Goal: Task Accomplishment & Management: Manage account settings

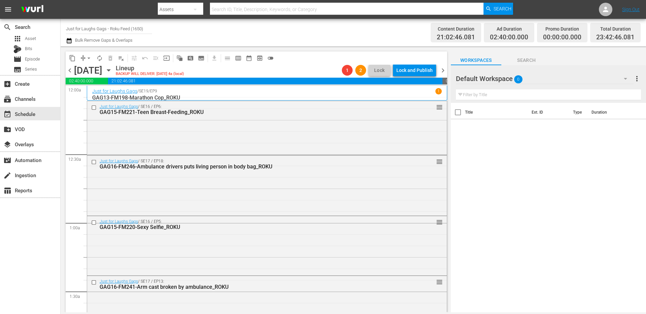
scroll to position [3119, 0]
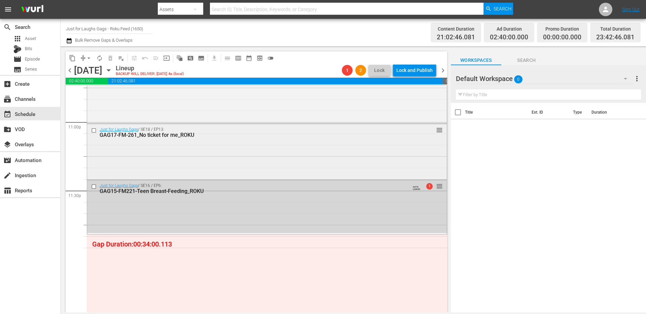
click at [205, 150] on div "Just for Laughs Gags / SE18 / EP13: GAG17-FM-261_No ticket for me_ROKU reorder" at bounding box center [266, 151] width 359 height 54
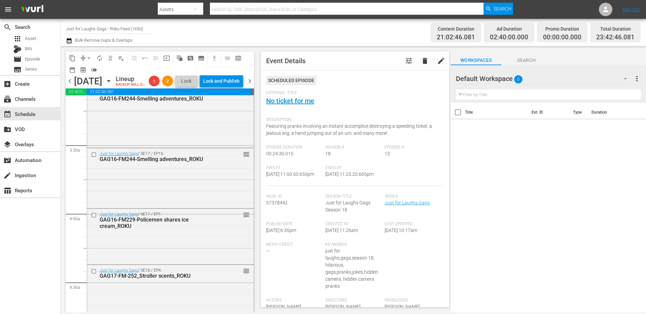
scroll to position [0, 0]
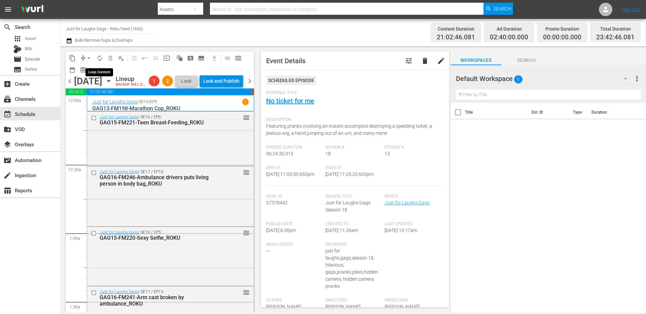
click at [98, 55] on span "autorenew_outlined" at bounding box center [99, 58] width 7 height 7
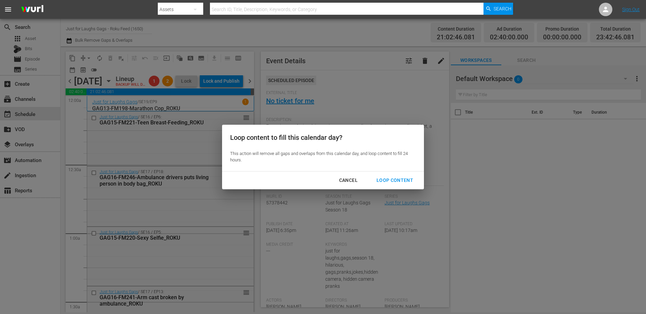
click at [388, 188] on div "Cancel Loop Content" at bounding box center [323, 180] width 202 height 18
click at [395, 179] on div "Loop Content" at bounding box center [394, 180] width 47 height 8
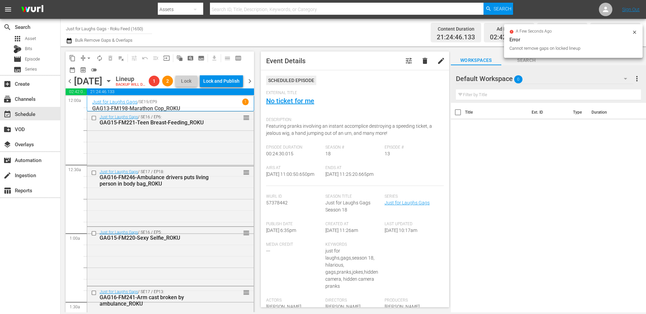
click at [634, 32] on icon at bounding box center [633, 32] width 3 height 3
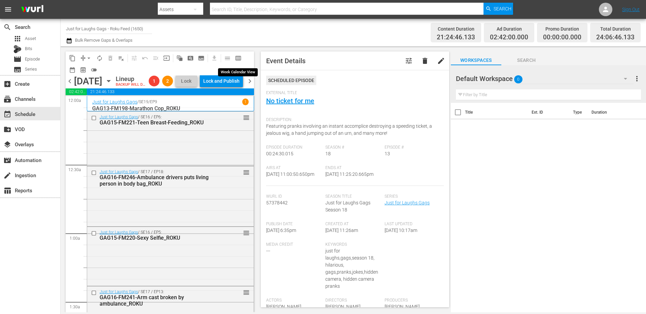
click at [235, 56] on span "calendar_view_week_outlined" at bounding box center [238, 58] width 7 height 7
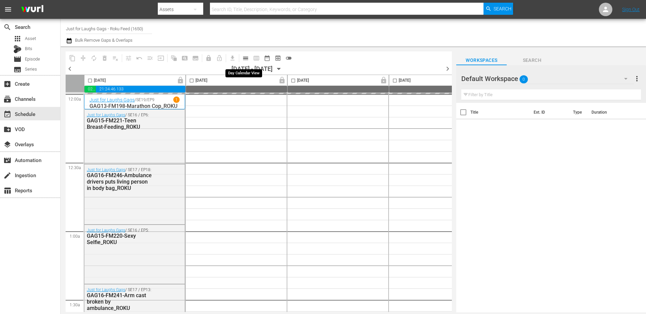
click at [243, 59] on span "calendar_view_day_outlined" at bounding box center [245, 58] width 7 height 7
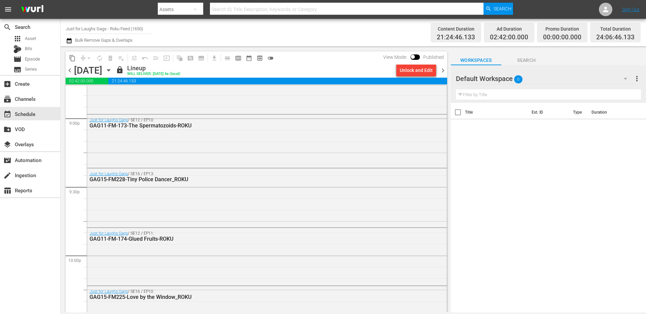
scroll to position [2556, 0]
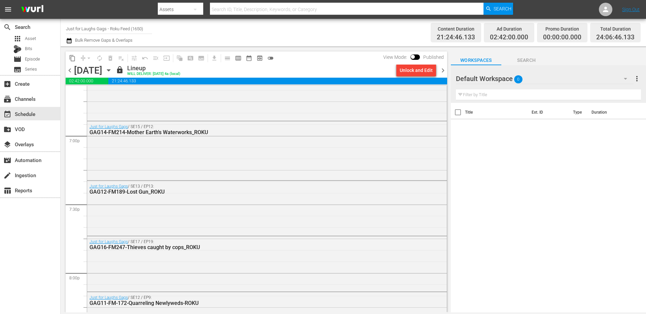
click at [442, 70] on span "chevron_right" at bounding box center [442, 70] width 8 height 8
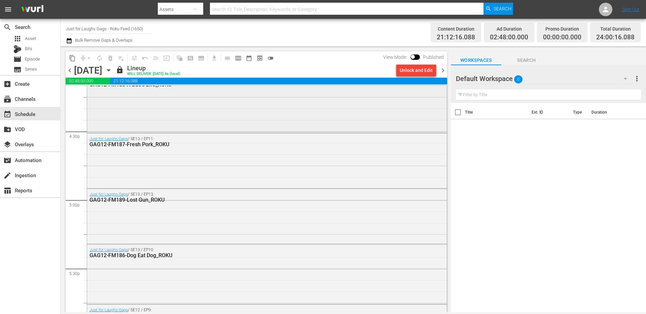
scroll to position [2115, 0]
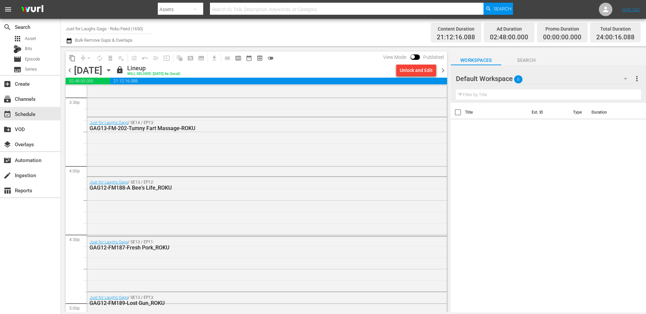
click at [440, 73] on span "chevron_right" at bounding box center [442, 70] width 8 height 8
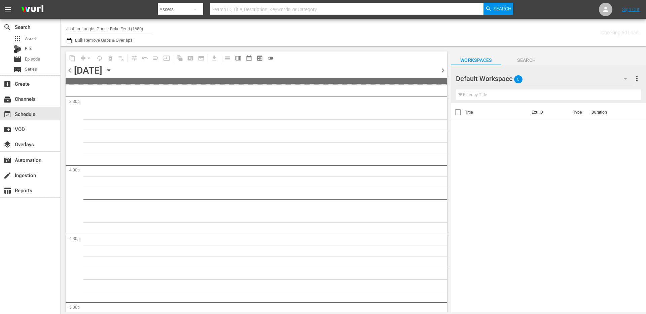
scroll to position [2389, 0]
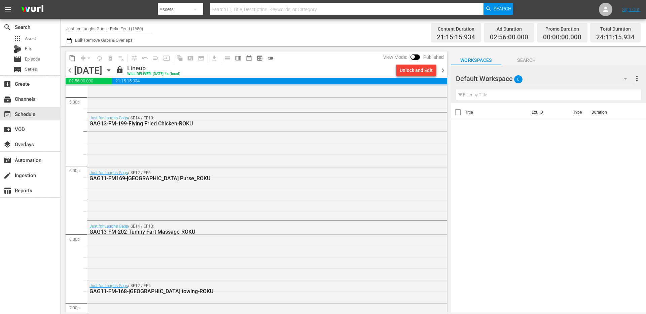
click at [440, 68] on span "chevron_right" at bounding box center [442, 70] width 8 height 8
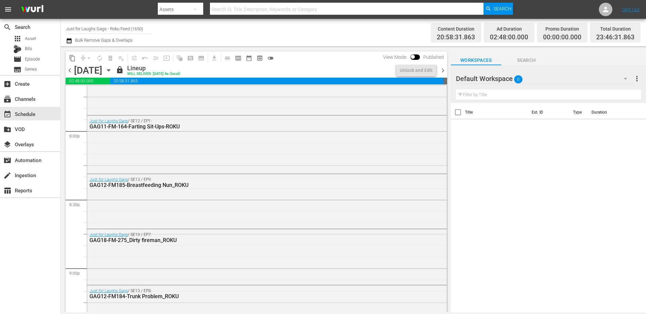
scroll to position [2446, 0]
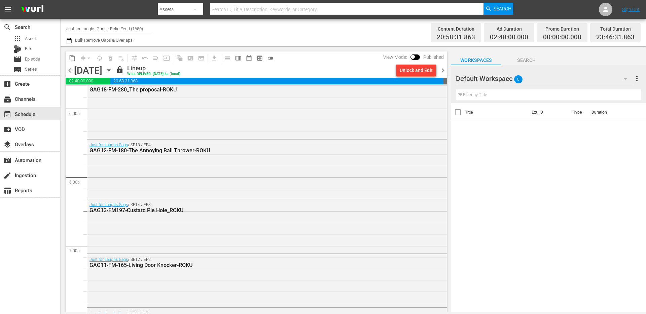
click at [69, 69] on span "chevron_left" at bounding box center [70, 70] width 8 height 8
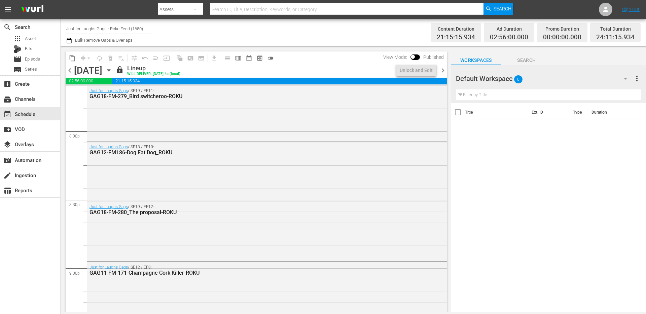
scroll to position [2389, 0]
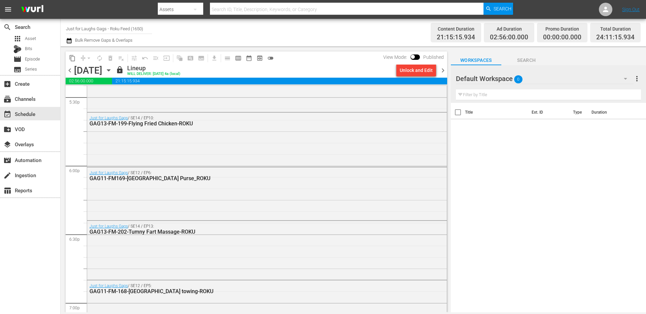
click at [69, 69] on span "chevron_left" at bounding box center [70, 70] width 8 height 8
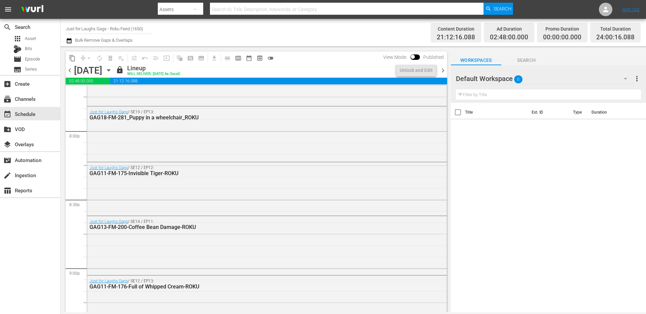
scroll to position [2412, 0]
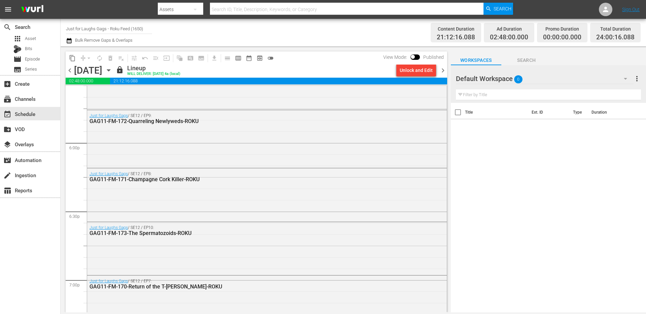
click at [70, 72] on span "chevron_left" at bounding box center [70, 70] width 8 height 8
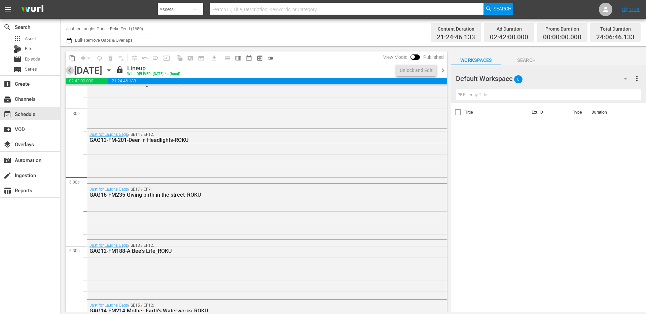
click at [70, 72] on span "chevron_left" at bounding box center [70, 70] width 8 height 8
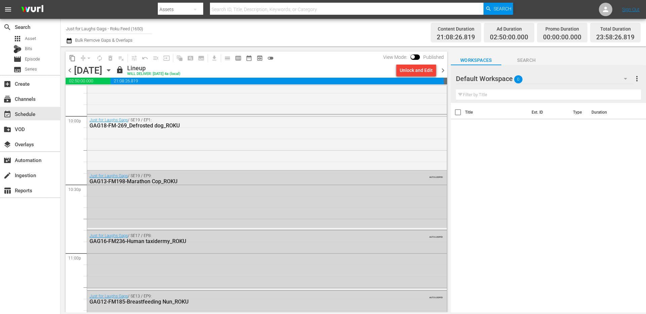
scroll to position [3081, 0]
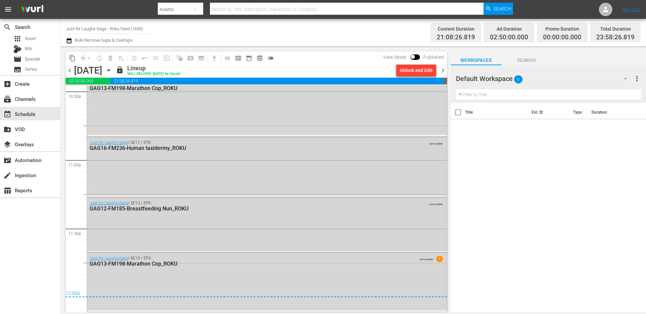
click at [442, 66] on span "chevron_right" at bounding box center [442, 70] width 8 height 8
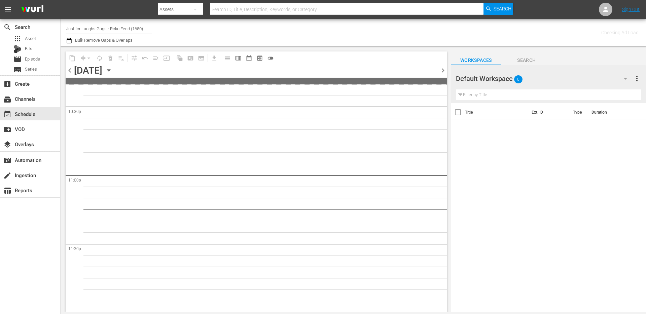
scroll to position [3065, 0]
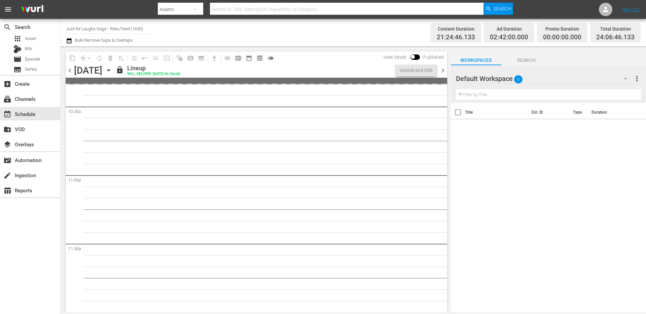
click at [442, 66] on span "chevron_right" at bounding box center [442, 70] width 8 height 8
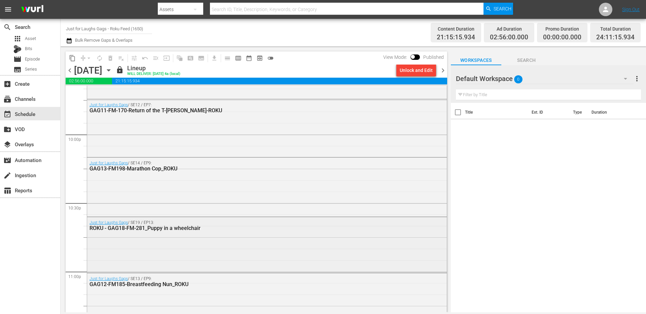
scroll to position [2974, 0]
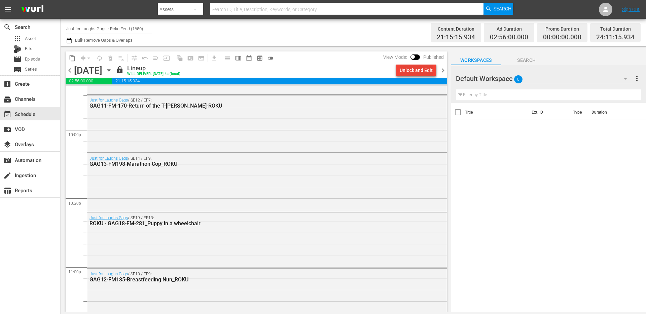
click at [422, 71] on div "Unlock and Edit" at bounding box center [415, 70] width 33 height 12
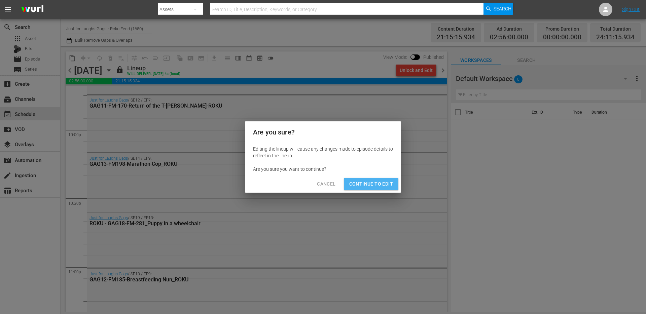
click at [355, 182] on span "Continue to Edit" at bounding box center [371, 184] width 44 height 8
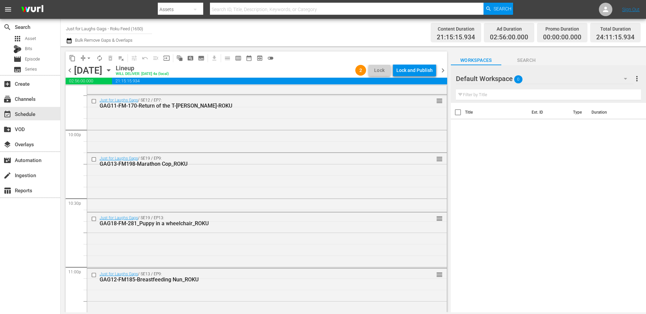
click at [417, 63] on div "content_copy compress arrow_drop_down autorenew_outlined delete_forever_outline…" at bounding box center [256, 57] width 381 height 13
click at [411, 69] on div "Lock and Publish" at bounding box center [414, 70] width 36 height 12
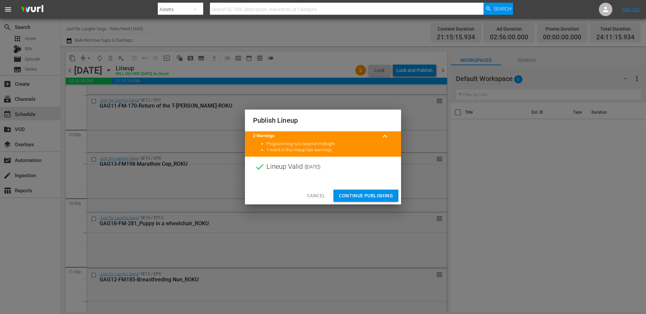
click at [375, 193] on span "Continue Publishing" at bounding box center [366, 196] width 54 height 8
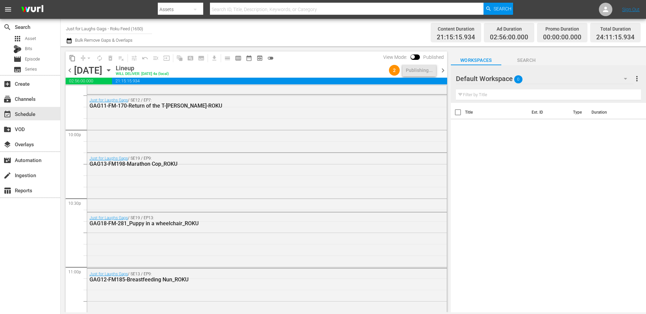
click at [442, 70] on span "chevron_right" at bounding box center [442, 70] width 8 height 8
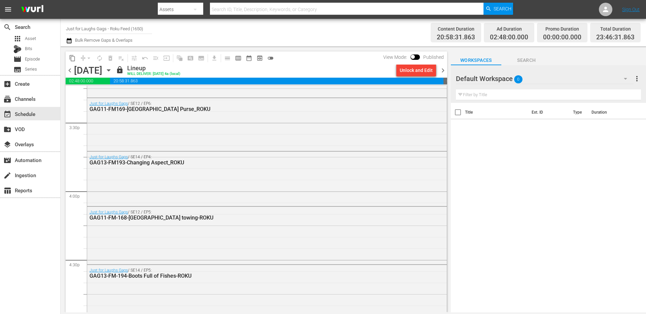
scroll to position [2087, 0]
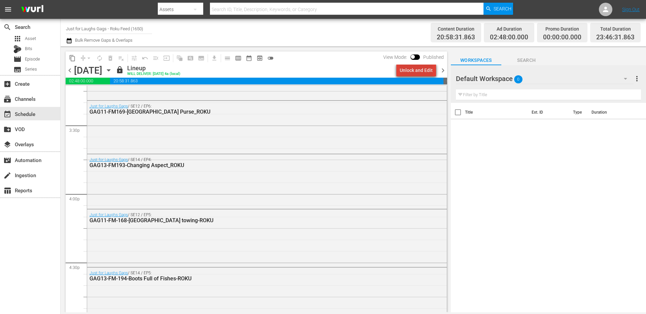
click at [420, 64] on div "Unlock and Edit" at bounding box center [415, 70] width 33 height 12
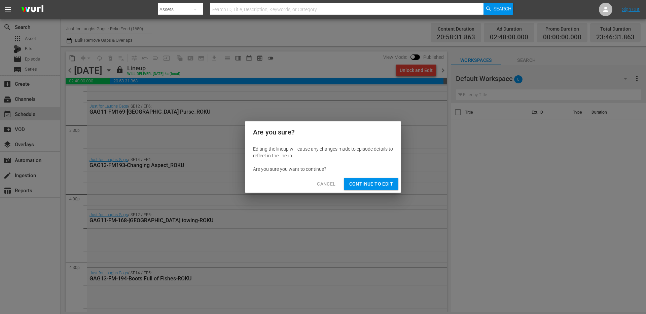
click at [364, 186] on span "Continue to Edit" at bounding box center [371, 184] width 44 height 8
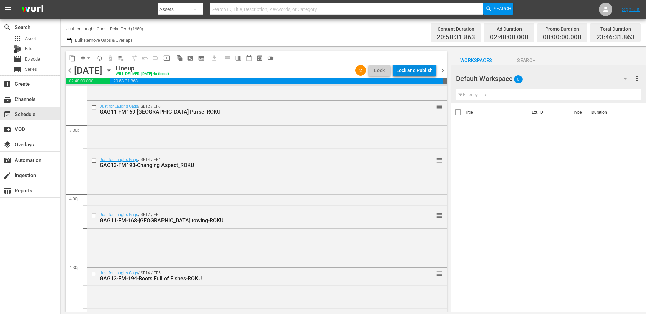
click at [419, 68] on div "Lock and Publish" at bounding box center [414, 70] width 36 height 12
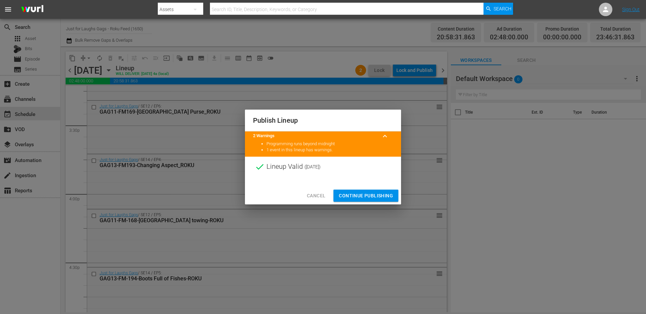
click at [354, 196] on span "Continue Publishing" at bounding box center [366, 196] width 54 height 8
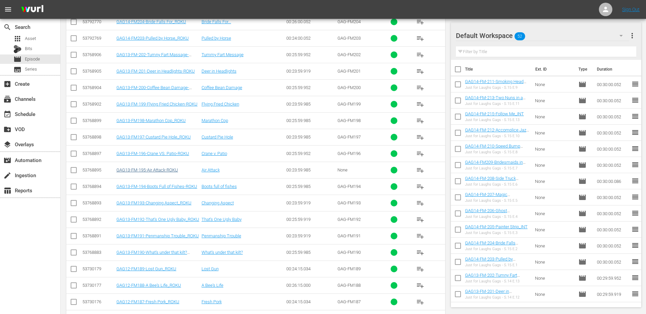
scroll to position [846, 0]
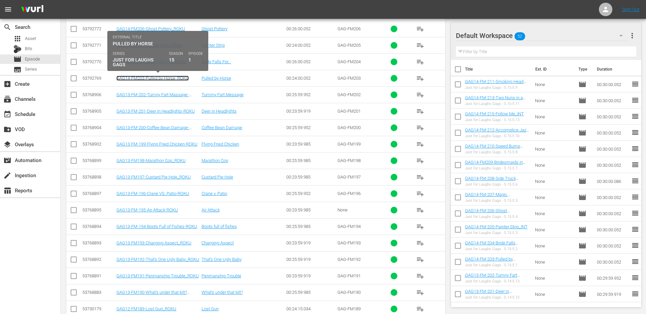
click at [168, 78] on link "GAG14-FM203-Pulled by Horse_ROKU" at bounding box center [152, 78] width 72 height 5
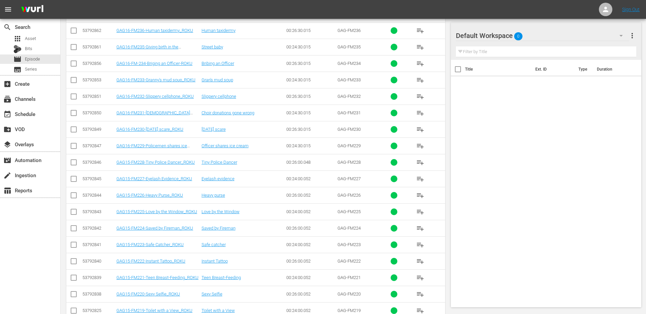
scroll to position [320, 0]
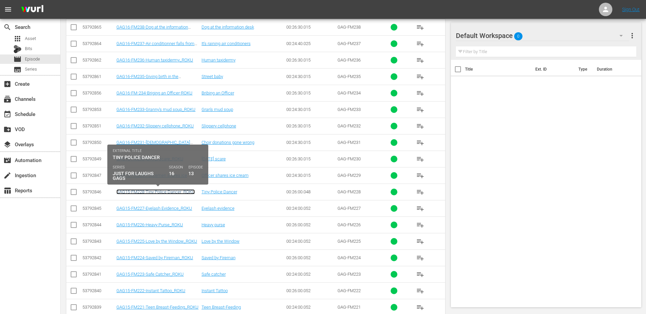
click at [158, 192] on link "GAG15-FM228-Tiny Police Dancer_ROKU" at bounding box center [155, 191] width 78 height 5
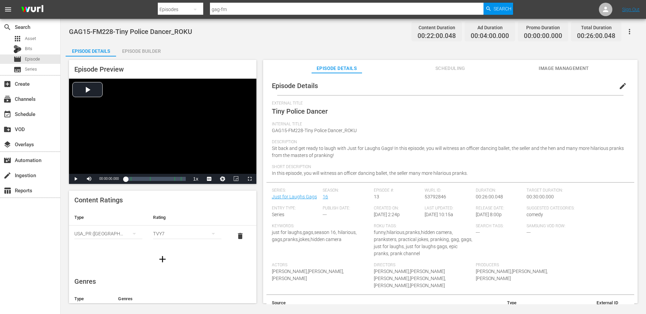
click at [187, 235] on div "TVY7" at bounding box center [187, 233] width 68 height 19
click at [172, 267] on div "TVPG" at bounding box center [187, 268] width 52 height 11
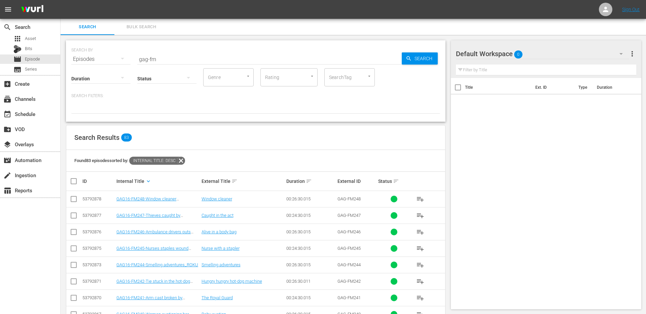
click at [162, 62] on input "gag-fm" at bounding box center [269, 59] width 264 height 16
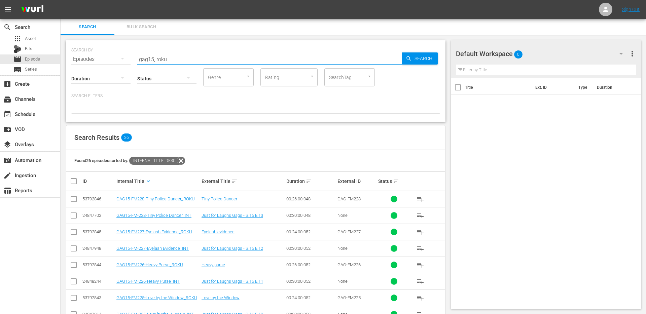
type input "gag15, roku"
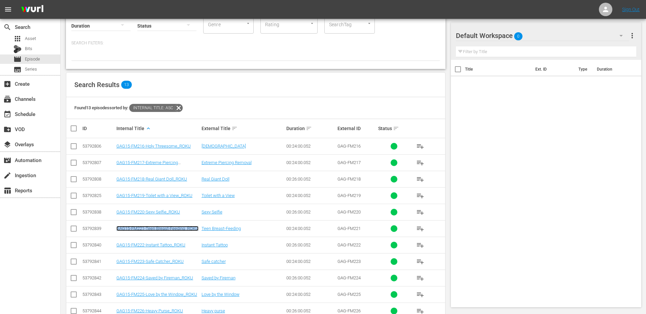
scroll to position [104, 0]
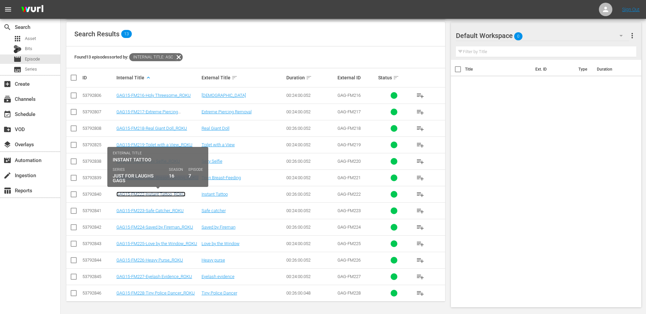
click at [149, 195] on link "GAG15-FM222-Instant Tattoo_ROKU" at bounding box center [150, 194] width 69 height 5
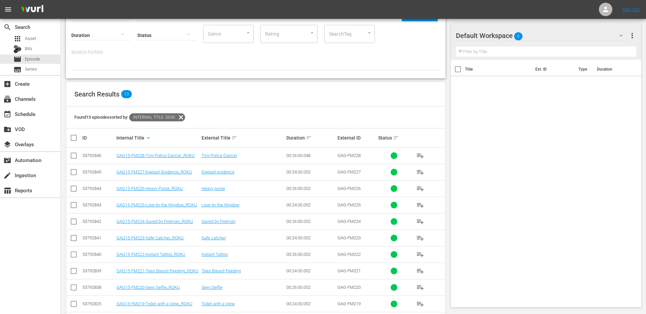
scroll to position [101, 0]
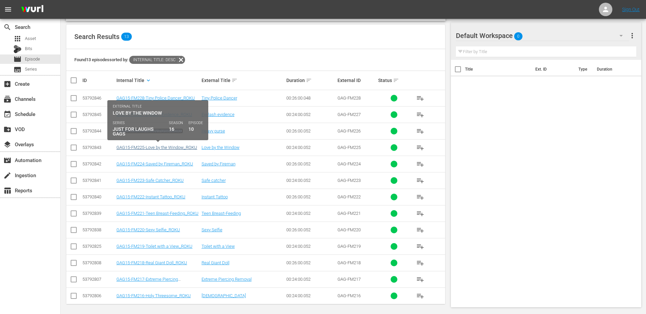
click at [153, 146] on link "GAG15-FM225-Love by the Window_ROKU" at bounding box center [156, 147] width 81 height 5
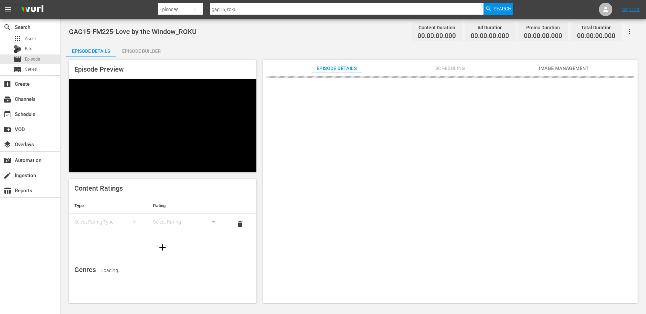
click at [153, 146] on div "GAG15-FM225-Love by the Window_ROKU Content Duration 00:00:00.000 Ad Duration 0…" at bounding box center [353, 161] width 585 height 285
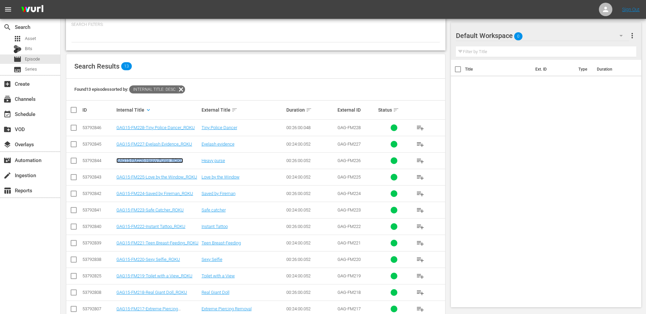
scroll to position [104, 0]
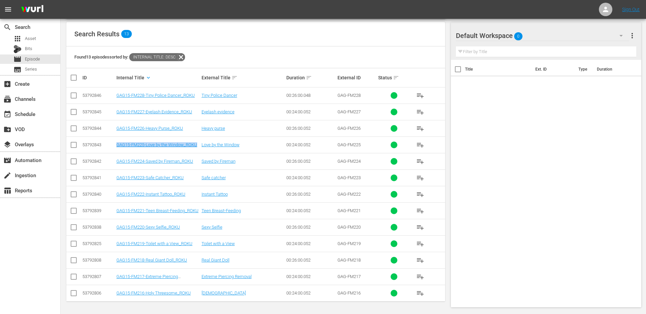
click at [152, 164] on td "GAG15-FM224-Saved by Fireman_ROKU" at bounding box center [157, 161] width 85 height 16
click at [146, 289] on td "GAG15-FM216-Holy Threesome_ROKU" at bounding box center [157, 293] width 85 height 16
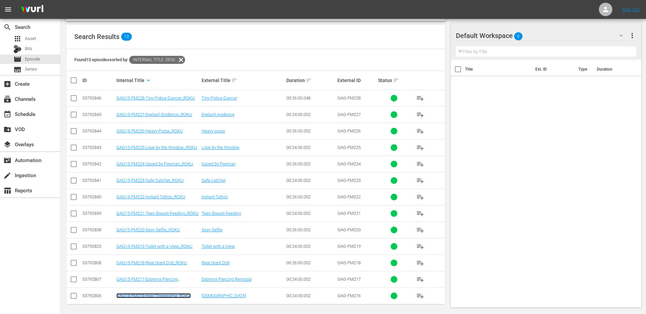
scroll to position [0, 0]
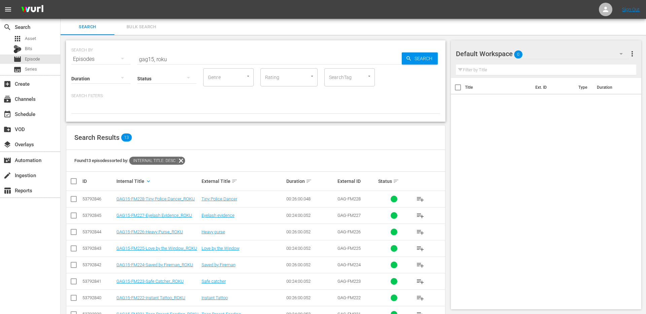
click at [187, 54] on input "gag15, roku" at bounding box center [269, 59] width 264 height 16
click at [187, 55] on input "gag15, roku" at bounding box center [269, 59] width 264 height 16
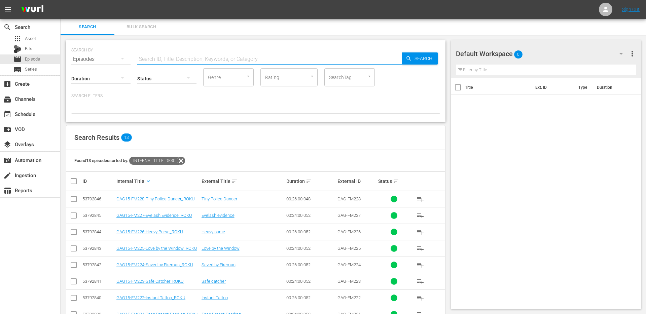
click at [341, 75] on input "SearchTag" at bounding box center [340, 77] width 26 height 12
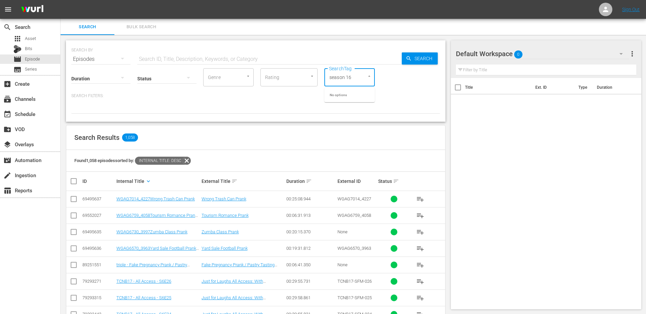
type input "season 16"
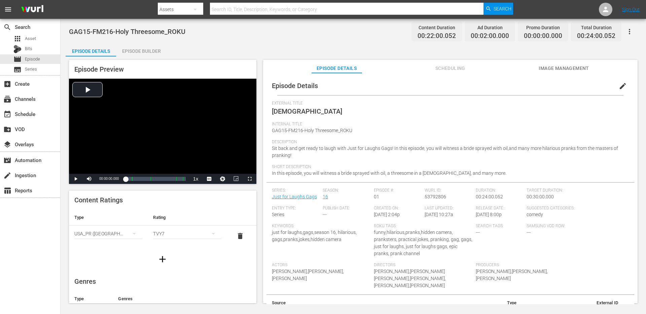
click at [192, 237] on div "TVY7" at bounding box center [187, 233] width 68 height 19
click at [174, 269] on div "TVPG" at bounding box center [187, 268] width 52 height 11
click at [619, 89] on span "edit" at bounding box center [622, 86] width 8 height 8
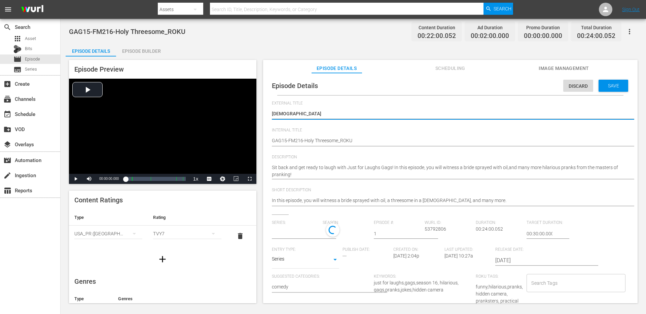
type input "Just for Laughs Gags"
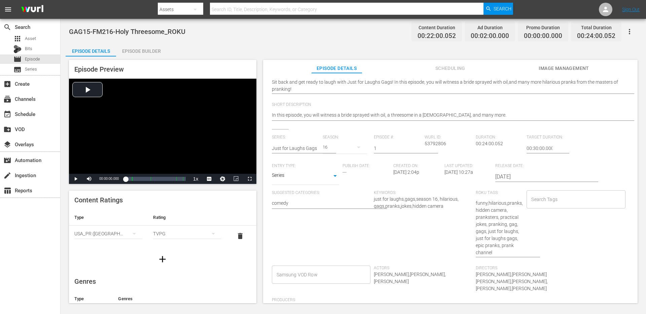
scroll to position [86, 0]
click at [314, 148] on input "text" at bounding box center [296, 148] width 48 height 16
click at [303, 145] on input "just for laughs gags" at bounding box center [296, 148] width 48 height 16
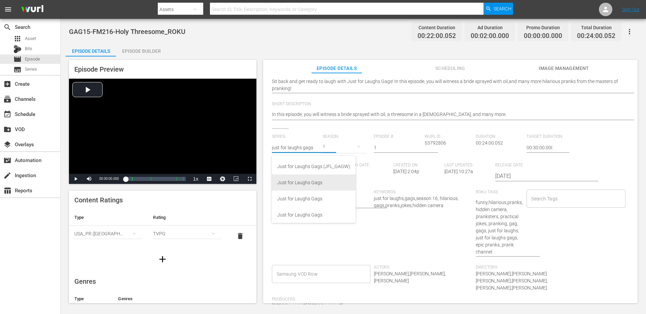
click at [308, 184] on div "Just for Laughs Gags" at bounding box center [313, 183] width 73 height 16
type input "Just for Laughs Gags"
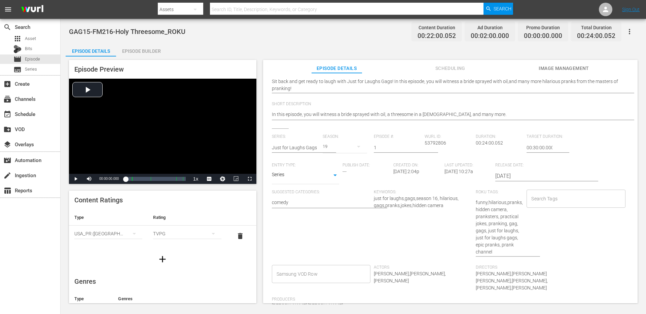
click at [331, 147] on div "19" at bounding box center [344, 146] width 44 height 19
click at [339, 52] on div "16" at bounding box center [332, 53] width 21 height 7
click at [327, 146] on div "16" at bounding box center [344, 146] width 44 height 19
click at [334, 63] on div "16" at bounding box center [332, 64] width 5 height 7
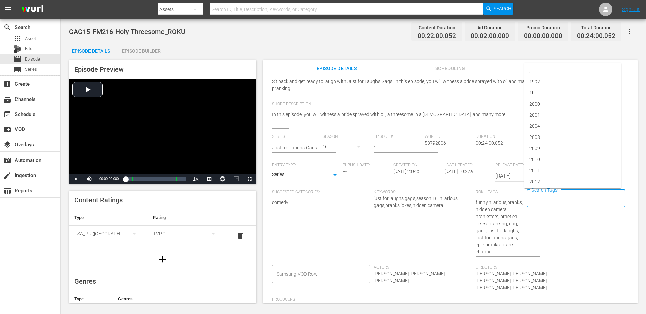
click at [547, 193] on input "Search Tags" at bounding box center [570, 199] width 82 height 12
type input "season 16"
type input "roku"
paste input "just for laughs gags"
type input "just for laughs gags"
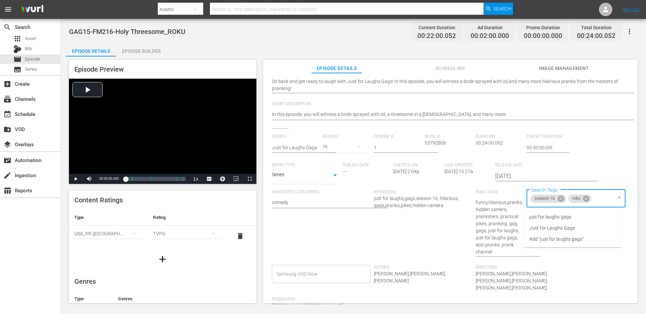
scroll to position [0, 0]
type input "jflgags"
click at [560, 229] on li "jflgags" at bounding box center [573, 227] width 98 height 11
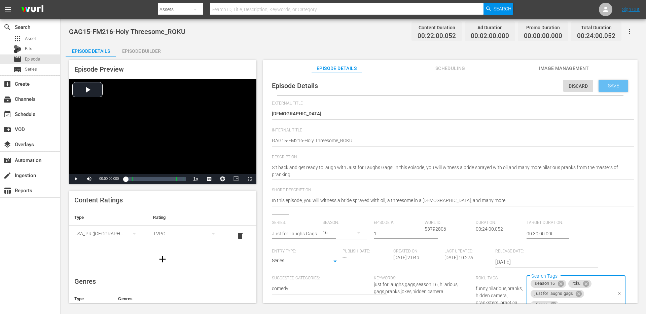
click at [606, 85] on span "Save" at bounding box center [613, 85] width 22 height 5
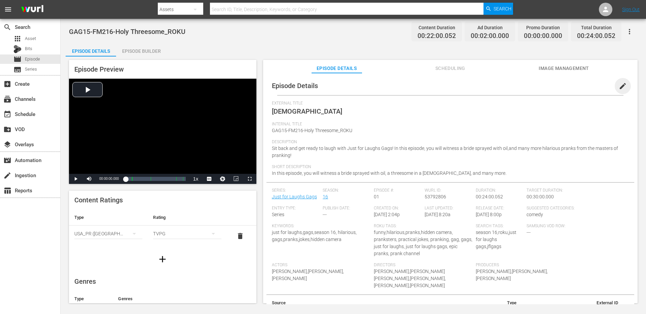
click at [618, 85] on span "edit" at bounding box center [622, 86] width 8 height 8
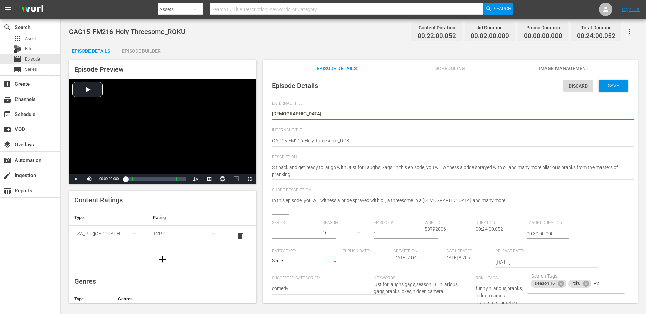
click at [305, 236] on input "text" at bounding box center [296, 234] width 48 height 16
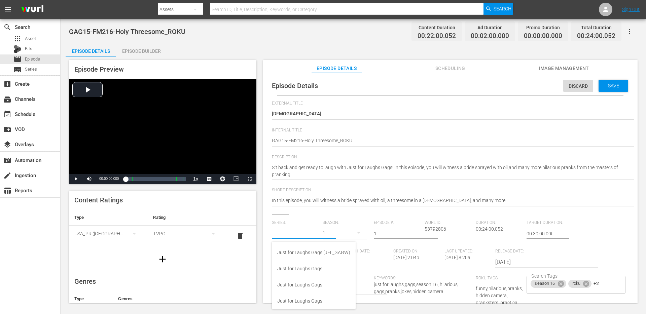
paste input "just for laughs gags"
click at [310, 271] on div "Just for Laughs Gags" at bounding box center [313, 269] width 73 height 16
type input "Just for Laughs Gags"
click at [333, 232] on div "19" at bounding box center [344, 232] width 44 height 19
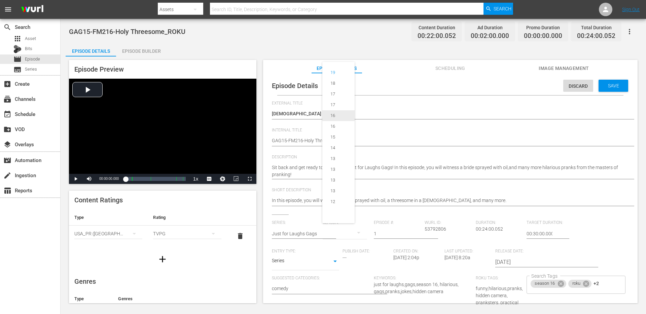
click at [343, 116] on span "16" at bounding box center [338, 115] width 32 height 11
click at [609, 288] on div "season 16 roku +2 Search Tags" at bounding box center [575, 285] width 99 height 18
click at [609, 86] on span "Save" at bounding box center [613, 85] width 22 height 5
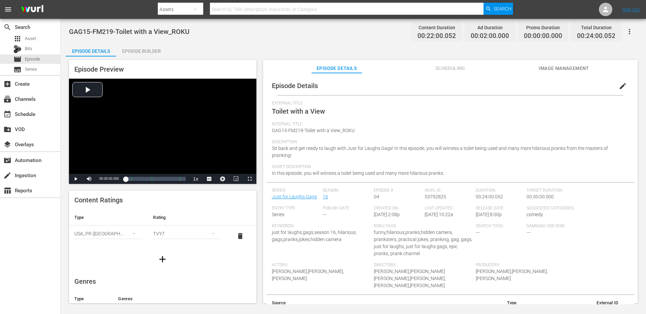
click at [618, 85] on span "edit" at bounding box center [622, 86] width 8 height 8
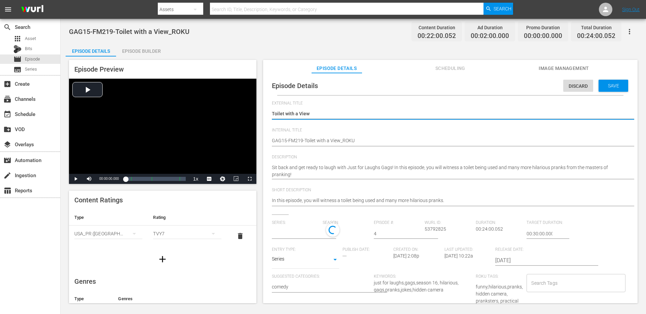
type input "Just for Laughs Gags"
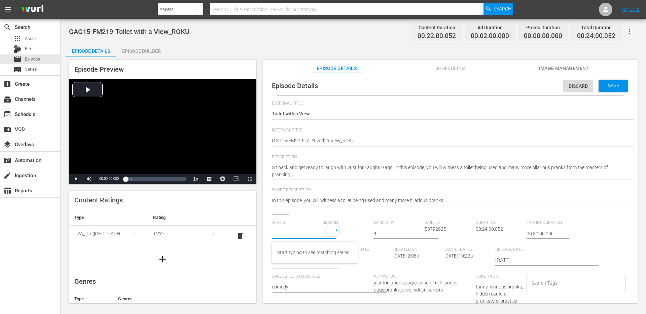
click at [309, 236] on input "text" at bounding box center [296, 234] width 48 height 16
paste input "just for laughs gags"
click at [303, 272] on div "Just for Laughs Gags" at bounding box center [313, 269] width 73 height 16
type input "Just for Laughs Gags"
click at [333, 233] on div "19" at bounding box center [344, 232] width 44 height 19
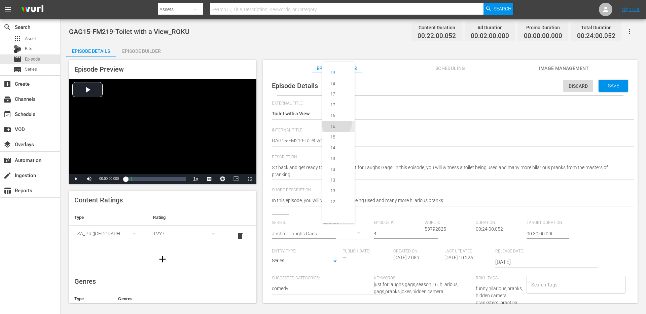
click at [337, 125] on div "16" at bounding box center [332, 126] width 21 height 7
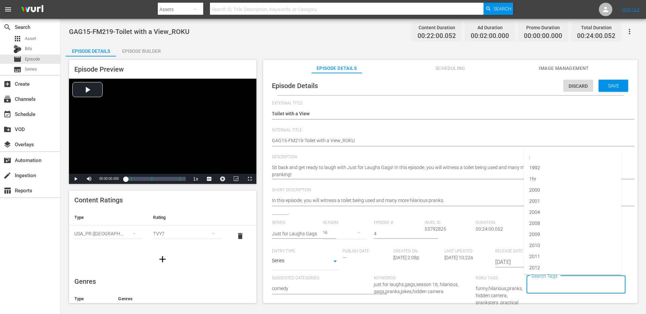
click at [548, 284] on input "Search Tags" at bounding box center [570, 285] width 82 height 12
paste input "just for laughs gags"
type input "just for laughs gags"
type input "jflgags"
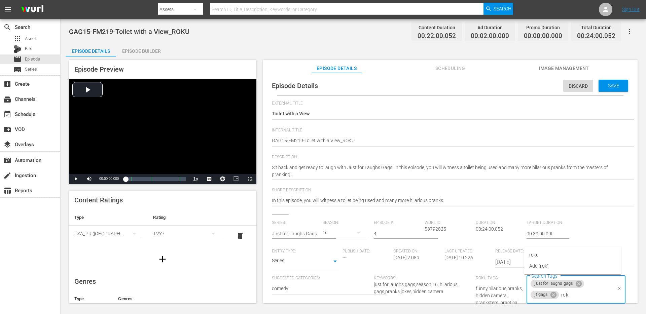
type input "roku"
type input "season 16"
click at [175, 238] on div "TVY7" at bounding box center [187, 233] width 68 height 19
click at [164, 268] on div "TVPG" at bounding box center [187, 268] width 52 height 11
click at [611, 84] on span "Save" at bounding box center [613, 85] width 22 height 5
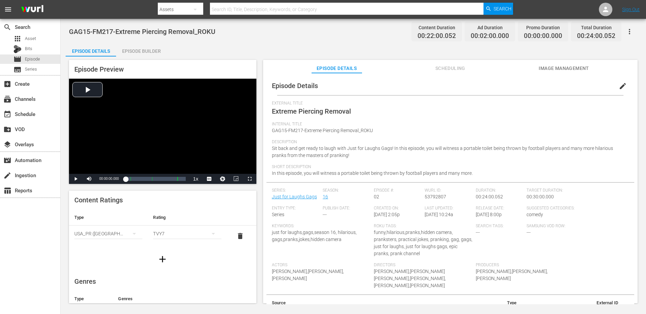
click at [614, 83] on button "edit" at bounding box center [622, 86] width 16 height 16
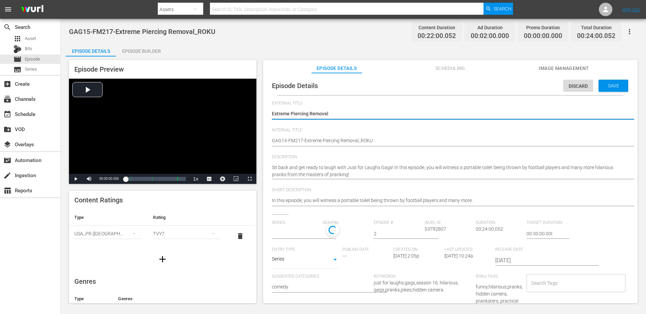
scroll to position [2, 0]
type input "Just for Laughs Gags"
click at [308, 238] on div at bounding box center [296, 234] width 48 height 16
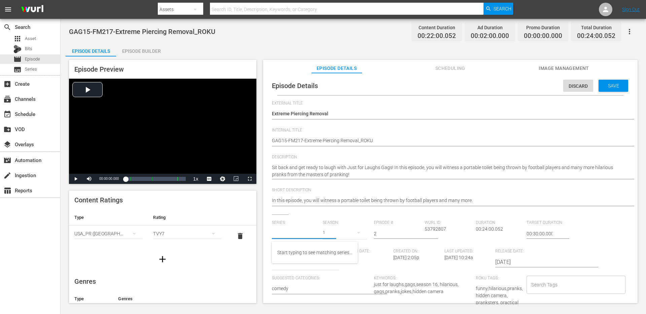
paste input "just for laughs gags"
click at [306, 267] on div "Just for Laughs Gags" at bounding box center [313, 269] width 73 height 16
type input "Just for Laughs Gags"
click at [340, 236] on div "19" at bounding box center [344, 232] width 44 height 19
click at [341, 122] on span "16" at bounding box center [338, 126] width 32 height 11
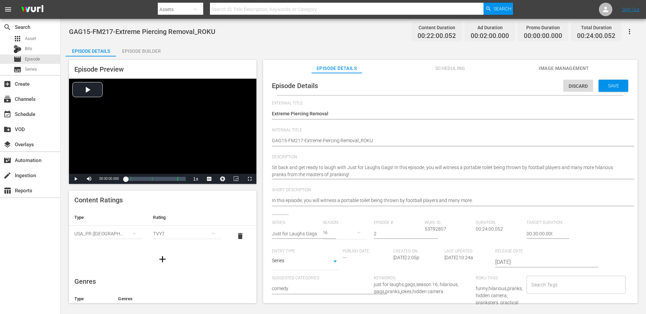
click at [567, 286] on input "Search Tags" at bounding box center [570, 285] width 82 height 12
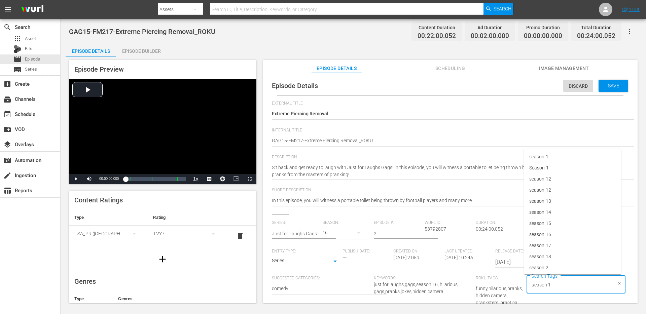
type input "season 16"
paste input "just for laughs gags"
type input "just for laughs gags"
type input "roku"
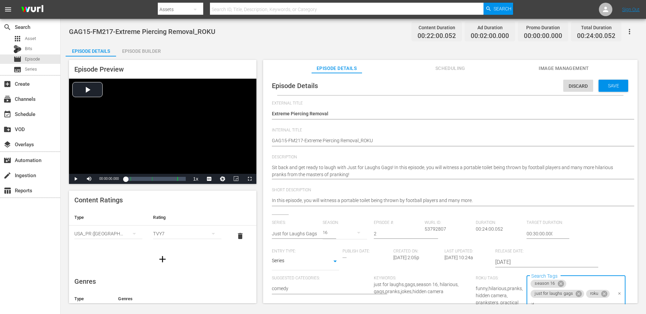
scroll to position [3, 0]
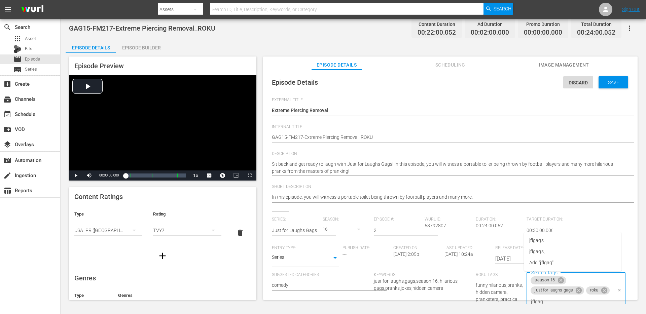
type input "jflgags"
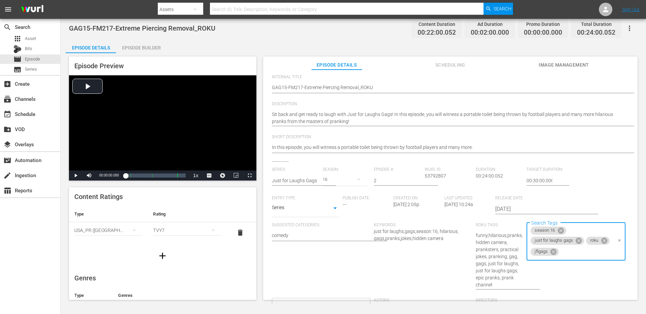
scroll to position [54, 0]
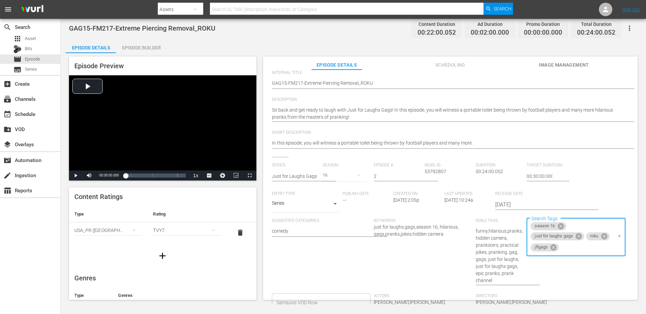
click at [187, 227] on div "TVY7" at bounding box center [187, 230] width 68 height 19
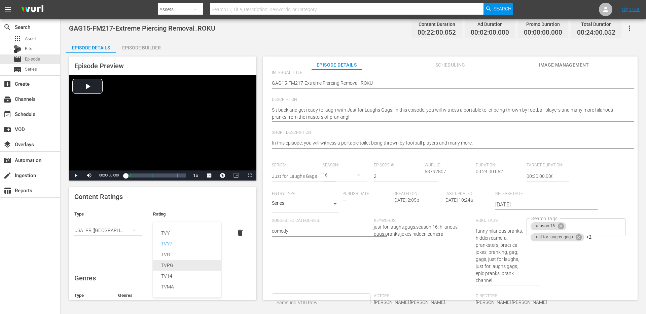
click at [162, 264] on div "TVPG" at bounding box center [187, 265] width 52 height 11
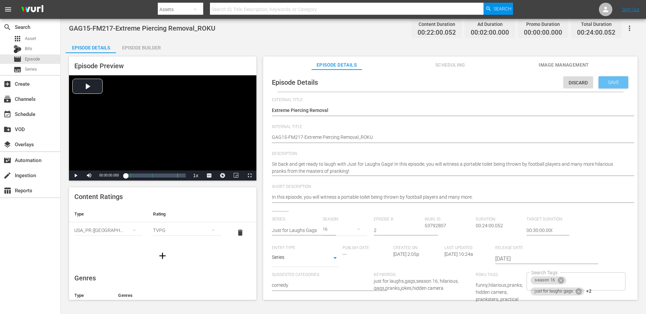
click at [608, 83] on span "Save" at bounding box center [613, 82] width 22 height 5
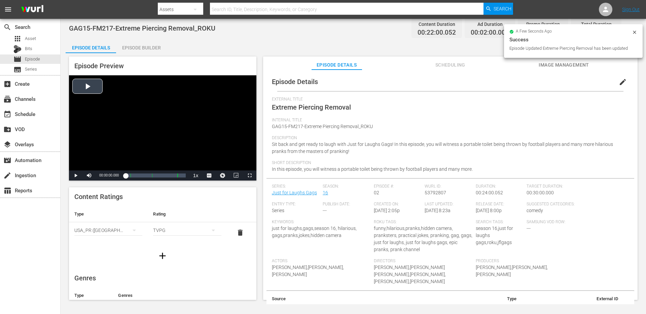
scroll to position [22, 0]
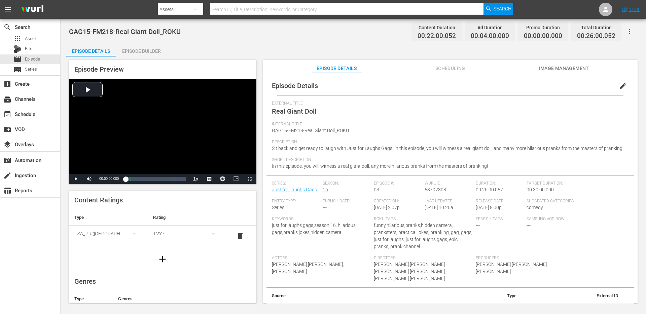
click at [618, 85] on span "edit" at bounding box center [622, 86] width 8 height 8
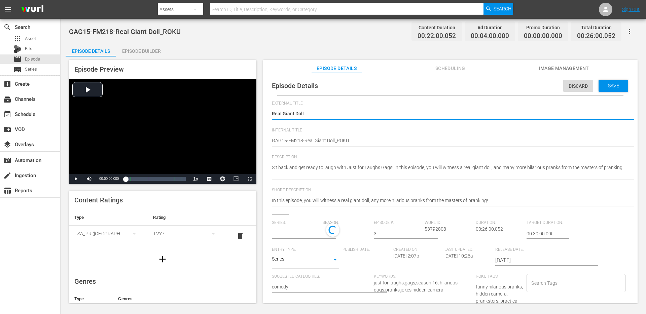
type input "Just for Laughs Gags"
click at [302, 238] on hr at bounding box center [304, 238] width 65 height 1
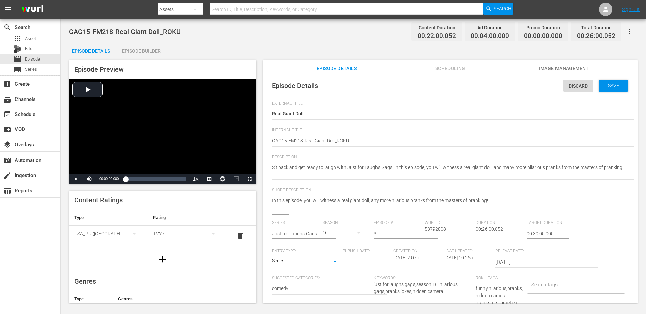
click at [302, 238] on hr at bounding box center [304, 238] width 65 height 1
click at [302, 235] on input "text" at bounding box center [296, 234] width 48 height 16
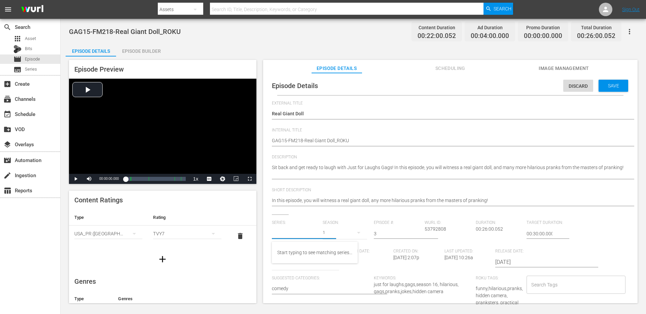
paste input "just for laughs gags"
click at [300, 267] on div "Just for Laughs Gags" at bounding box center [313, 269] width 73 height 16
type input "Just for Laughs Gags"
click at [329, 233] on div "19" at bounding box center [344, 232] width 44 height 19
click at [338, 126] on div "16" at bounding box center [332, 126] width 21 height 7
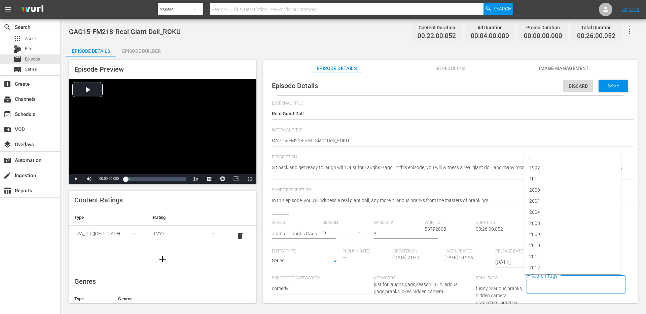
click at [550, 288] on input "Search Tags" at bounding box center [570, 285] width 82 height 12
paste input "just for laughs gags"
type input "just for laughs gags"
type input "season 16"
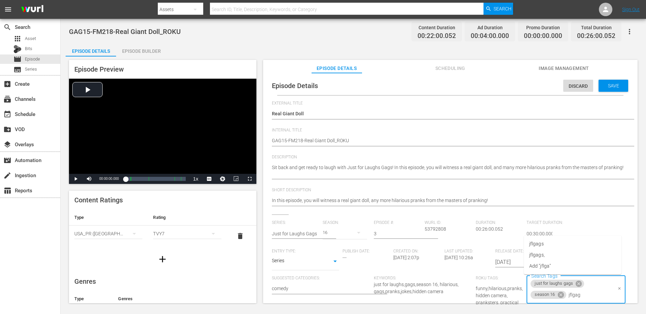
type input "jflgags"
type input "roku"
click at [603, 86] on span "Save" at bounding box center [613, 85] width 22 height 5
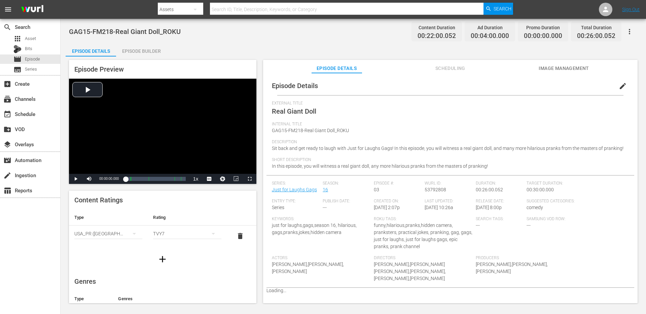
click at [176, 236] on div "TVY7" at bounding box center [187, 233] width 68 height 19
click at [167, 272] on div "TVPG" at bounding box center [187, 268] width 52 height 11
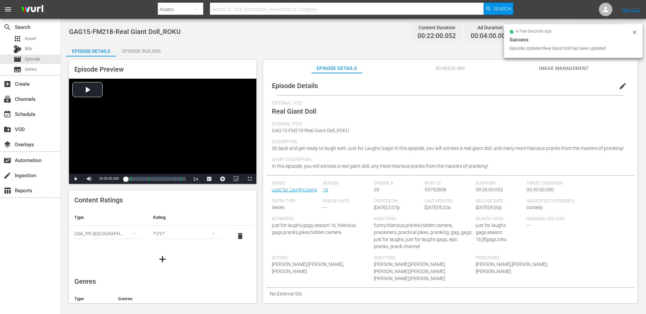
click at [636, 32] on icon at bounding box center [633, 32] width 5 height 5
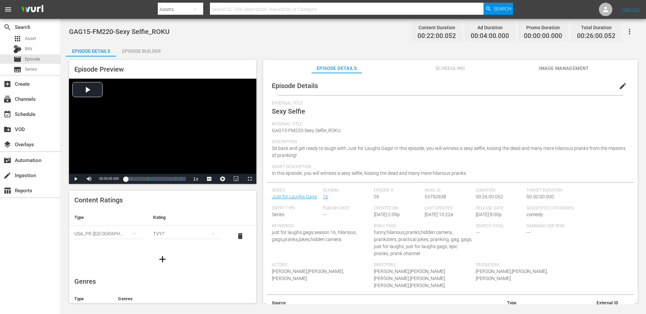
click at [618, 87] on span "edit" at bounding box center [622, 86] width 8 height 8
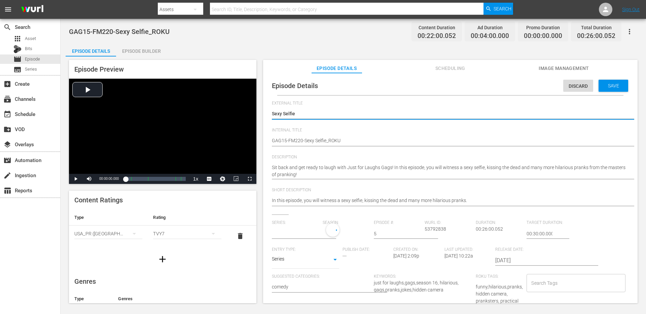
type input "Just for Laughs Gags"
click at [188, 233] on div "TVY7" at bounding box center [187, 233] width 68 height 19
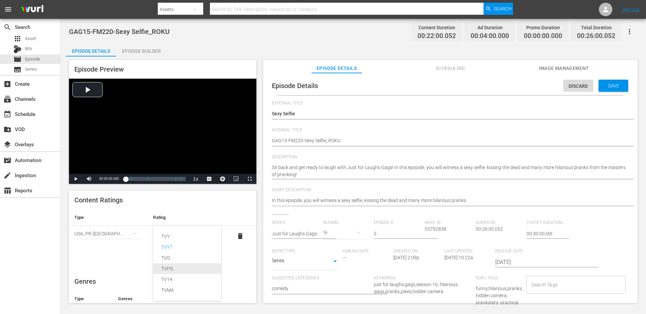
click at [170, 266] on div "TVPG" at bounding box center [187, 268] width 52 height 11
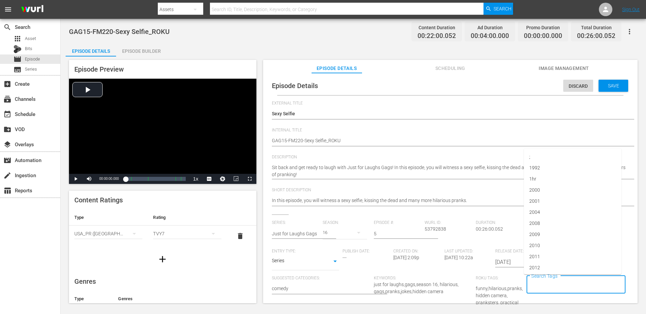
click at [545, 287] on input "Search Tags" at bounding box center [570, 285] width 82 height 12
paste input "just for laughs gags"
type input "just for laughs gags"
type input "jflgags"
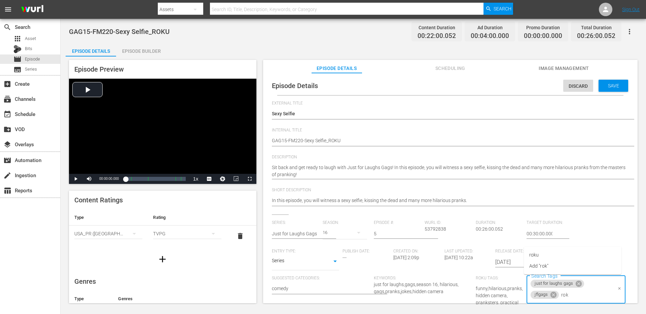
type input "roku"
type input "season 17"
click at [333, 236] on div "16" at bounding box center [344, 232] width 44 height 19
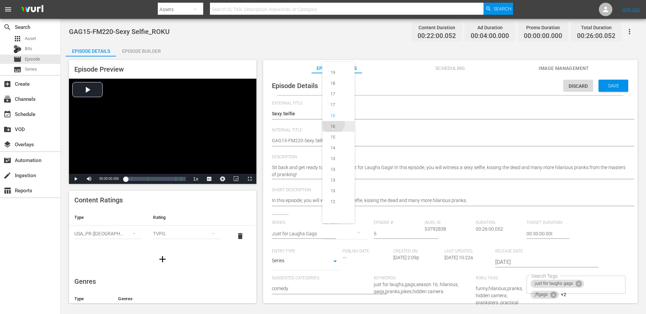
click at [333, 125] on div "16" at bounding box center [332, 126] width 5 height 7
click at [596, 288] on div "just for laughs gags jflgags +2 Search Tags" at bounding box center [575, 285] width 99 height 18
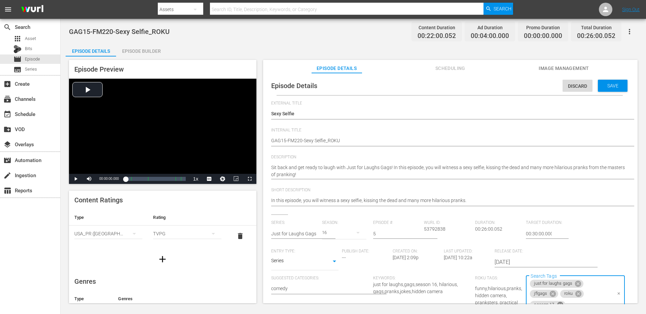
click at [556, 303] on icon at bounding box center [559, 305] width 6 height 6
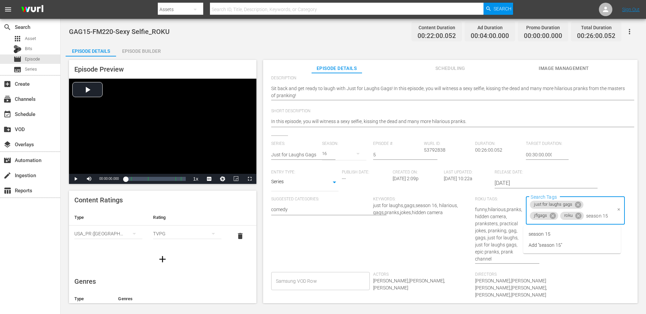
scroll to position [0, 0]
type input "season 16"
click at [567, 233] on li "season 16" at bounding box center [572, 234] width 98 height 11
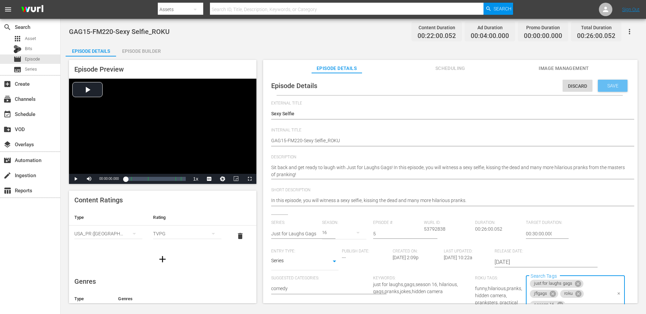
click at [605, 80] on div "Save" at bounding box center [612, 86] width 30 height 12
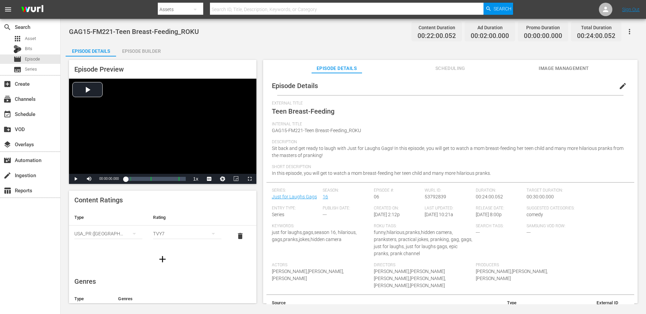
click at [211, 235] on icon "simple table" at bounding box center [213, 234] width 8 height 8
click at [178, 270] on div "TVPG" at bounding box center [187, 268] width 52 height 11
click at [618, 84] on span "edit" at bounding box center [622, 86] width 8 height 8
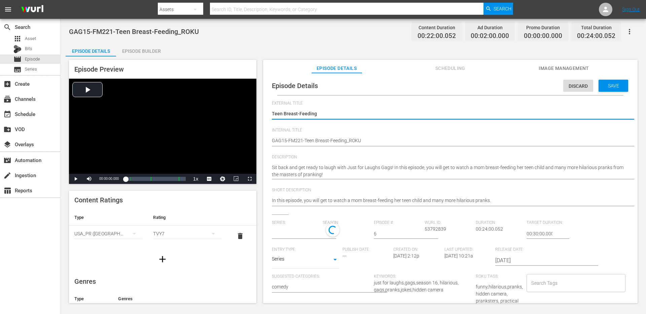
click at [301, 236] on input "text" at bounding box center [296, 234] width 48 height 16
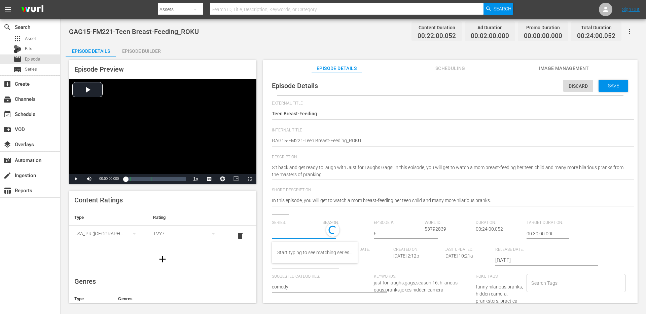
paste input "just for laughs gags"
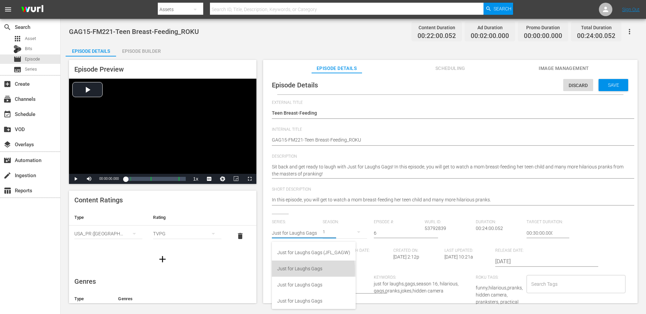
click at [288, 270] on div "Just for Laughs Gags" at bounding box center [313, 269] width 73 height 16
type input "Just for Laughs Gags"
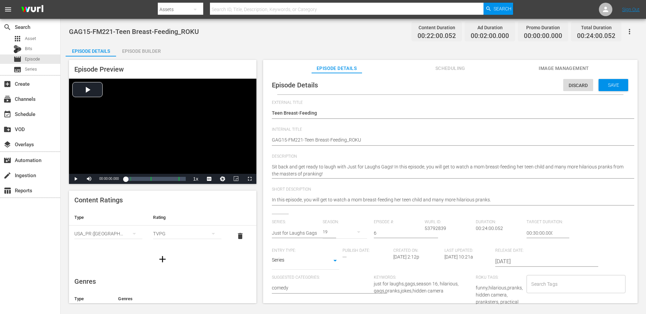
click at [328, 235] on div "19" at bounding box center [344, 232] width 44 height 19
click at [339, 105] on div "17" at bounding box center [332, 104] width 21 height 7
click at [533, 283] on input "Search Tags" at bounding box center [570, 284] width 82 height 12
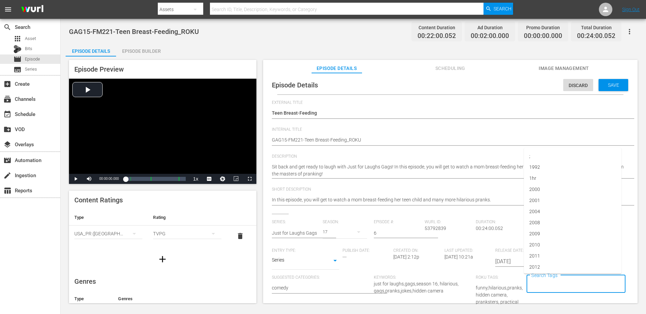
paste input "just for laughs gags"
type input "just for laughs gags"
type input "jflgags"
type input "season 17"
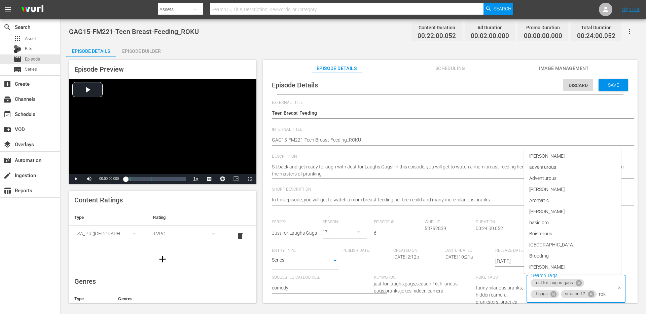
type input "roku"
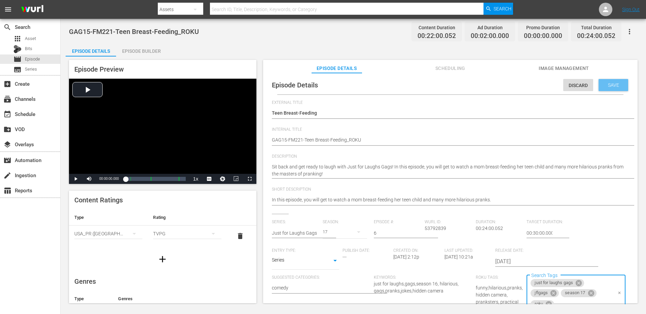
click at [610, 84] on span "Save" at bounding box center [613, 84] width 22 height 5
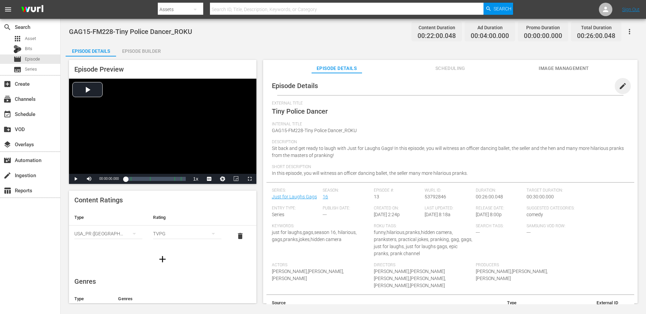
click at [618, 86] on span "edit" at bounding box center [622, 86] width 8 height 8
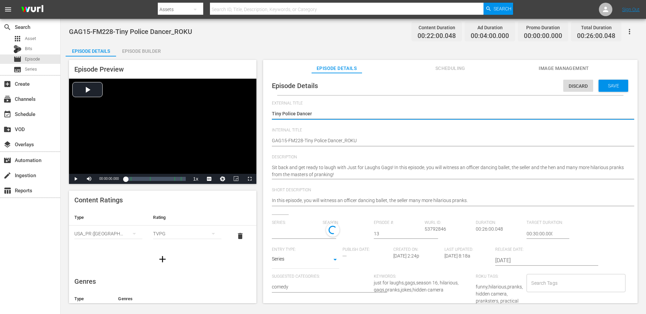
type input "Just for Laughs Gags"
click at [297, 234] on input "text" at bounding box center [296, 234] width 48 height 16
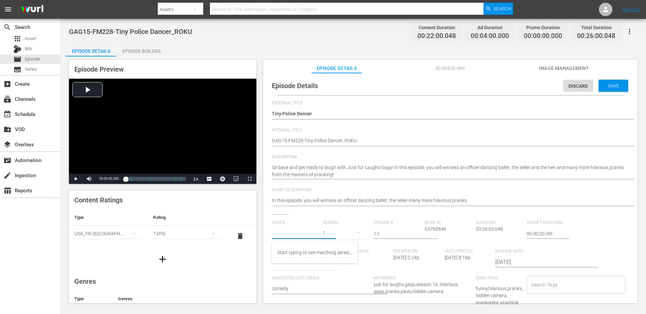
paste input "just for laughs gags"
type input "just for laughs gags"
click at [296, 268] on div "Series SERIES" at bounding box center [305, 262] width 67 height 16
click at [315, 232] on input "text" at bounding box center [296, 234] width 48 height 16
paste input "just for laughs gags"
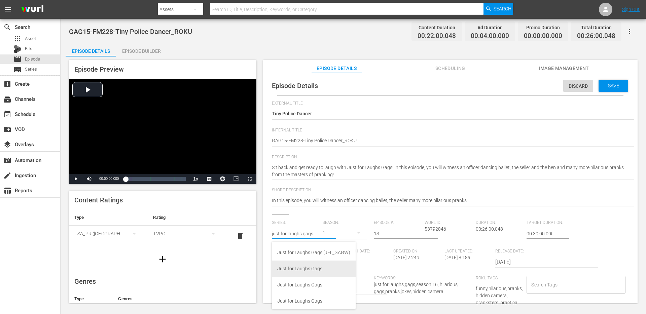
click at [291, 269] on div "Just for Laughs Gags" at bounding box center [313, 269] width 73 height 16
type input "Just for Laughs Gags"
click at [335, 232] on div "19" at bounding box center [344, 232] width 44 height 19
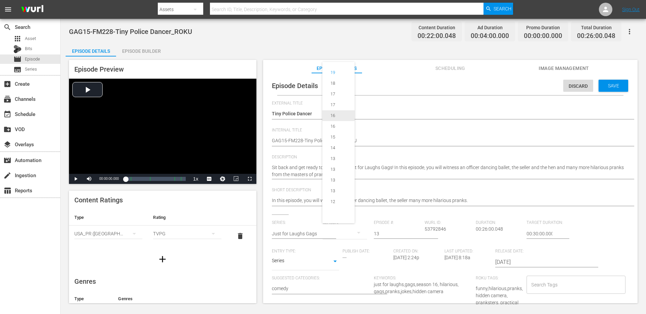
click at [341, 115] on div "16" at bounding box center [332, 115] width 21 height 7
click at [540, 295] on div "Search Tags Search Tags" at bounding box center [577, 313] width 102 height 75
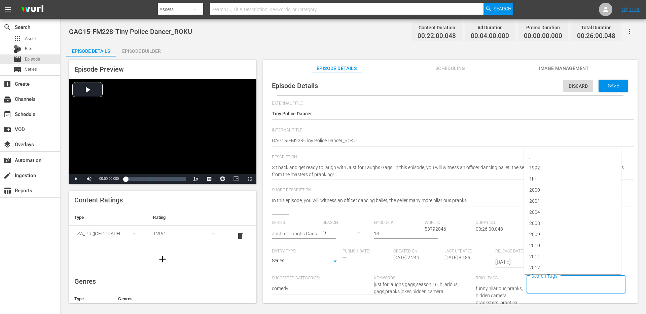
click at [540, 289] on input "Search Tags" at bounding box center [570, 285] width 82 height 12
paste input "just for laughs gags"
type input "just for laughs gags"
type input "jflgags"
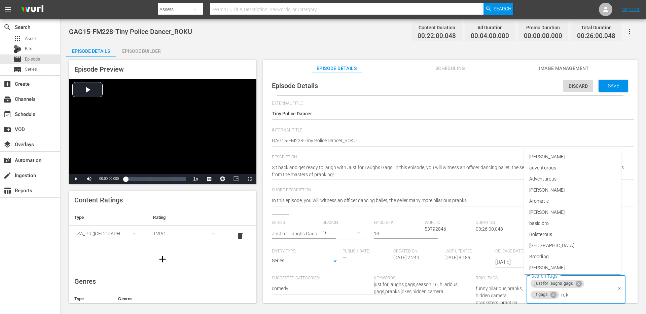
type input "roku"
type input "season 16"
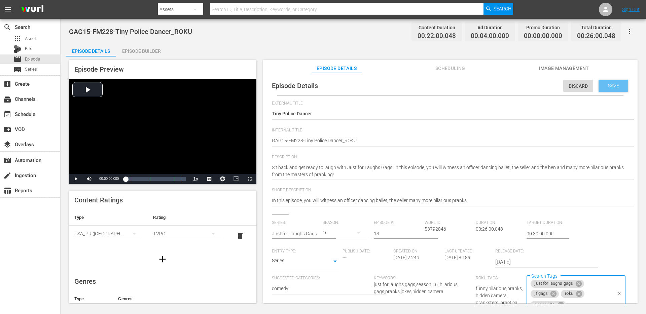
click at [605, 81] on div "Save" at bounding box center [613, 86] width 30 height 12
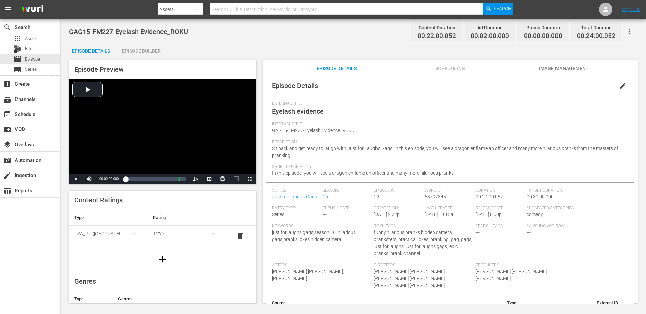
click at [619, 85] on span "edit" at bounding box center [622, 86] width 8 height 8
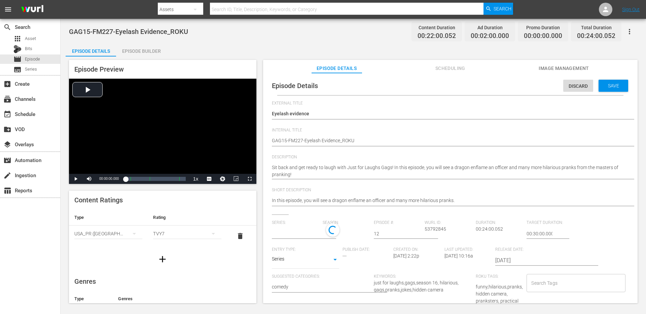
click at [191, 231] on div "TVY7" at bounding box center [187, 233] width 68 height 19
type input "Just for Laughs Gags"
click at [169, 269] on div "TVPG" at bounding box center [187, 268] width 52 height 11
click at [316, 231] on input "text" at bounding box center [296, 234] width 48 height 16
paste input "just for laughs gags"
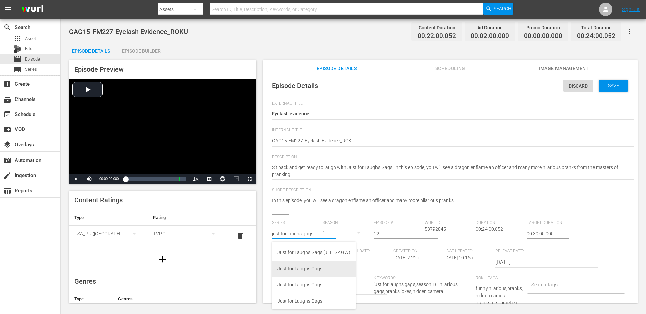
click at [302, 266] on div "Just for Laughs Gags" at bounding box center [313, 269] width 73 height 16
type input "Just for Laughs Gags"
click at [342, 233] on div "19" at bounding box center [344, 232] width 44 height 19
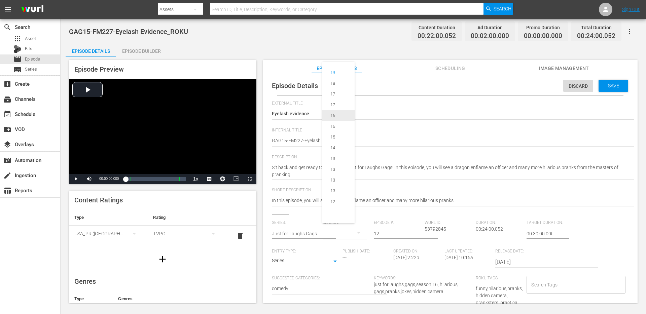
click at [338, 115] on div "16" at bounding box center [332, 115] width 21 height 7
click at [548, 288] on input "Search Tags" at bounding box center [570, 285] width 82 height 12
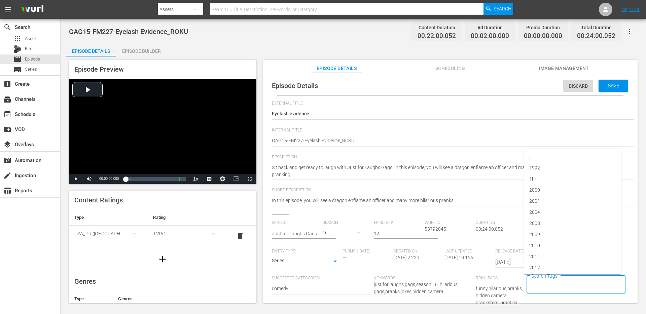
paste input "just for laughs gags"
type input "just for laughs gags"
click at [568, 244] on span "just for laughs gags" at bounding box center [550, 243] width 42 height 7
type input "jflgags"
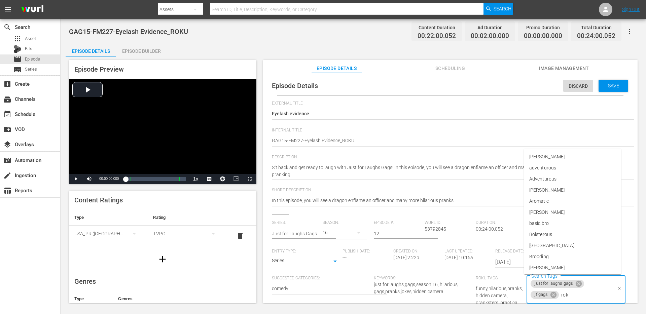
type input "roku"
type input "16"
click at [538, 254] on span "season 16" at bounding box center [540, 255] width 22 height 7
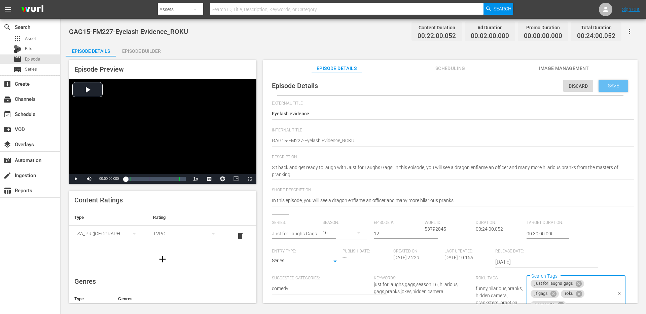
click at [611, 88] on span "Save" at bounding box center [613, 85] width 22 height 5
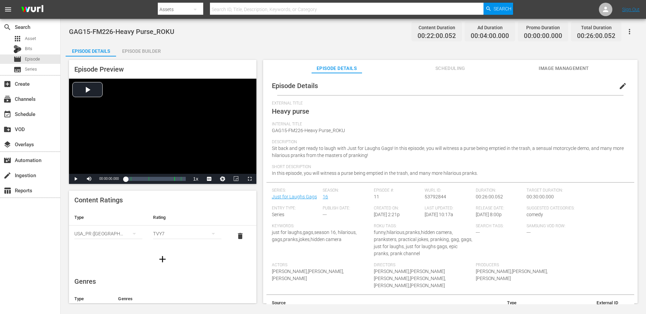
click at [619, 86] on span "edit" at bounding box center [622, 86] width 8 height 8
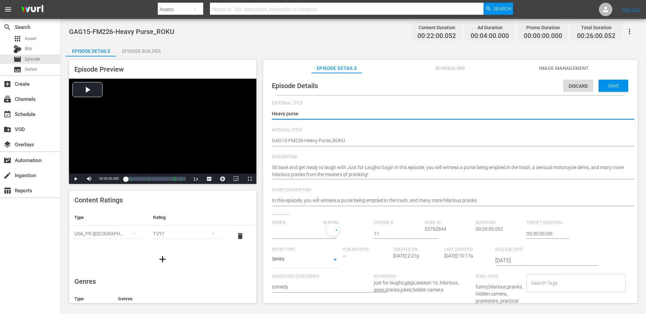
type input "Just for Laughs Gags"
click at [192, 230] on div "TVY7" at bounding box center [187, 233] width 68 height 19
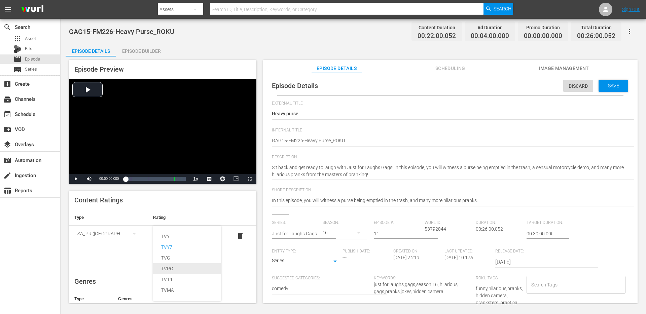
click at [169, 267] on div "TVPG" at bounding box center [187, 268] width 52 height 11
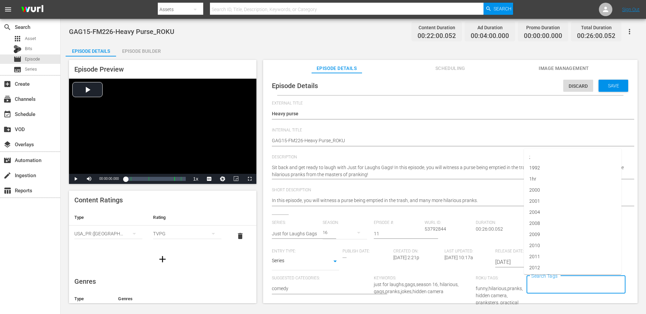
click at [554, 286] on input "Search Tags" at bounding box center [570, 285] width 82 height 12
paste input "just for laughs gags"
type input "just for laughs gags"
type input "jflgags"
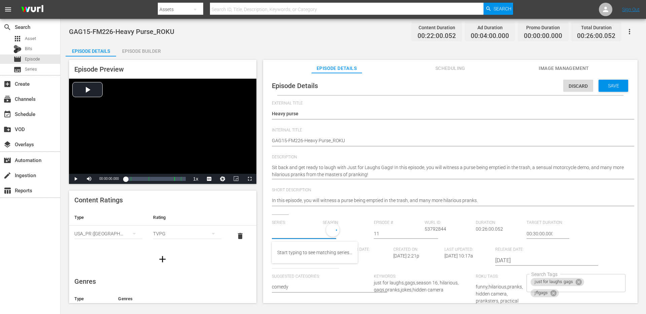
click at [311, 235] on input "text" at bounding box center [296, 234] width 48 height 16
paste input "just for laughs gags"
click at [293, 269] on div "Just for Laughs Gags" at bounding box center [313, 269] width 73 height 16
type input "Just for Laughs Gags"
click at [339, 233] on div "19" at bounding box center [344, 232] width 44 height 19
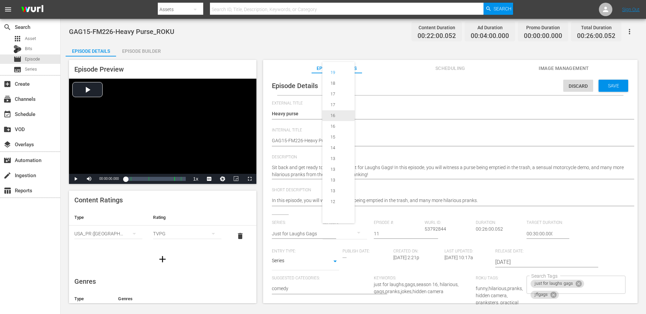
click at [339, 111] on span "16" at bounding box center [338, 115] width 32 height 11
click at [572, 291] on input "Search Tags" at bounding box center [585, 295] width 52 height 12
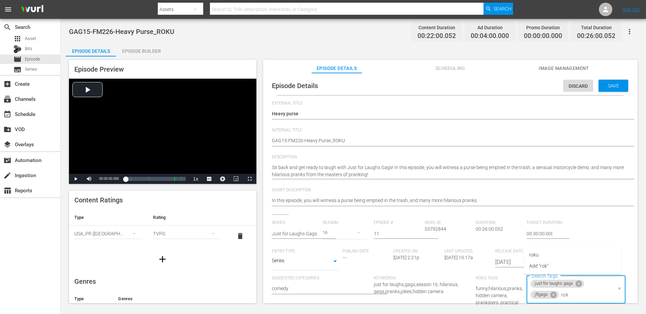
type input "roku"
type input "16"
click at [570, 252] on li "season 16" at bounding box center [573, 254] width 98 height 11
click at [607, 80] on div "Save" at bounding box center [613, 86] width 30 height 12
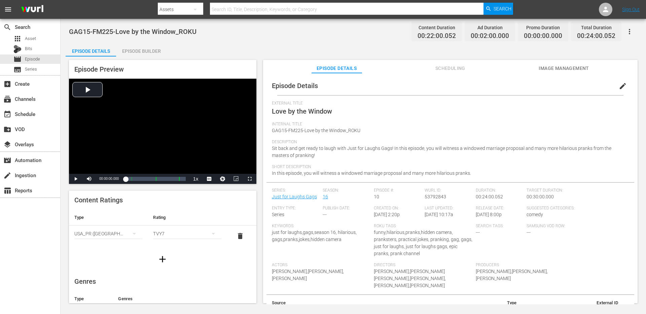
click at [160, 231] on div "TVY7" at bounding box center [187, 233] width 68 height 19
click at [170, 268] on div "TVPG" at bounding box center [187, 268] width 52 height 11
click at [618, 86] on span "edit" at bounding box center [622, 86] width 8 height 8
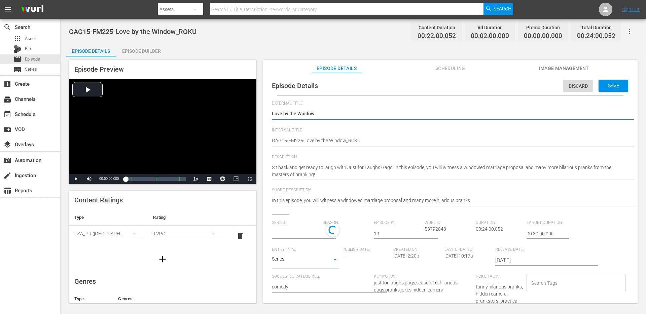
type input "Just for Laughs Gags"
click at [308, 230] on input "text" at bounding box center [296, 234] width 48 height 16
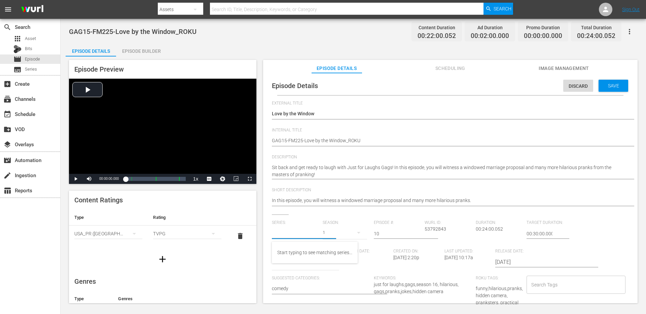
paste input "just for laughs gags"
click at [289, 267] on div "Just for Laughs Gags" at bounding box center [313, 269] width 73 height 16
type input "Just for Laughs Gags"
click at [330, 234] on div "19" at bounding box center [344, 232] width 44 height 19
click at [338, 115] on div "16" at bounding box center [332, 115] width 21 height 7
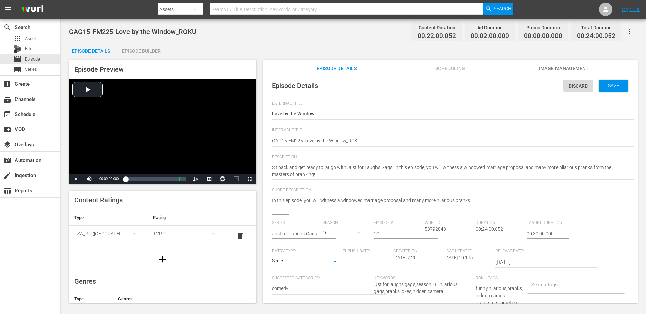
click at [526, 282] on div "Search Tags" at bounding box center [575, 285] width 99 height 18
paste input "just for laughs gags"
type input "just for laughs gags"
type input "roku"
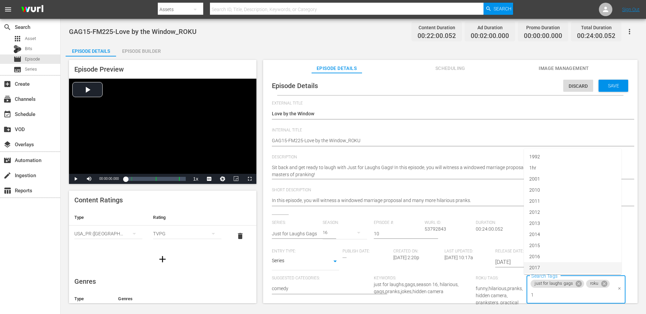
type input "16"
click at [586, 252] on li "season 16" at bounding box center [573, 254] width 98 height 11
type input "jflgags"
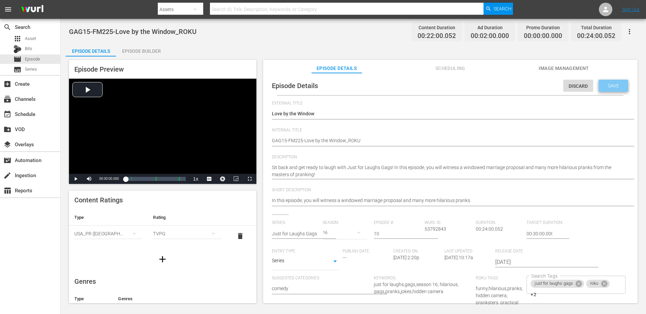
click at [608, 84] on span "Save" at bounding box center [613, 85] width 22 height 5
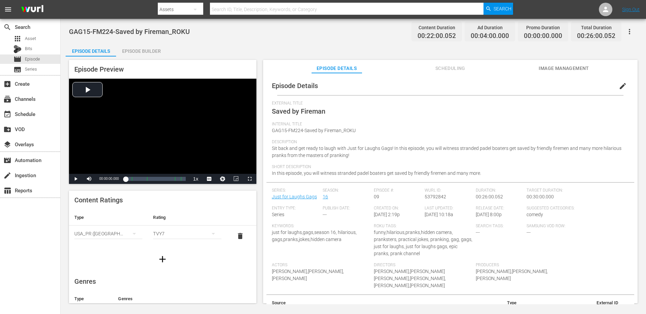
click at [621, 85] on span "edit" at bounding box center [622, 86] width 8 height 8
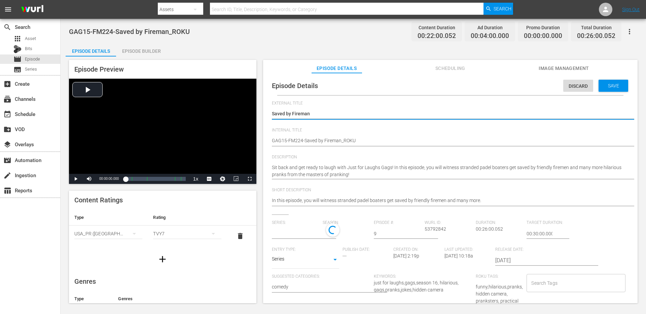
type input "Just for Laughs Gags"
click at [176, 234] on div "TVY7" at bounding box center [187, 233] width 68 height 19
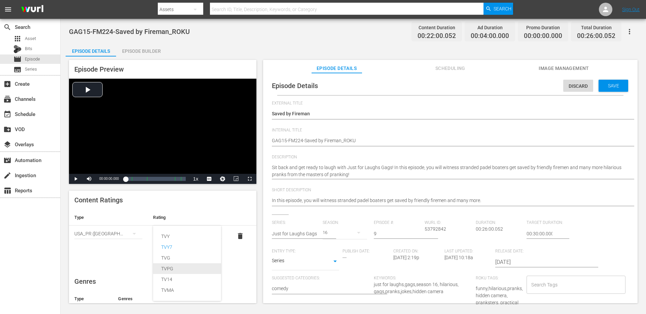
click at [171, 265] on div "TVPG" at bounding box center [187, 268] width 52 height 11
click at [531, 283] on input "Search Tags" at bounding box center [570, 285] width 82 height 12
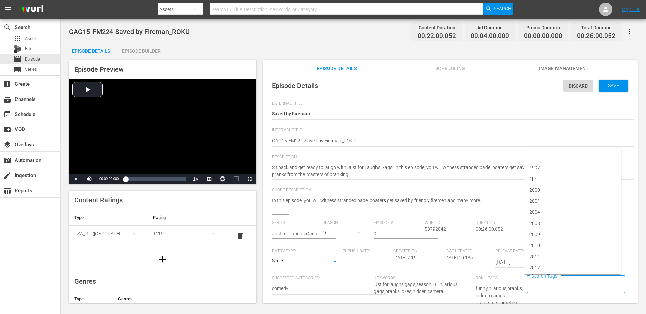
paste input "just for laughs gags"
type input "just for laughs gags"
type input "16"
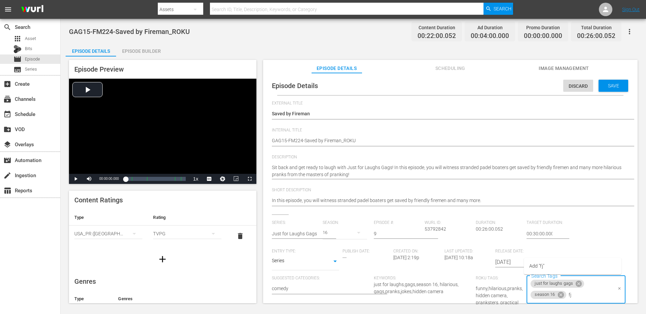
type input "f"
type input "jflgags"
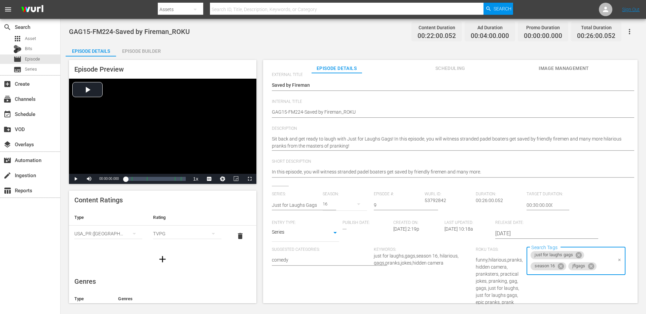
scroll to position [29, 0]
type input "roku"
click at [306, 205] on input "text" at bounding box center [296, 204] width 48 height 16
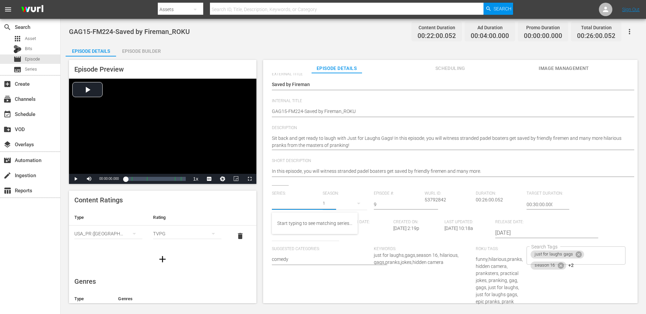
paste input "just for laughs gags"
click at [295, 239] on div "Just for Laughs Gags" at bounding box center [313, 239] width 73 height 16
type input "Just for Laughs Gags"
click at [332, 205] on div "19" at bounding box center [344, 203] width 44 height 19
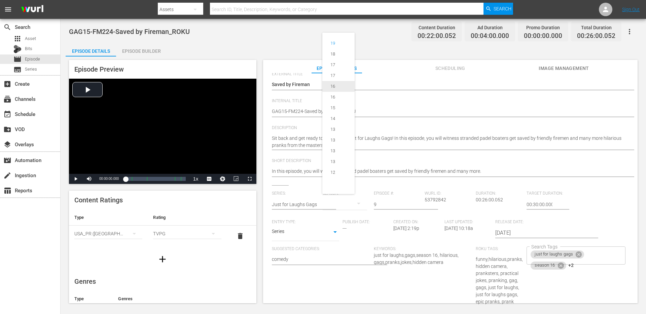
click at [341, 88] on div "16" at bounding box center [332, 86] width 21 height 7
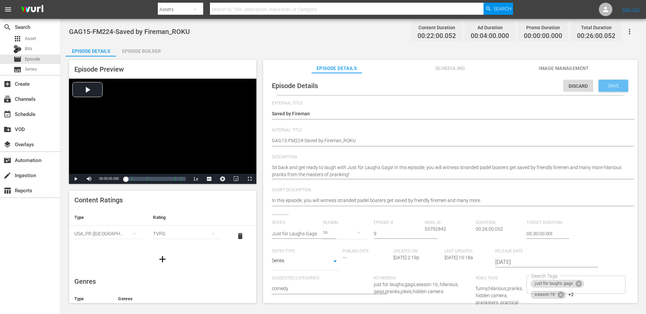
click at [613, 85] on span "Save" at bounding box center [613, 85] width 22 height 5
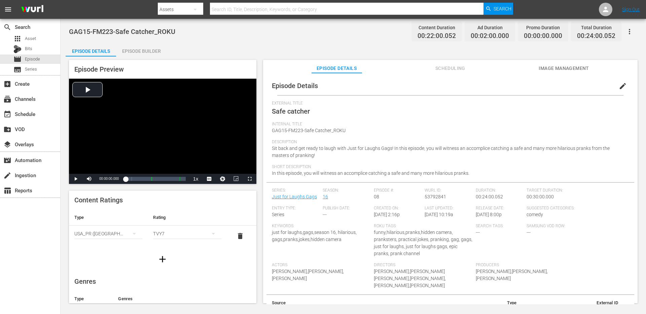
click at [208, 233] on button "simple table" at bounding box center [213, 234] width 16 height 16
click at [174, 269] on div "TVPG" at bounding box center [187, 268] width 52 height 11
click at [622, 83] on span "edit" at bounding box center [622, 86] width 8 height 8
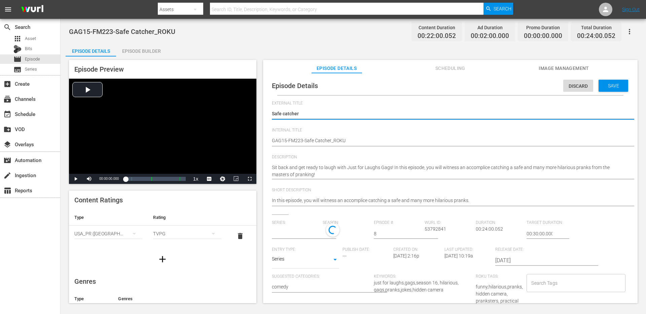
type input "Just for Laughs Gags"
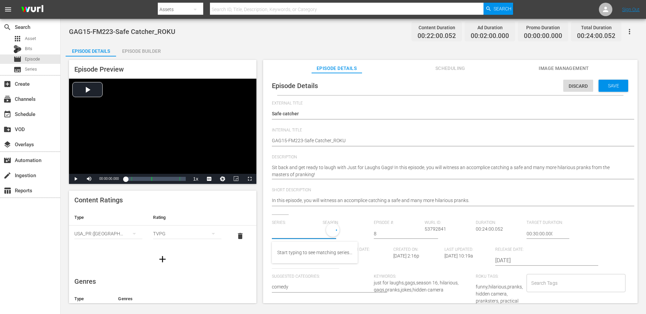
click at [301, 234] on input "text" at bounding box center [296, 234] width 48 height 16
paste input "just for laughs gags"
click at [292, 270] on div "Just for Laughs Gags" at bounding box center [313, 269] width 73 height 16
type input "Just for Laughs Gags"
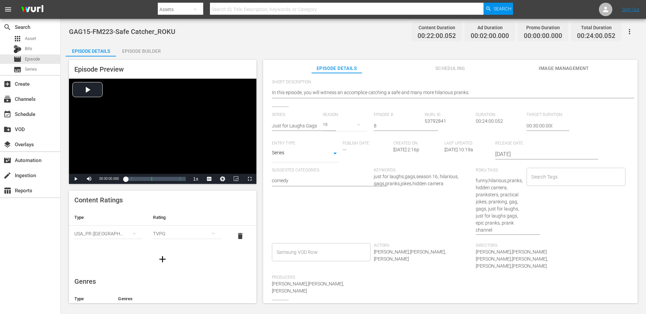
click at [331, 125] on div "19" at bounding box center [344, 124] width 44 height 19
click at [333, 184] on div "16" at bounding box center [332, 185] width 5 height 7
click at [581, 175] on input "Search Tags" at bounding box center [570, 177] width 82 height 12
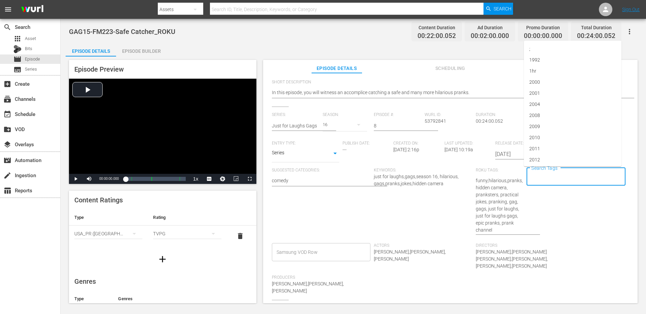
paste input "just for laughs gags"
type input "just for laughs gags"
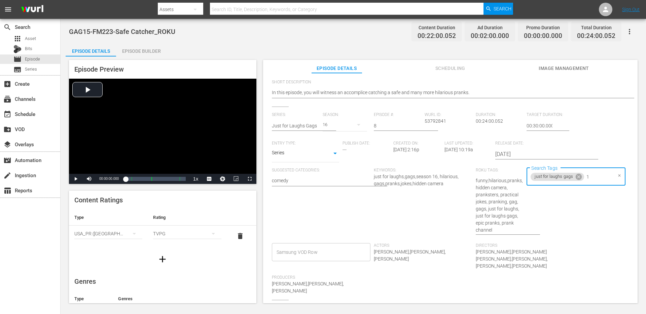
type input "16"
click at [550, 210] on li "season 16" at bounding box center [573, 206] width 98 height 11
type input "jflgags"
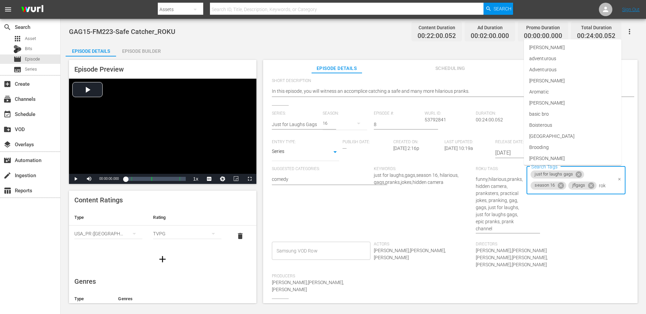
type input "roku"
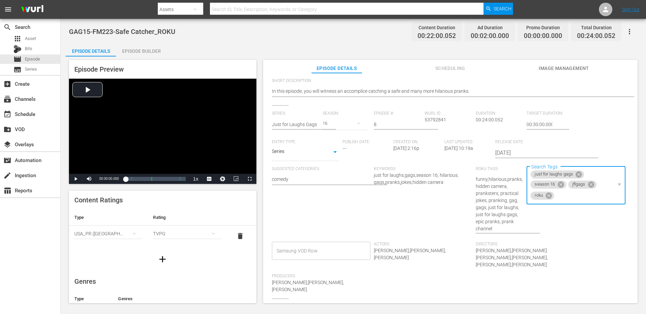
scroll to position [0, 0]
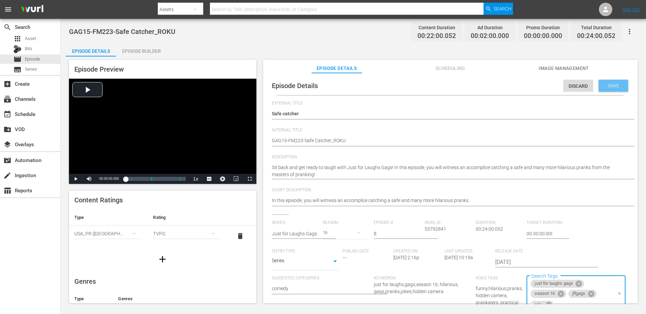
click at [608, 86] on span "Save" at bounding box center [613, 85] width 22 height 5
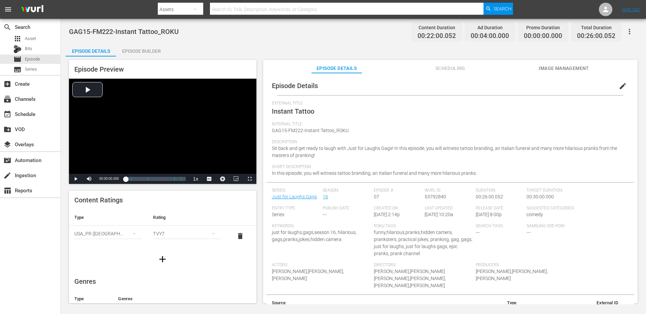
click at [198, 233] on div "TVY7" at bounding box center [187, 233] width 68 height 19
click at [176, 272] on div "TVPG" at bounding box center [187, 268] width 52 height 11
click at [618, 85] on span "edit" at bounding box center [622, 86] width 8 height 8
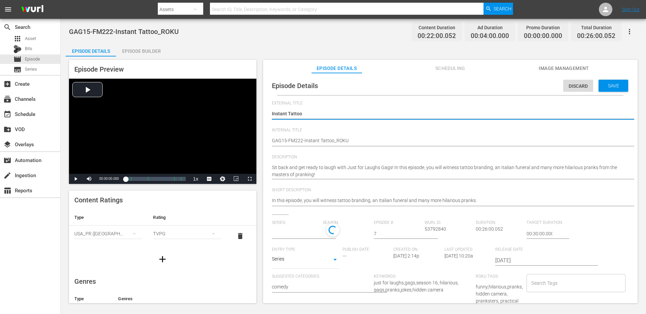
type input "Just for Laughs Gags"
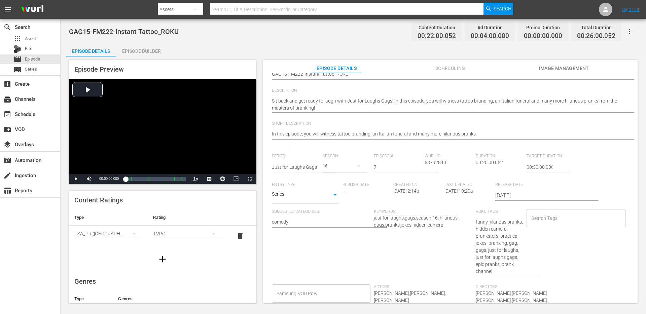
click at [548, 222] on input "Search Tags" at bounding box center [570, 218] width 82 height 12
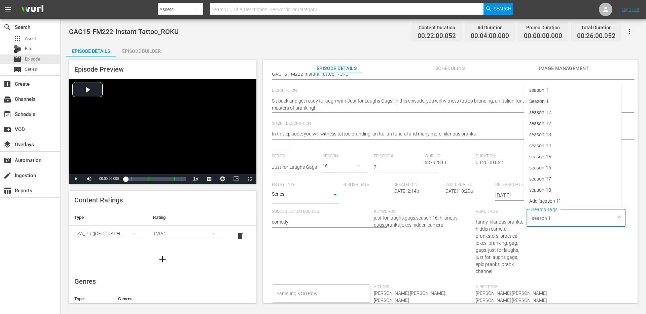
type input "season 16"
type input "jflgags"
paste input "just for laughs gags"
type input "just for laughs gags"
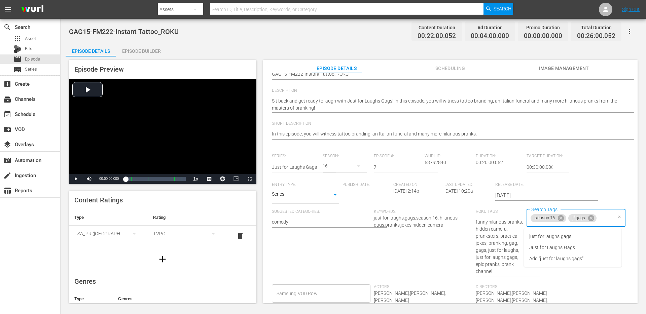
scroll to position [0, 0]
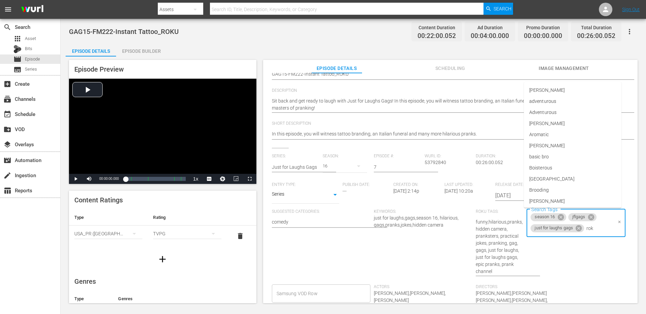
type input "roku"
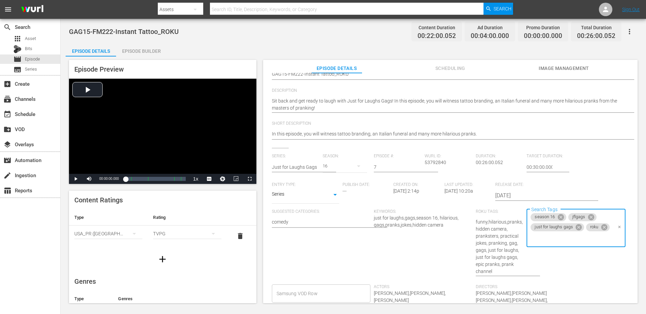
click at [331, 266] on div "Suggested Categories: comedy comedy" at bounding box center [323, 246] width 102 height 75
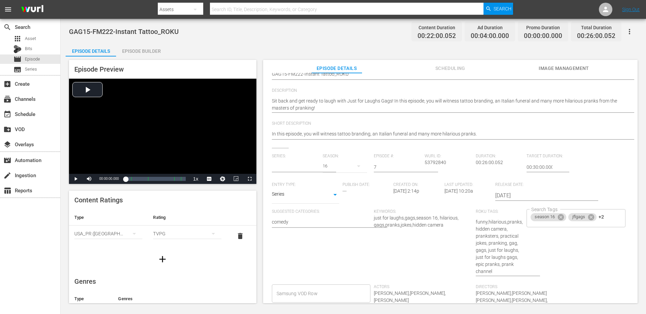
click at [311, 170] on input "text" at bounding box center [296, 167] width 48 height 16
paste input "just for laughs gags"
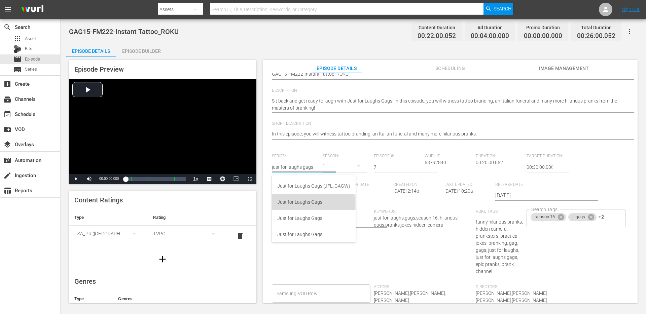
click at [304, 203] on div "Just for Laughs Gags" at bounding box center [313, 202] width 73 height 16
type input "Just for Laughs Gags"
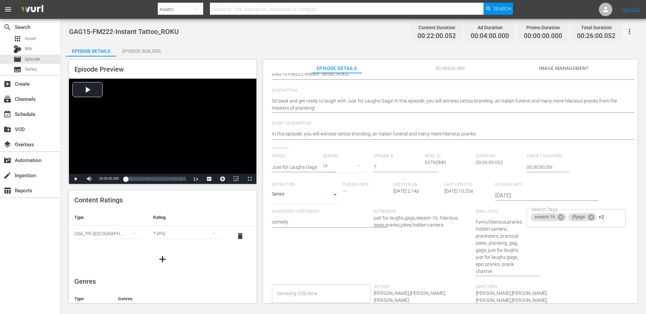
click at [333, 164] on div "19" at bounding box center [344, 166] width 44 height 19
click at [340, 55] on div "16" at bounding box center [332, 53] width 21 height 7
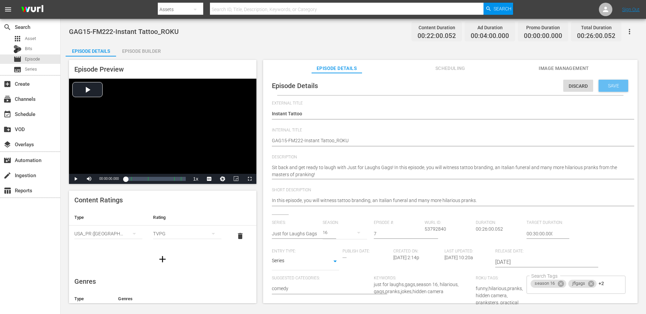
click at [619, 82] on div "Save" at bounding box center [613, 86] width 30 height 12
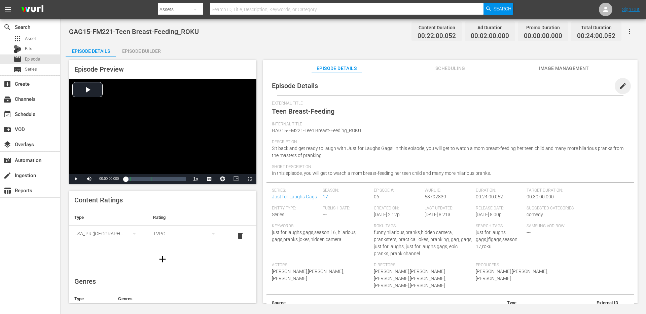
click at [618, 87] on span "edit" at bounding box center [622, 86] width 8 height 8
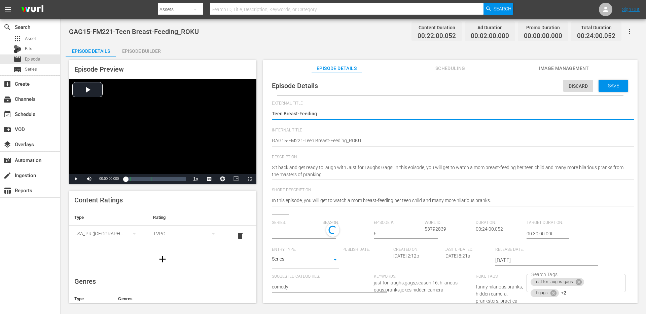
type input "Just for Laughs Gags"
click at [596, 284] on div "just for laughs gags jflgags +2 Search Tags" at bounding box center [575, 285] width 99 height 18
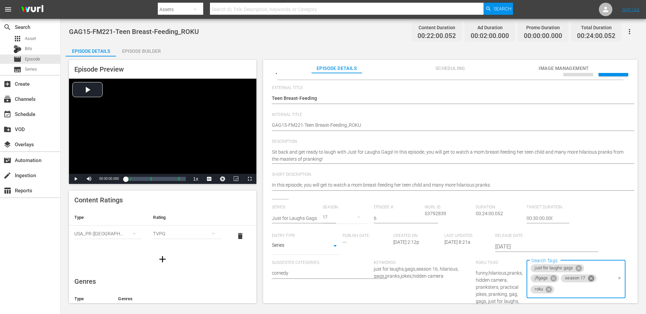
scroll to position [29, 0]
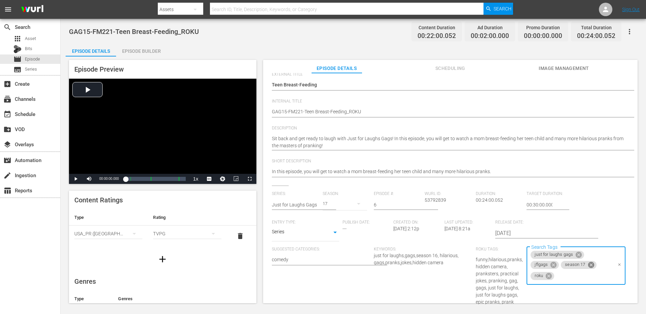
click at [588, 265] on icon at bounding box center [590, 264] width 7 height 7
click at [594, 265] on input "Search Tags" at bounding box center [598, 266] width 27 height 12
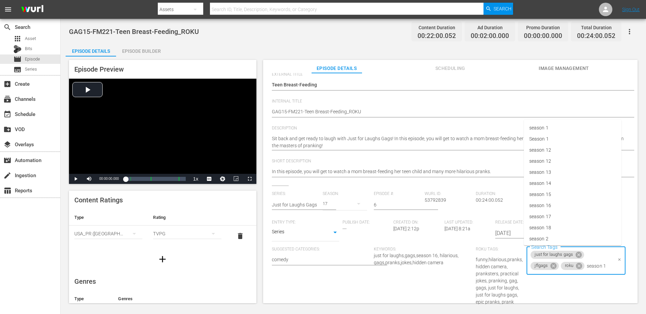
type input "season 16"
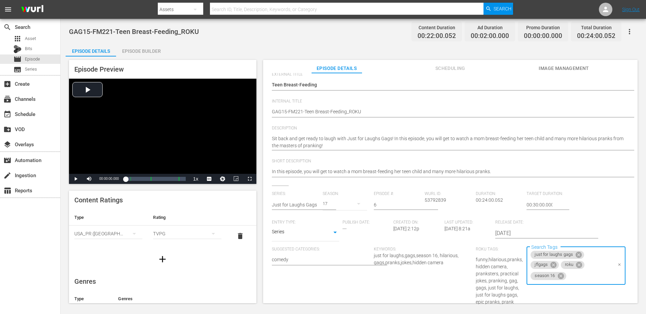
scroll to position [0, 0]
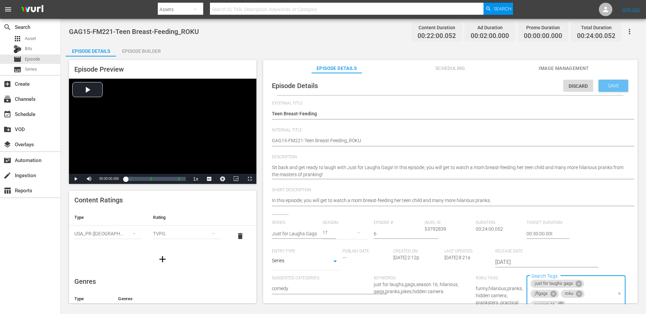
click at [616, 90] on div "Save" at bounding box center [613, 86] width 30 height 12
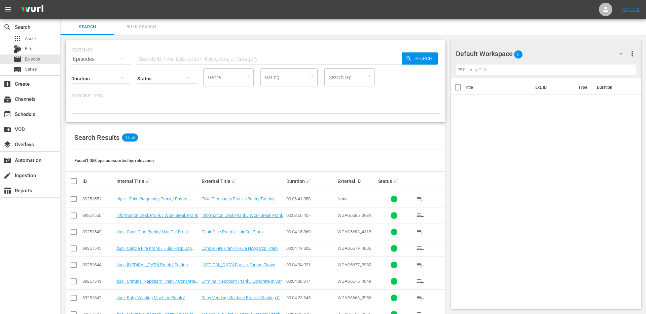
click at [339, 80] on input "SearchTag" at bounding box center [340, 77] width 26 height 12
type input "season 16"
click at [337, 95] on span "season 16" at bounding box center [341, 95] width 22 height 7
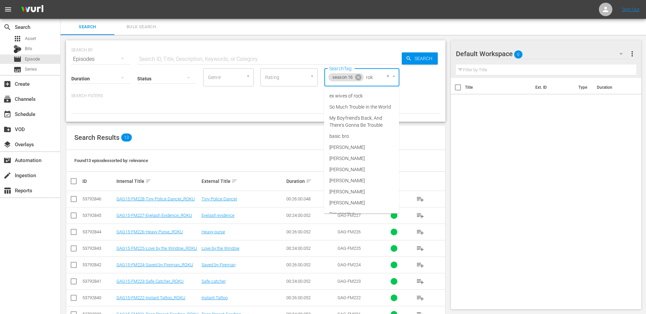
type input "roku"
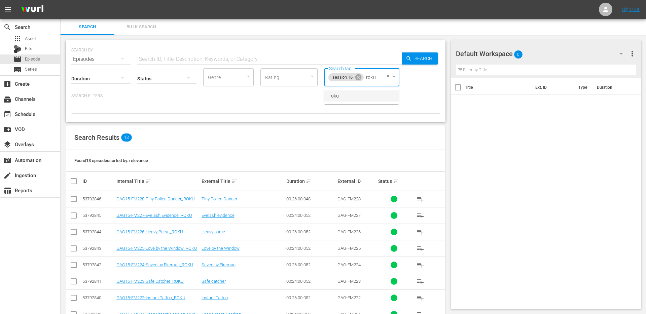
click at [360, 97] on li "roku" at bounding box center [361, 95] width 75 height 11
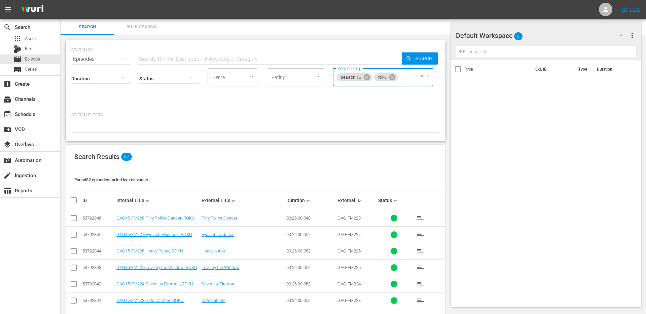
scroll to position [139, 0]
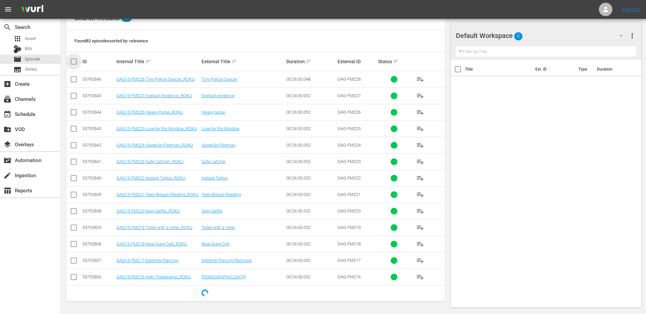
click at [74, 62] on input "checkbox" at bounding box center [76, 61] width 13 height 8
checkbox input "true"
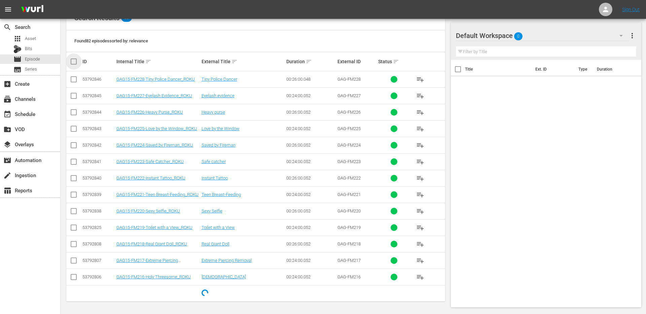
checkbox input "true"
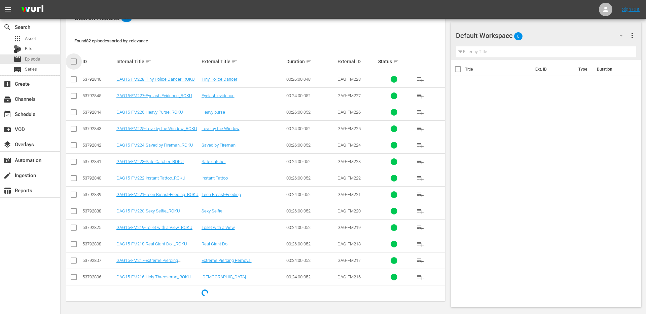
checkbox input "true"
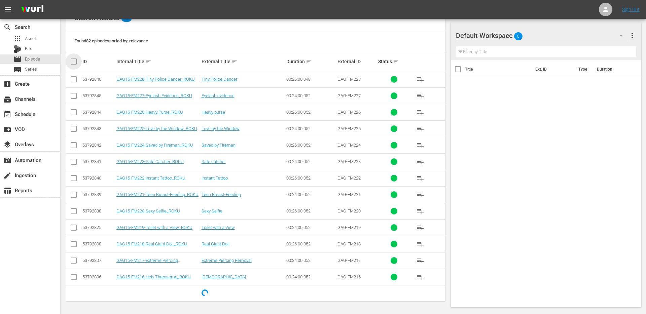
checkbox input "true"
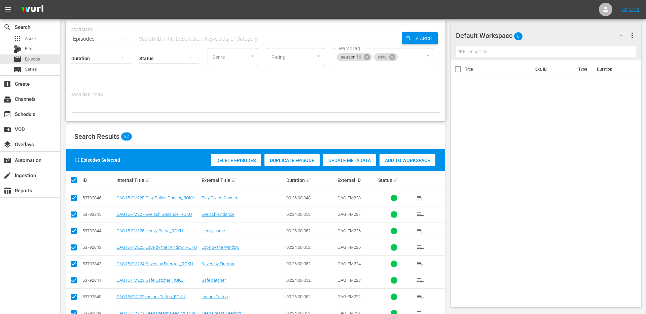
scroll to position [0, 0]
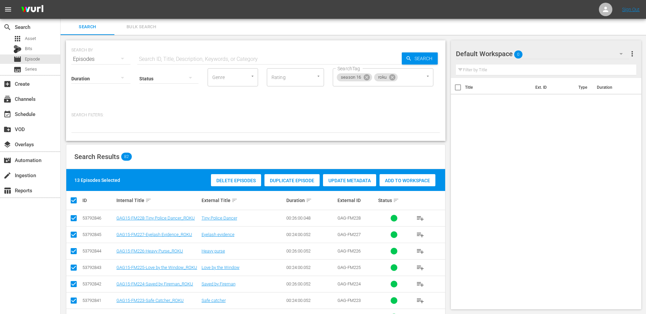
click at [178, 55] on input "text" at bounding box center [269, 59] width 264 height 16
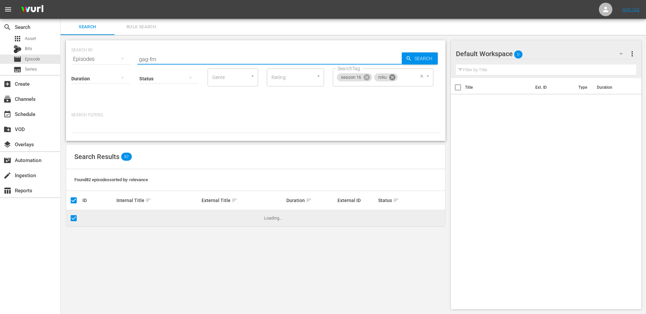
click at [393, 78] on icon at bounding box center [391, 77] width 7 height 7
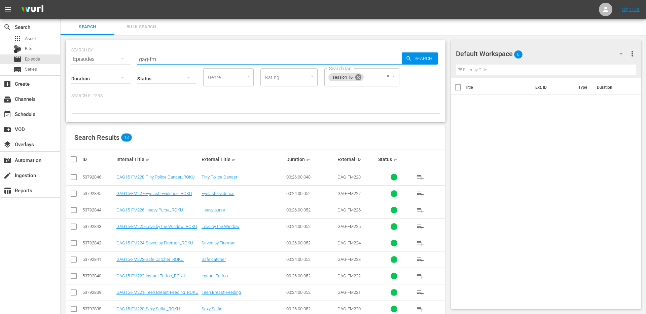
click at [361, 78] on icon at bounding box center [357, 77] width 7 height 7
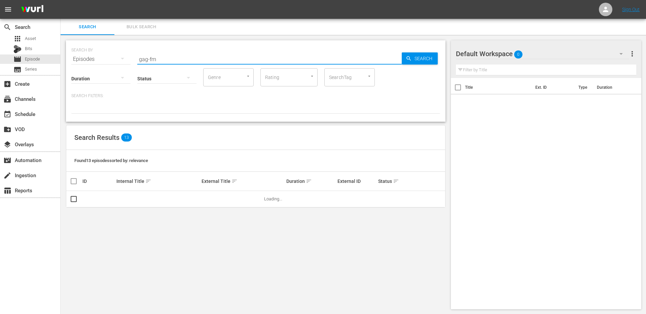
click at [354, 81] on div "SearchTag" at bounding box center [349, 77] width 50 height 18
type input "gag-fm"
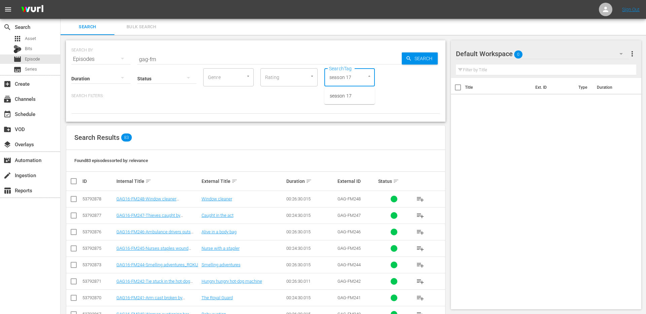
type input "season 17"
click at [352, 97] on li "season 17" at bounding box center [349, 95] width 50 height 11
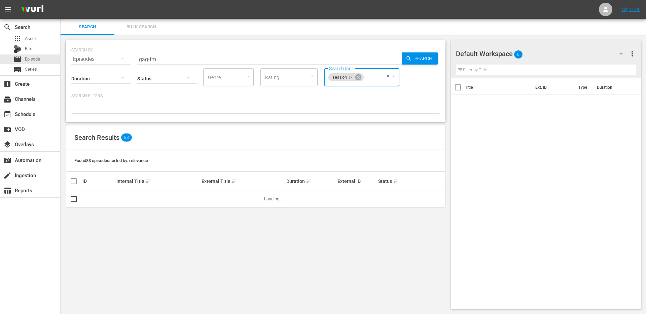
click at [156, 63] on div "Status" at bounding box center [166, 74] width 59 height 24
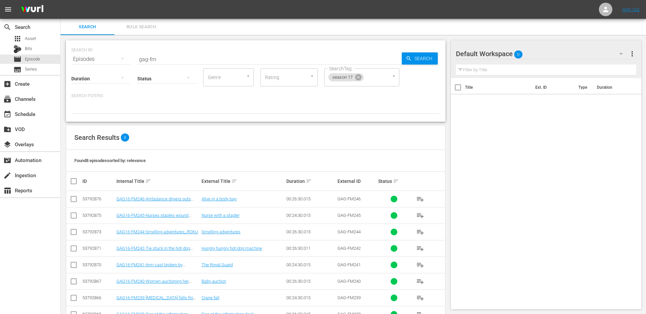
click at [157, 62] on input "gag-fm" at bounding box center [269, 59] width 264 height 16
click at [366, 109] on div at bounding box center [255, 107] width 369 height 11
click at [359, 78] on icon at bounding box center [357, 77] width 7 height 7
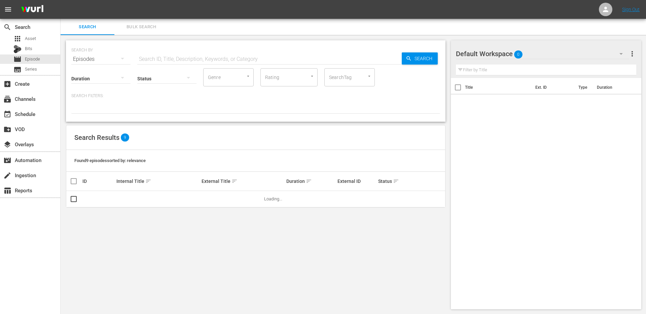
click at [158, 58] on input "text" at bounding box center [269, 59] width 264 height 16
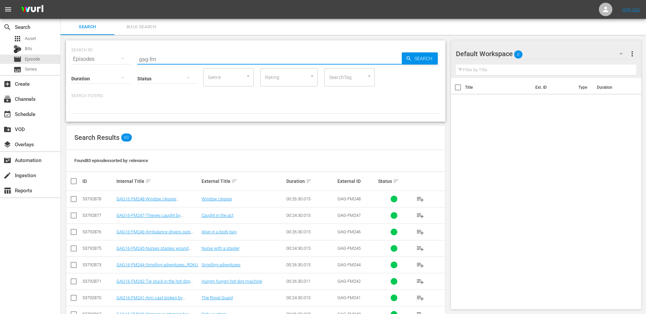
click at [155, 60] on input "gag-fm" at bounding box center [269, 59] width 264 height 16
type input "a"
type input "gag16, roku"
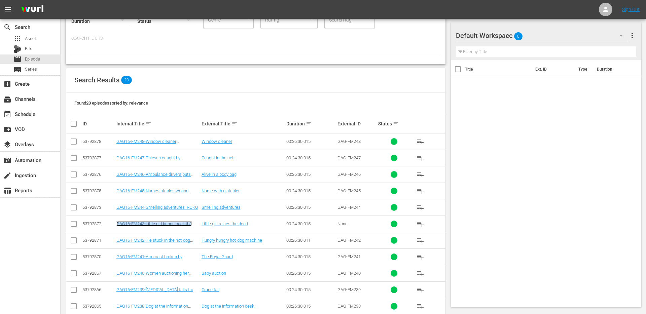
scroll to position [219, 0]
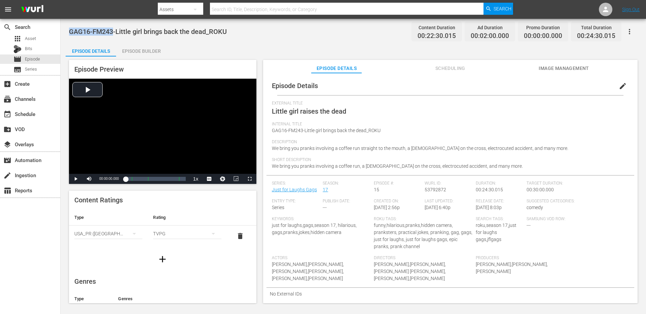
drag, startPoint x: 70, startPoint y: 32, endPoint x: 113, endPoint y: 33, distance: 43.0
click at [113, 33] on span "GAG16-FM243-Little girl brings back the dead_ROKU" at bounding box center [148, 32] width 158 height 8
copy span "GAG16-FM243"
click at [619, 86] on span "edit" at bounding box center [622, 86] width 8 height 8
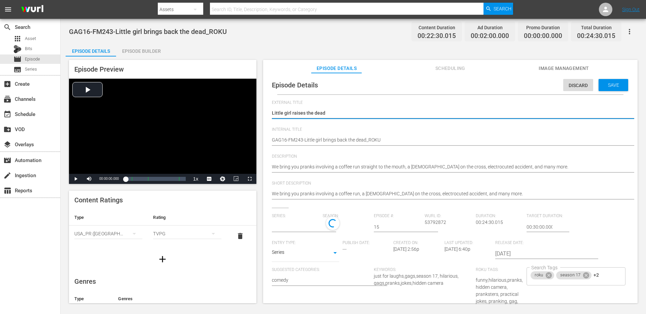
type input "Just for Laughs Gags"
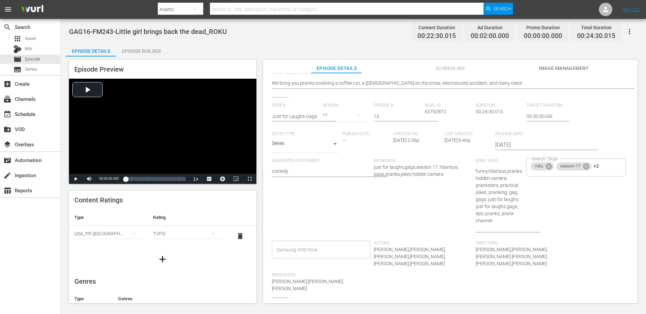
scroll to position [131, 0]
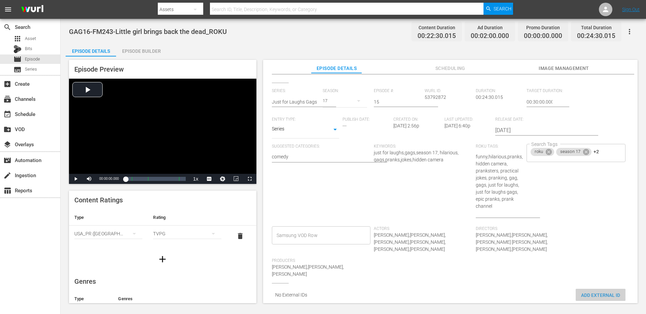
click at [595, 293] on span "Add External Id" at bounding box center [600, 295] width 50 height 5
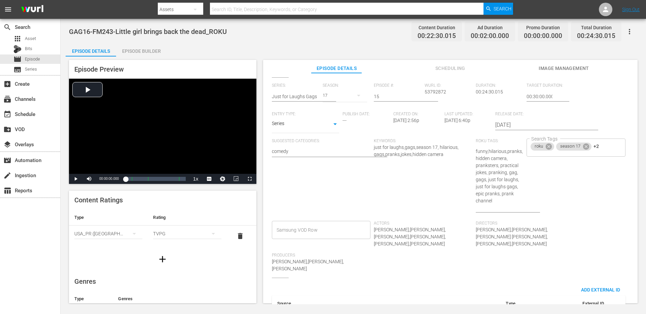
scroll to position [168, 0]
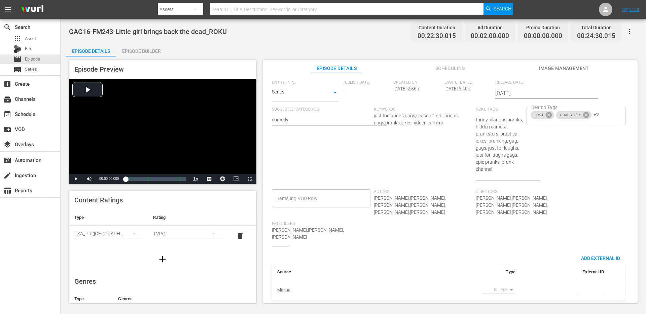
click at [509, 287] on body "menu Search By Assets Search ID, Title, Description, Keywords, or Category Sear…" at bounding box center [323, 157] width 646 height 314
click at [503, 275] on li "External ID" at bounding box center [495, 278] width 34 height 11
type input "episodeExternalId"
click at [591, 287] on input "simple table" at bounding box center [591, 290] width 26 height 10
paste input "GAG16-FM243"
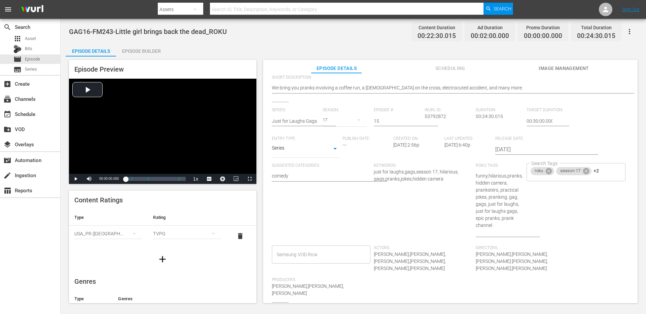
scroll to position [0, 0]
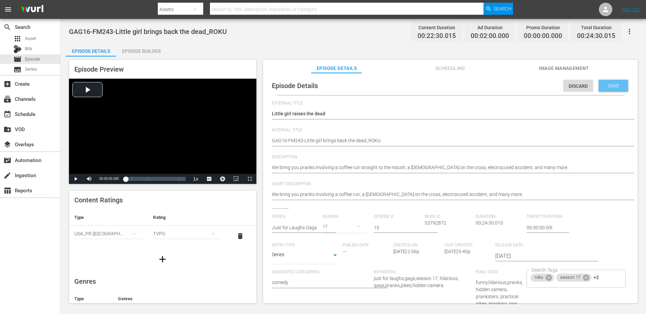
type input "GAG-FM243"
click at [608, 86] on span "Save" at bounding box center [613, 85] width 22 height 5
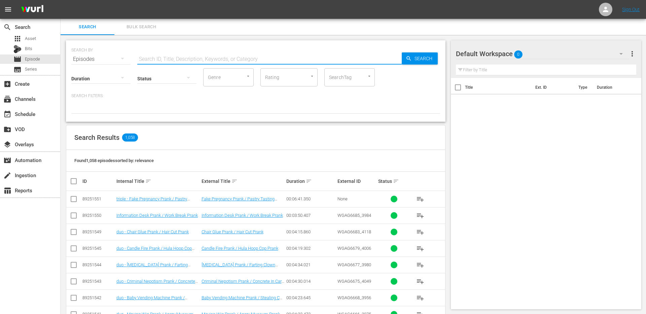
click at [205, 62] on input "text" at bounding box center [269, 59] width 264 height 16
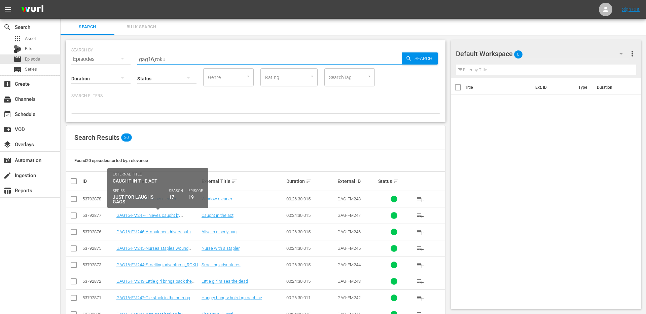
scroll to position [73, 0]
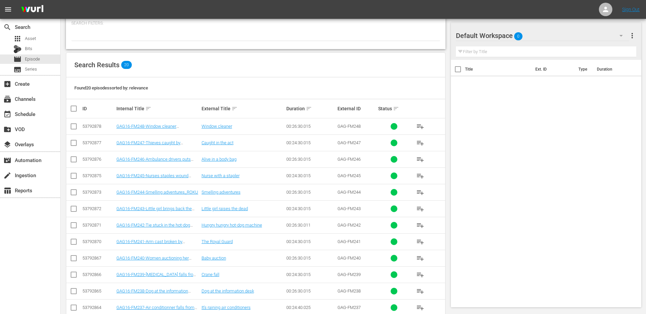
type input "gag16,roku"
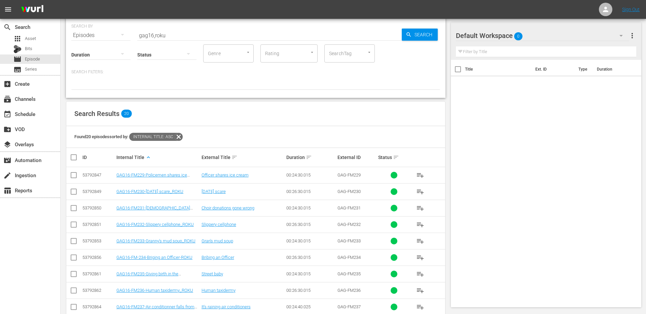
scroll to position [0, 0]
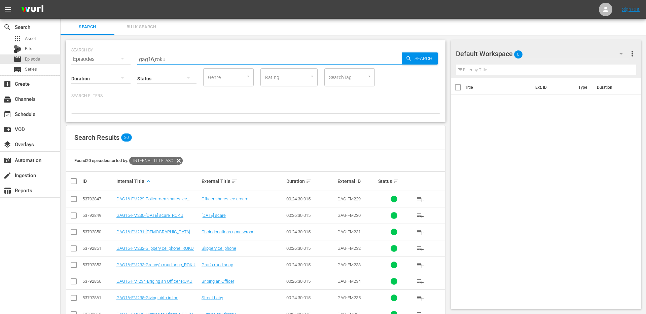
click at [165, 60] on input "gag16,roku" at bounding box center [269, 59] width 264 height 16
click at [329, 78] on input "SearchTag" at bounding box center [340, 77] width 26 height 12
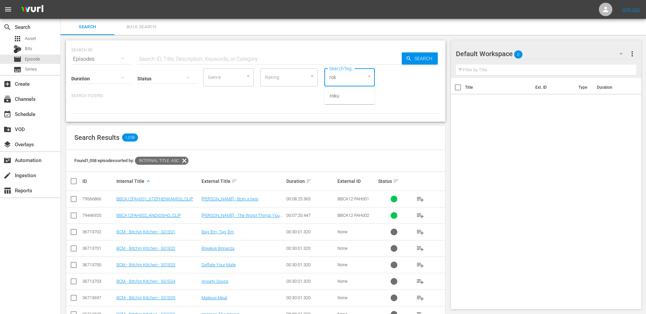
type input "roku"
click at [329, 99] on li "roku" at bounding box center [349, 95] width 50 height 11
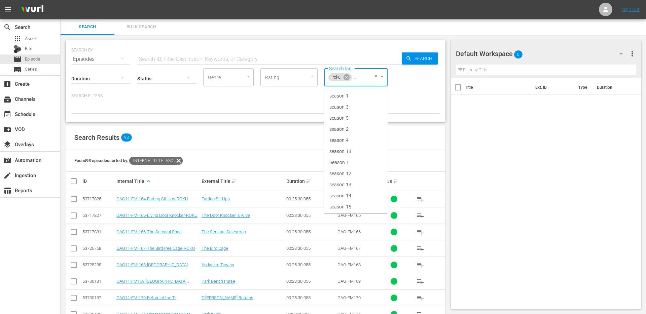
type input "season 17"
click at [373, 93] on li "season 17" at bounding box center [356, 95] width 64 height 11
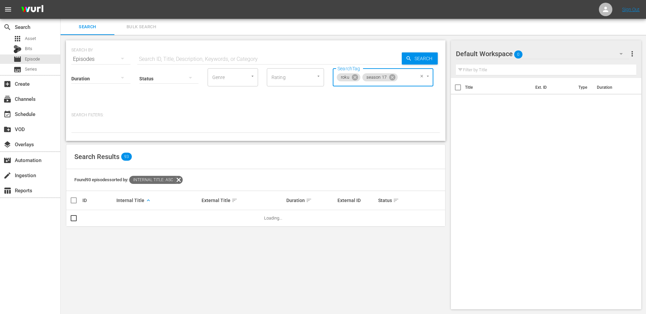
scroll to position [0, 0]
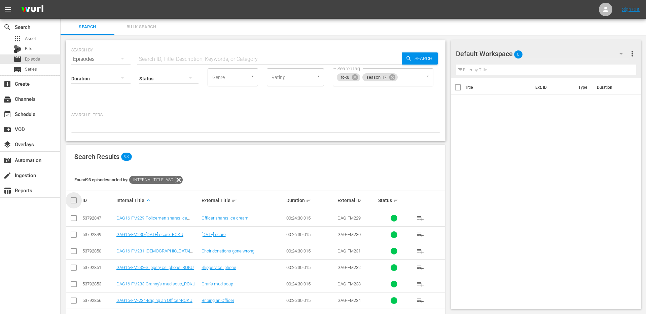
click at [72, 198] on input "checkbox" at bounding box center [76, 200] width 13 height 8
checkbox input "true"
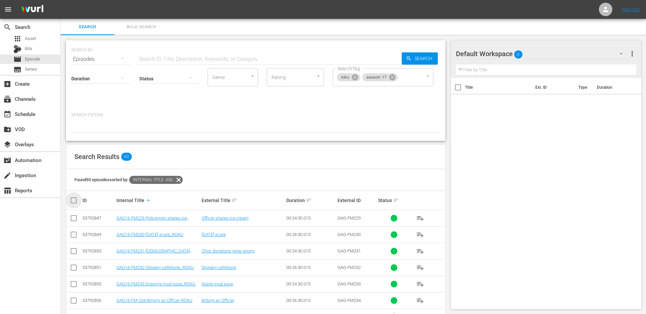
checkbox input "true"
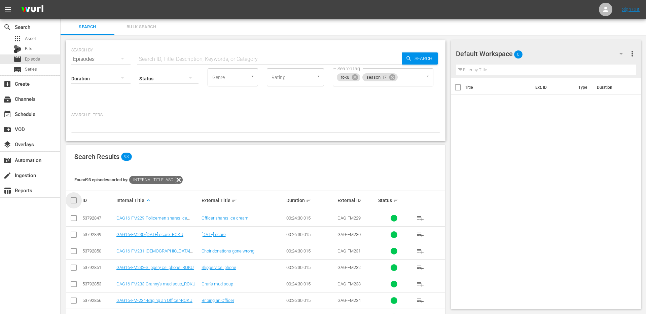
checkbox input "true"
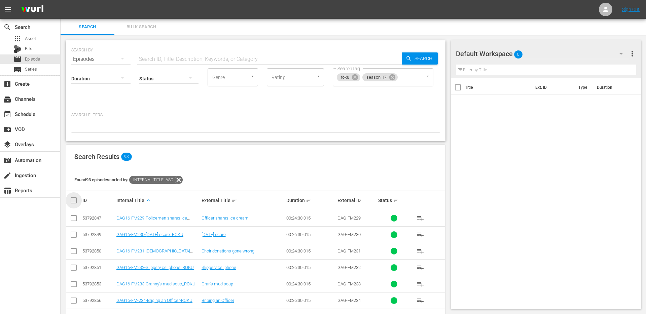
checkbox input "true"
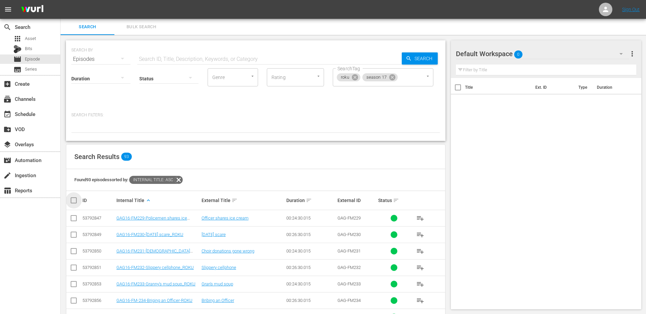
checkbox input "true"
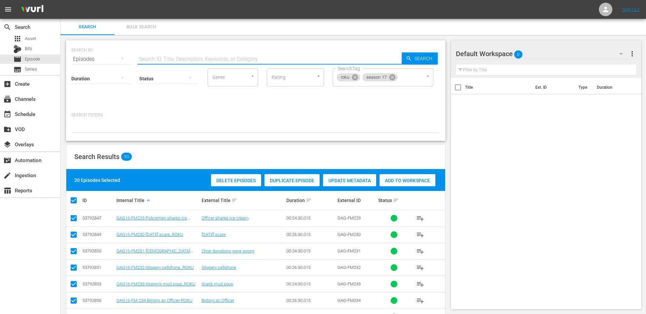
click at [154, 62] on input "text" at bounding box center [269, 59] width 264 height 16
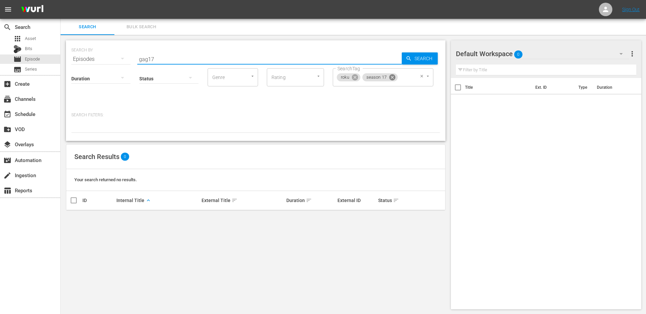
click at [392, 78] on icon at bounding box center [391, 77] width 7 height 7
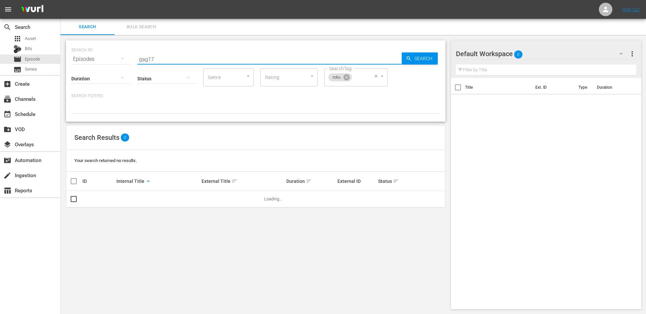
click at [392, 78] on div "Duration Status Genre Genre Rating Rating SearchTag roku SearchTag" at bounding box center [255, 76] width 369 height 19
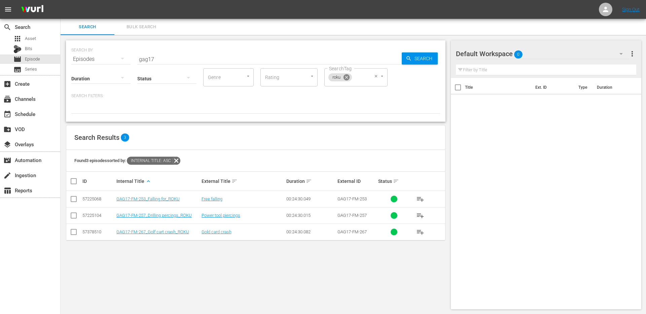
click at [348, 77] on icon at bounding box center [346, 77] width 6 height 6
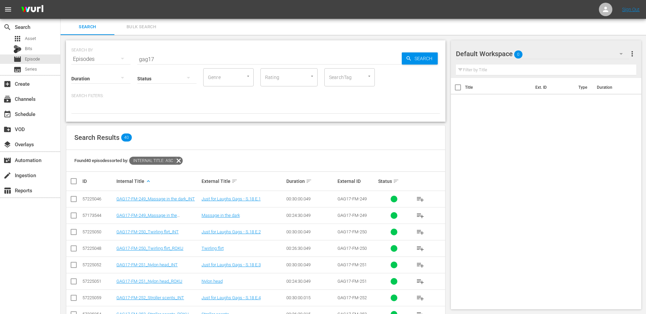
click at [175, 55] on input "gag17" at bounding box center [269, 59] width 264 height 16
click at [173, 59] on input "gag17" at bounding box center [269, 59] width 264 height 16
type input "gag17, roku"
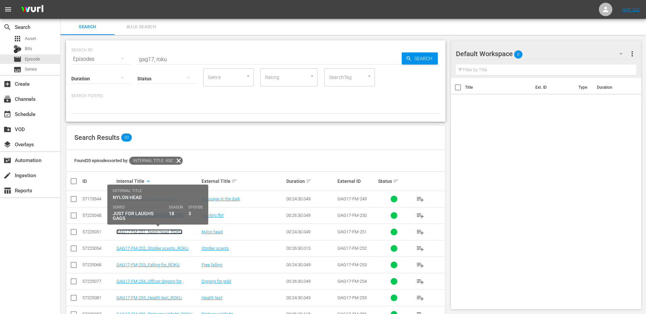
click at [141, 230] on link "GAG17-FM-251_Nylon head_ROKU" at bounding box center [149, 231] width 66 height 5
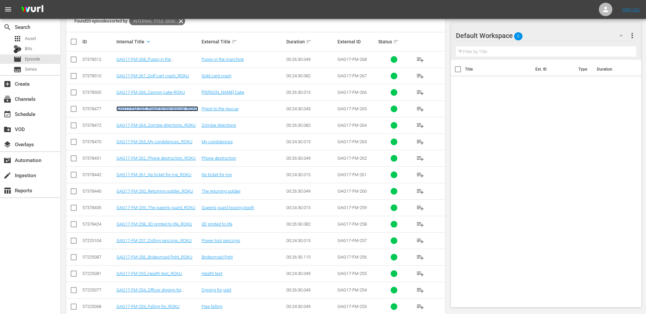
scroll to position [141, 0]
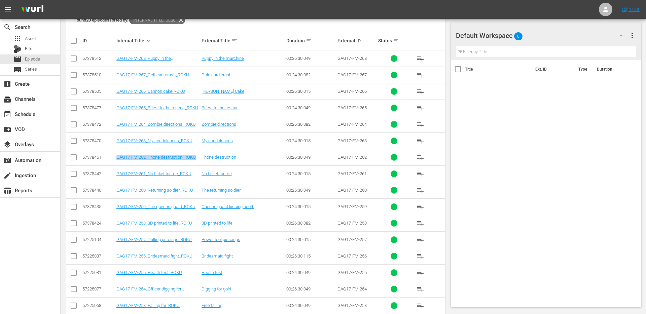
click at [152, 170] on td "GAG17-FM-261_No ticket for me_ROKU" at bounding box center [157, 173] width 85 height 16
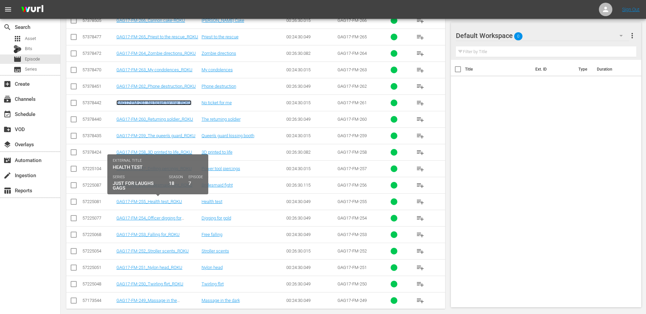
scroll to position [219, 0]
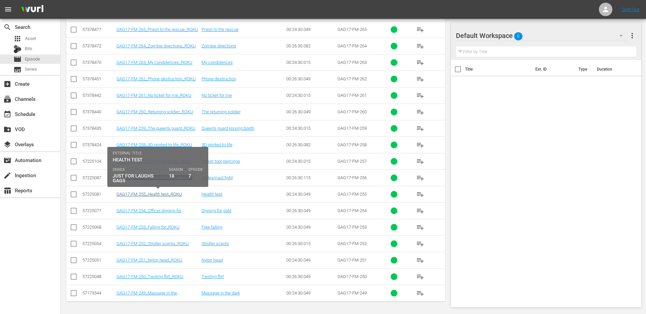
drag, startPoint x: 153, startPoint y: 176, endPoint x: 141, endPoint y: 193, distance: 20.9
click at [141, 193] on tbody "57378512 GAG17-FM-268_Puppy in the machine_ROKU Puppy in the marchine 00:26:30.…" at bounding box center [255, 137] width 379 height 330
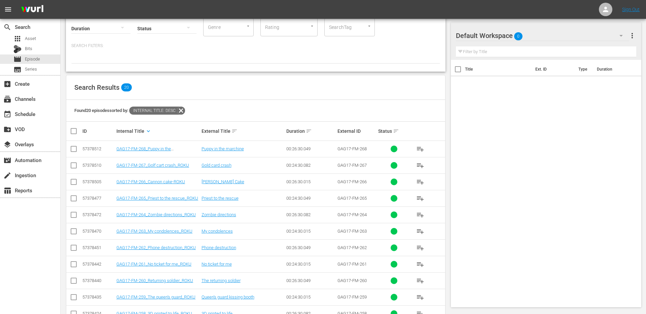
scroll to position [0, 0]
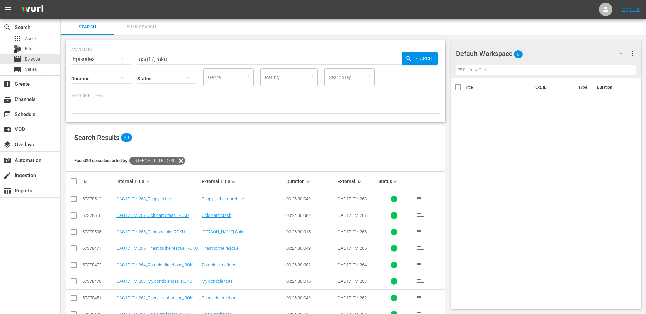
click at [191, 60] on input "gag17, roku" at bounding box center [269, 59] width 264 height 16
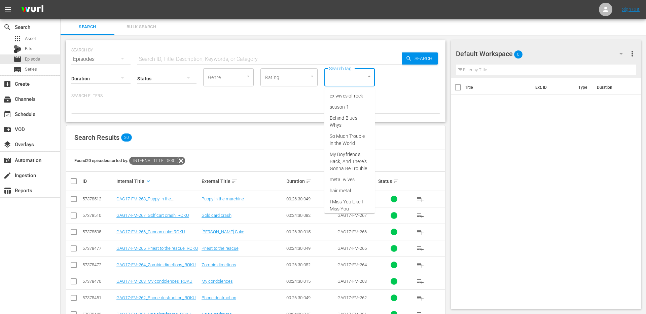
click at [344, 76] on input "SearchTag" at bounding box center [340, 77] width 26 height 12
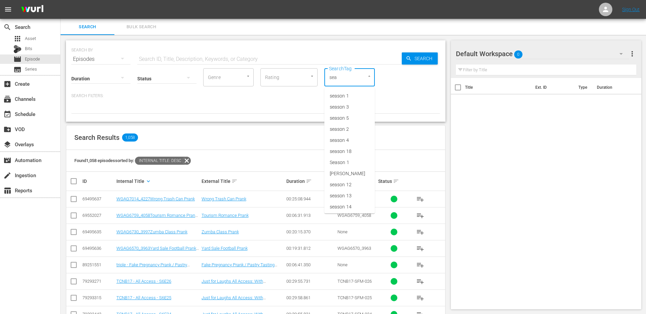
type input "seas"
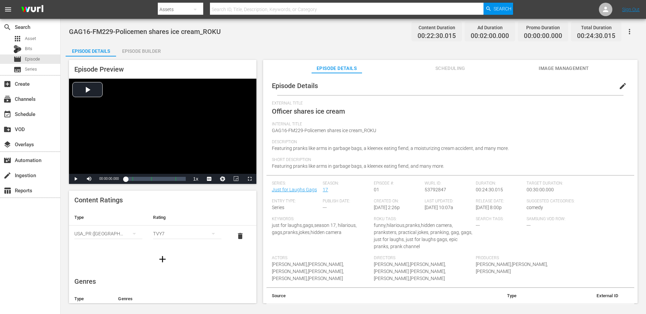
click at [163, 236] on div "TVY7" at bounding box center [187, 233] width 68 height 19
click at [165, 268] on div "TVPG" at bounding box center [187, 268] width 52 height 11
click at [621, 85] on span "edit" at bounding box center [622, 86] width 8 height 8
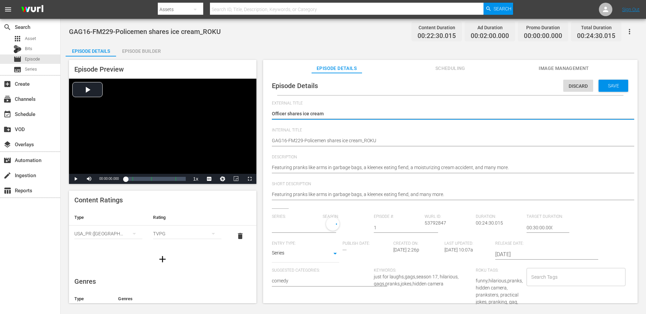
type input "Just for Laughs Gags"
click at [300, 226] on input "text" at bounding box center [296, 228] width 48 height 16
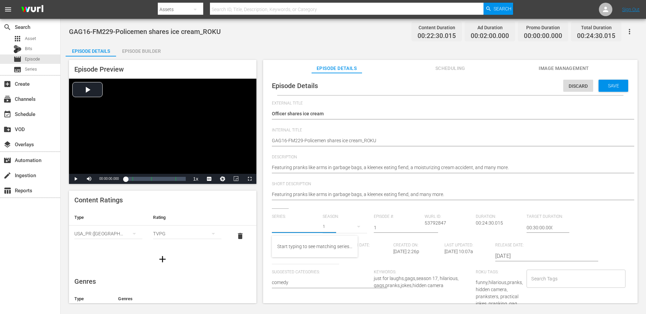
paste input "just for laughs gags"
click at [306, 262] on div "Just for Laughs Gags" at bounding box center [313, 263] width 73 height 16
type input "Just for Laughs Gags"
click at [329, 230] on div "19" at bounding box center [344, 226] width 44 height 19
click at [341, 98] on div "17" at bounding box center [332, 98] width 21 height 7
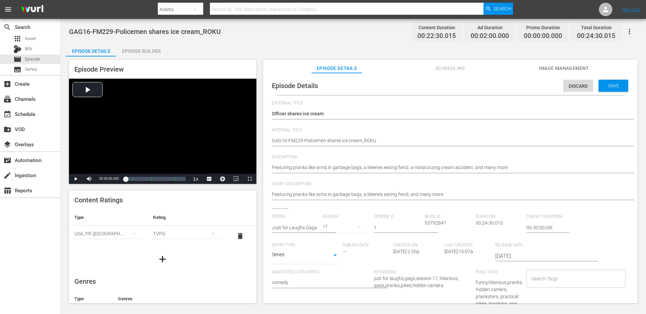
click at [196, 235] on div "TVPG" at bounding box center [187, 233] width 68 height 19
click at [175, 271] on div "TVPG" at bounding box center [187, 268] width 52 height 11
click at [557, 280] on input "Search Tags" at bounding box center [570, 279] width 82 height 12
paste input "just for laughs gags"
type input "just for laughs gags"
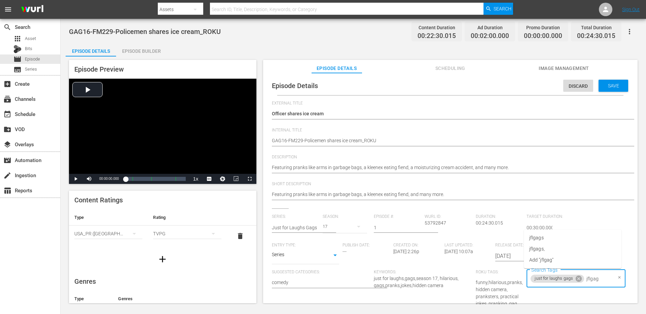
type input "jflgags"
type input "17"
type input "roku"
click at [553, 249] on li "roku" at bounding box center [573, 248] width 98 height 11
click at [606, 89] on div "Save" at bounding box center [613, 86] width 30 height 12
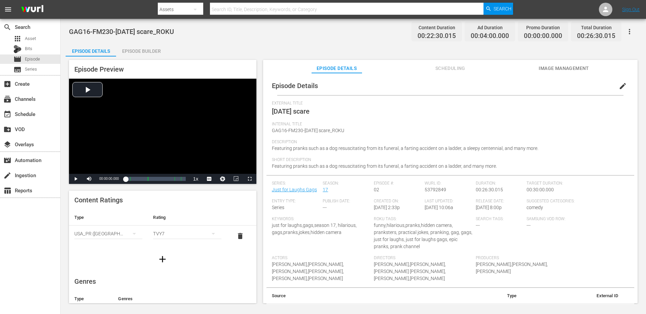
click at [163, 235] on div "TVY7" at bounding box center [187, 233] width 68 height 19
click at [164, 271] on div "TVPG" at bounding box center [187, 268] width 52 height 11
click at [614, 86] on button "edit" at bounding box center [622, 86] width 16 height 16
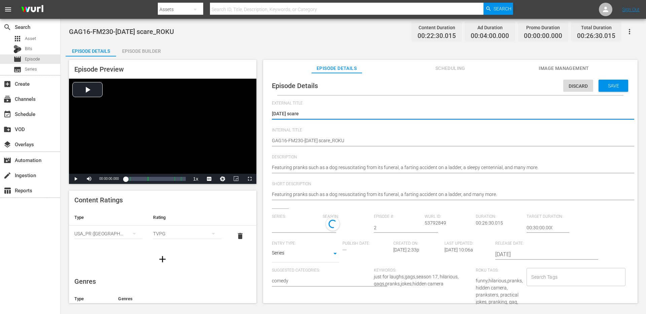
type input "Just for Laughs Gags"
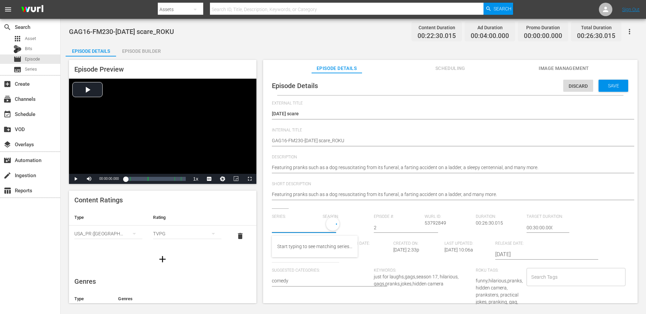
click at [293, 226] on input "text" at bounding box center [296, 228] width 48 height 16
paste input "just for laughs gags"
click at [292, 264] on div "Just for Laughs Gags" at bounding box center [313, 263] width 73 height 16
type input "Just for Laughs Gags"
click at [335, 227] on div "19" at bounding box center [344, 226] width 44 height 19
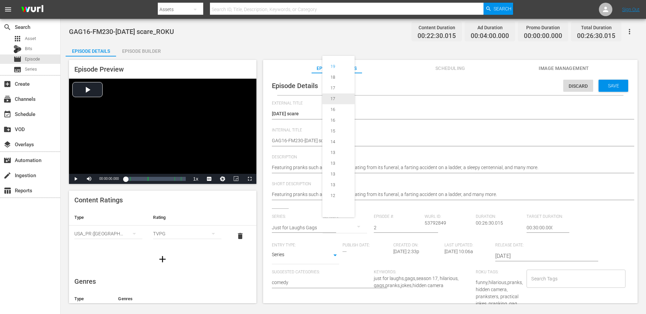
click at [345, 100] on span "17" at bounding box center [338, 98] width 32 height 11
click at [533, 277] on input "Search Tags" at bounding box center [570, 279] width 82 height 12
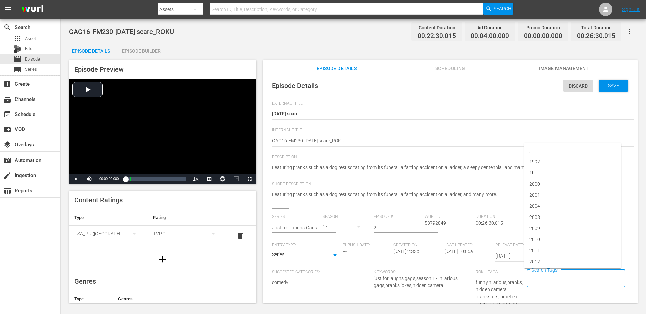
paste input "just for laughs gags"
type input "just for laughs gags"
type input "jflgags"
type input "roku"
type input "17"
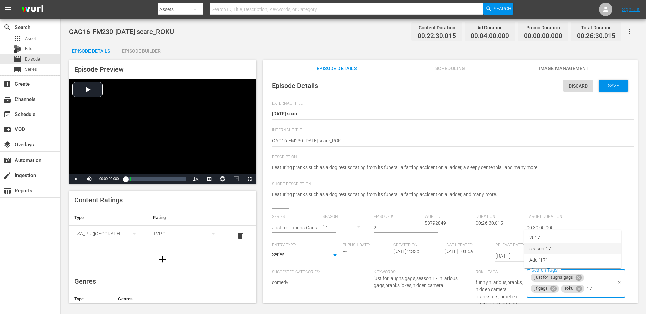
click at [534, 250] on span "season 17" at bounding box center [540, 248] width 22 height 7
click at [611, 87] on span "Save" at bounding box center [613, 85] width 22 height 5
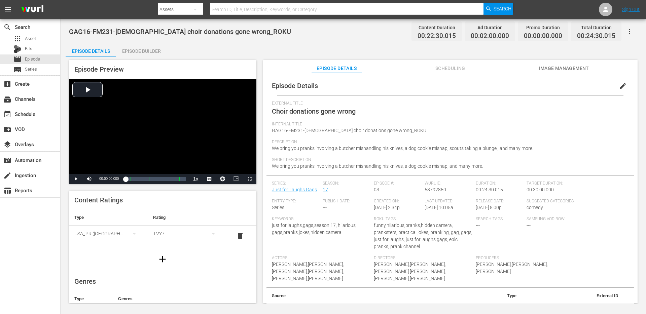
click at [159, 229] on div "TVY7" at bounding box center [187, 233] width 68 height 19
click at [167, 270] on div "TVPG" at bounding box center [187, 268] width 52 height 11
click at [618, 89] on span "edit" at bounding box center [622, 86] width 8 height 8
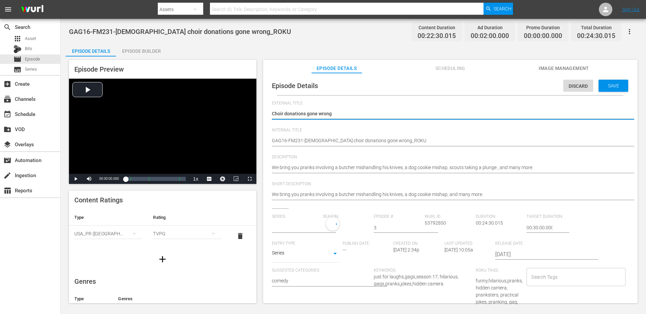
type input "Just for Laughs Gags"
click at [282, 224] on input "text" at bounding box center [296, 228] width 48 height 16
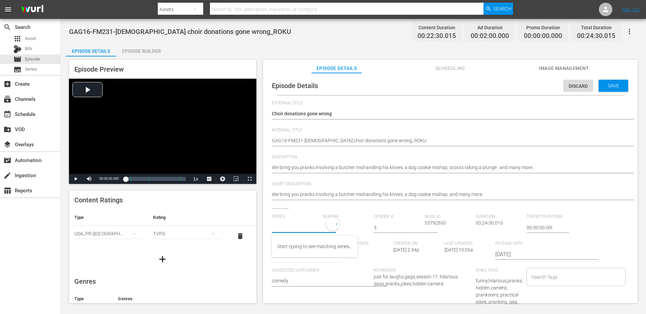
click at [282, 224] on input "text" at bounding box center [296, 228] width 48 height 16
paste input "just for laughs gags"
click at [301, 263] on div "Just for Laughs Gags" at bounding box center [313, 263] width 73 height 16
type input "Just for Laughs Gags"
click at [331, 227] on div "19" at bounding box center [344, 226] width 44 height 19
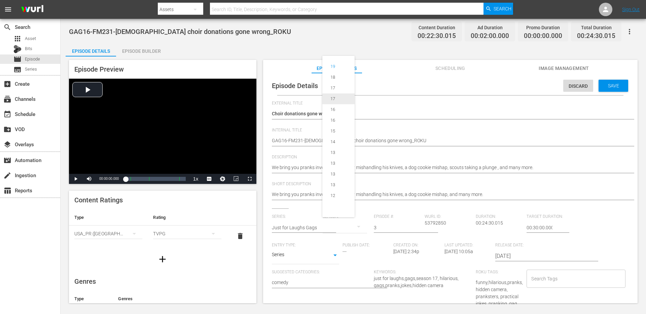
click at [342, 99] on div "17" at bounding box center [332, 98] width 21 height 7
click at [543, 279] on input "Search Tags" at bounding box center [570, 279] width 82 height 12
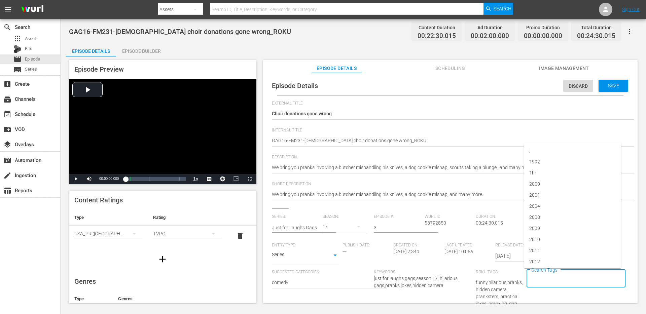
paste input "just for laughs gags"
type input "just for laughs gags"
type input "jflgags"
type input "roku"
type input "17"
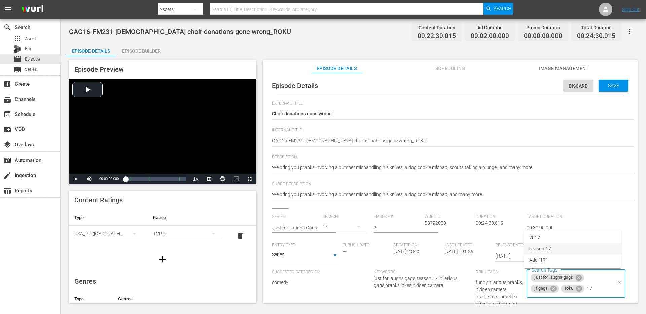
click at [532, 249] on span "season 17" at bounding box center [540, 248] width 22 height 7
click at [606, 88] on span "Save" at bounding box center [613, 85] width 22 height 5
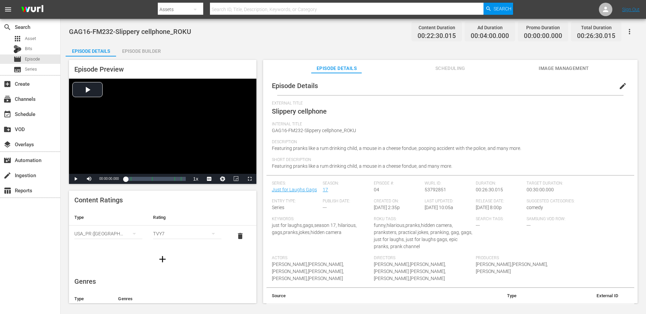
click at [192, 233] on div "TVY7" at bounding box center [187, 233] width 68 height 19
click at [174, 268] on div "TVPG" at bounding box center [187, 268] width 52 height 11
click at [618, 88] on span "edit" at bounding box center [622, 86] width 8 height 8
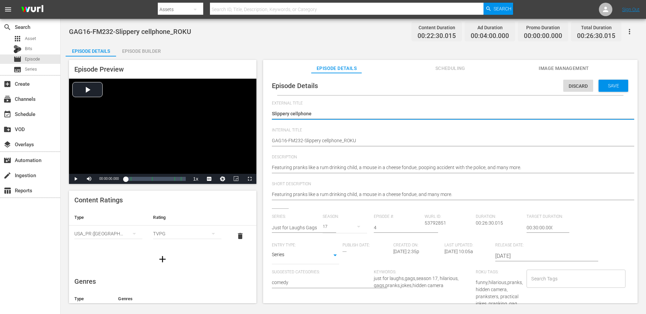
click at [546, 280] on input "Search Tags" at bounding box center [570, 279] width 82 height 12
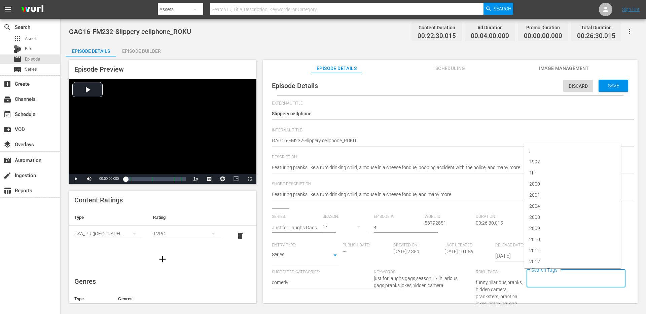
paste input "just for laughs gags"
type input "just for laughs gags"
type input "roku"
type input "17"
click at [556, 248] on li "season 17" at bounding box center [573, 248] width 98 height 11
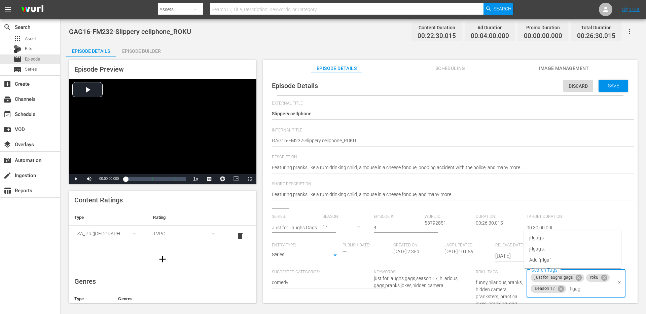
type input "jflgags"
click at [292, 230] on input "text" at bounding box center [296, 228] width 48 height 16
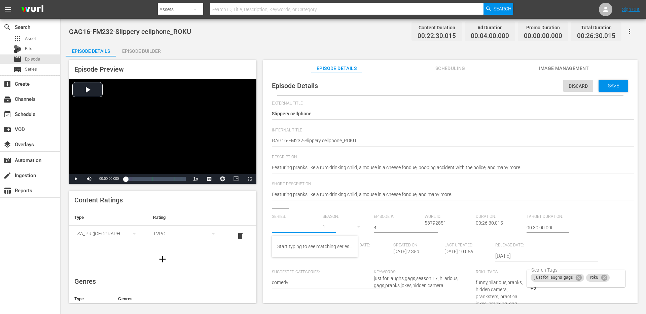
paste input "just for laughs gags"
click at [297, 262] on div "Just for Laughs Gags" at bounding box center [313, 263] width 73 height 16
type input "Just for Laughs Gags"
click at [329, 226] on div "19" at bounding box center [344, 226] width 44 height 19
click at [339, 101] on div "17" at bounding box center [332, 98] width 21 height 7
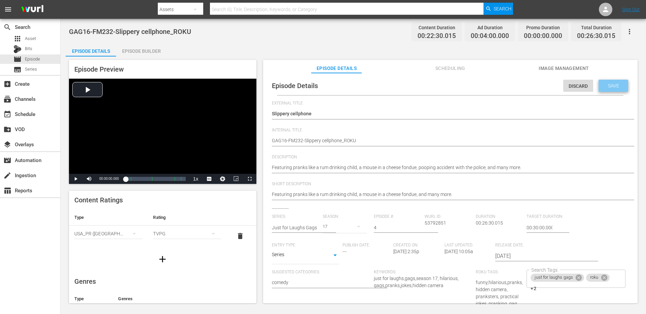
click at [607, 89] on div "Save" at bounding box center [613, 86] width 30 height 12
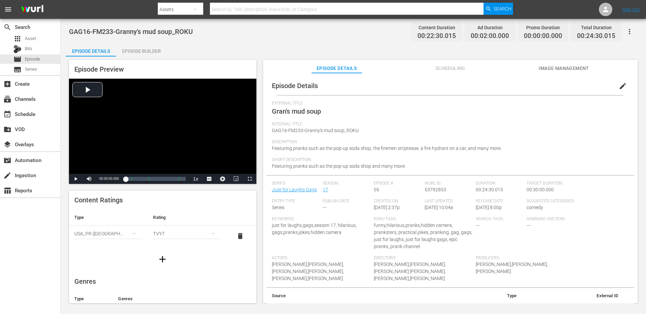
click at [619, 84] on span "edit" at bounding box center [622, 86] width 8 height 8
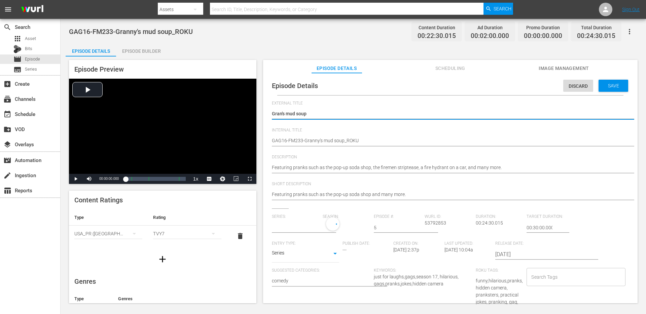
type input "Just for Laughs Gags"
click at [194, 233] on div "TVY7" at bounding box center [187, 233] width 68 height 19
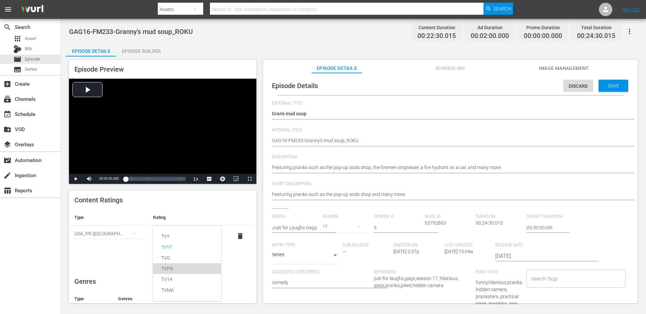
click at [172, 269] on div "TVPG" at bounding box center [187, 268] width 52 height 11
click at [553, 280] on input "Search Tags" at bounding box center [570, 279] width 82 height 12
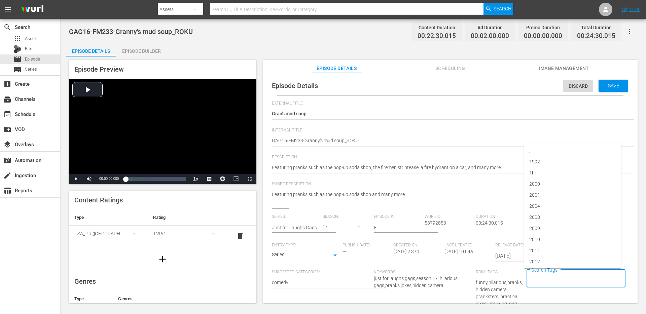
paste input "just for laughs gags"
type input "just for laughs gags"
type input "jflgags"
type input "§"
type input "17"
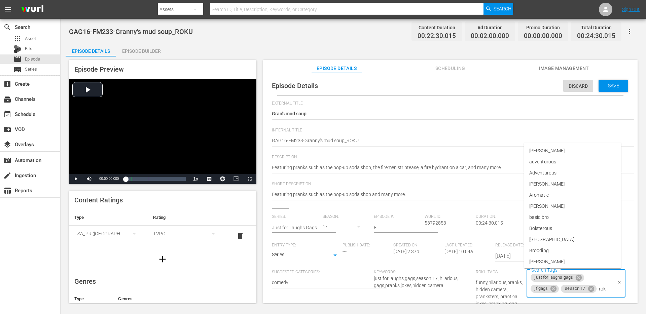
type input "roku"
click at [550, 252] on li "roku" at bounding box center [573, 248] width 98 height 11
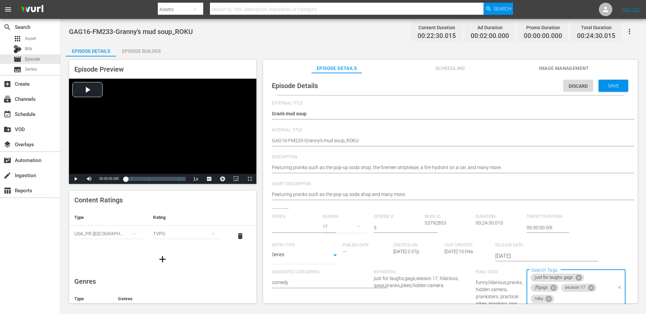
click at [307, 226] on input "text" at bounding box center [296, 228] width 48 height 16
paste input "just for laughs gags"
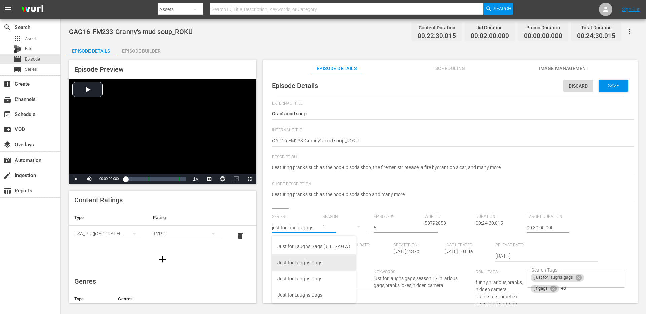
click at [294, 259] on div "Just for Laughs Gags" at bounding box center [313, 263] width 73 height 16
type input "Just for Laughs Gags"
click at [331, 230] on div "19" at bounding box center [344, 226] width 44 height 19
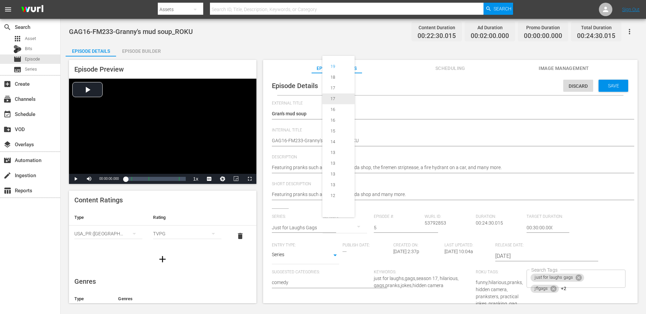
click at [344, 101] on span "17" at bounding box center [338, 98] width 32 height 11
click at [608, 82] on div "Save" at bounding box center [613, 86] width 30 height 12
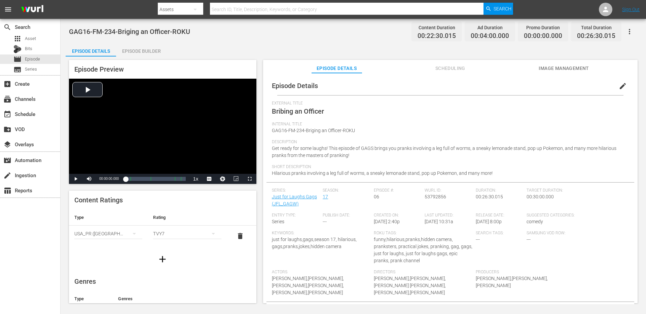
click at [187, 236] on div "TVY7" at bounding box center [187, 233] width 68 height 19
click at [174, 269] on div "TVPG" at bounding box center [187, 268] width 52 height 11
click at [619, 87] on span "edit" at bounding box center [622, 86] width 8 height 8
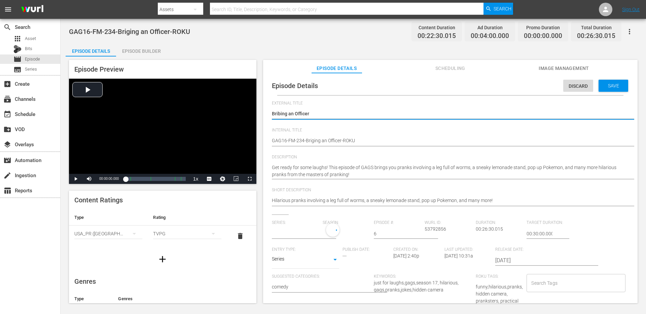
type input "Just for Laughs Gags"
click at [542, 286] on input "Search Tags" at bounding box center [570, 285] width 82 height 12
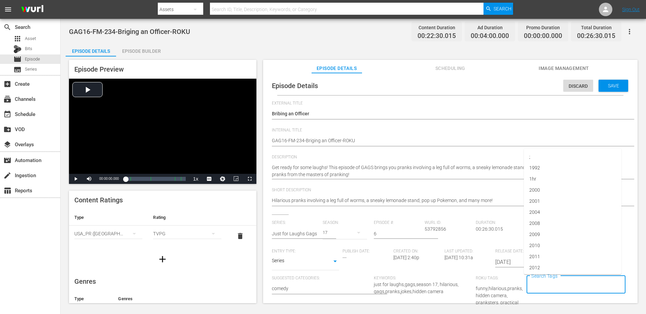
paste input "just for laughs gags"
type input "just for laughs gags"
type input "jflgags"
type input "17"
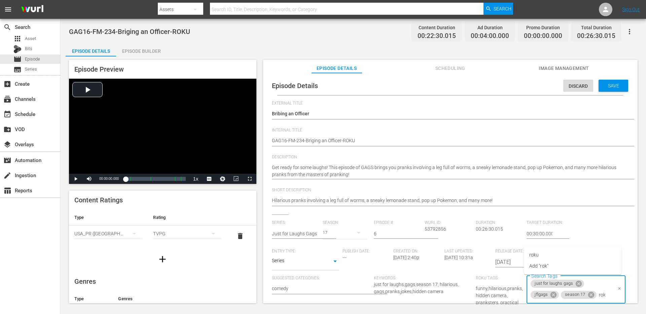
type input "roku"
click at [530, 256] on span "roku" at bounding box center [533, 255] width 9 height 7
click at [602, 88] on span "Save" at bounding box center [613, 85] width 22 height 5
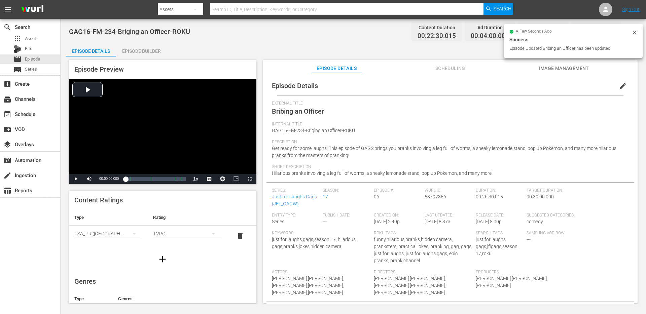
click at [618, 87] on span "edit" at bounding box center [622, 86] width 8 height 8
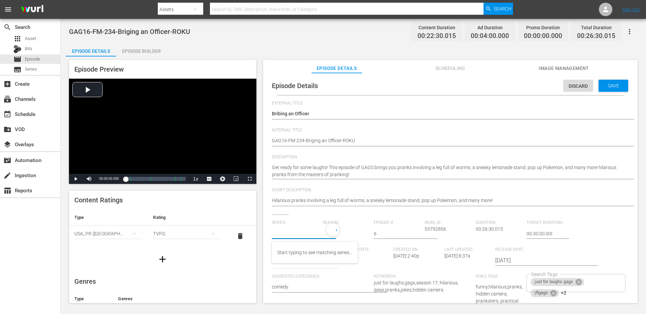
click at [297, 226] on input "text" at bounding box center [296, 234] width 48 height 16
paste input "just for laughs gags"
click at [299, 262] on div "Just for Laughs Gags" at bounding box center [313, 269] width 73 height 16
type input "Just for Laughs Gags"
click at [334, 237] on div "19" at bounding box center [344, 232] width 44 height 19
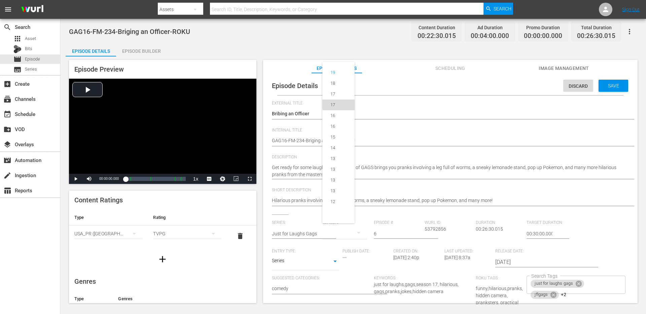
click at [340, 105] on div "17" at bounding box center [332, 105] width 21 height 7
click at [612, 85] on span "Save" at bounding box center [613, 85] width 22 height 5
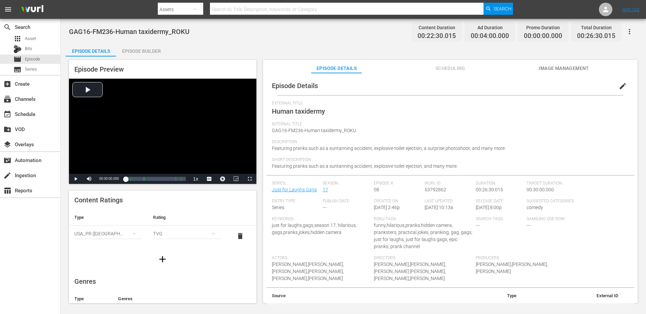
click at [172, 234] on div "TVG" at bounding box center [187, 233] width 68 height 19
click at [167, 267] on div "TVPG" at bounding box center [187, 268] width 52 height 11
click at [618, 87] on span "edit" at bounding box center [622, 86] width 8 height 8
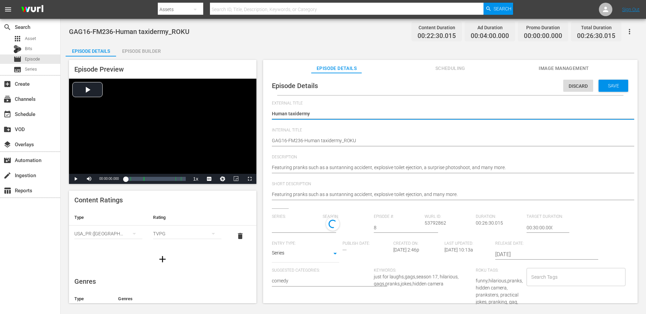
type input "Just for Laughs Gags"
click at [313, 227] on input "text" at bounding box center [296, 228] width 48 height 16
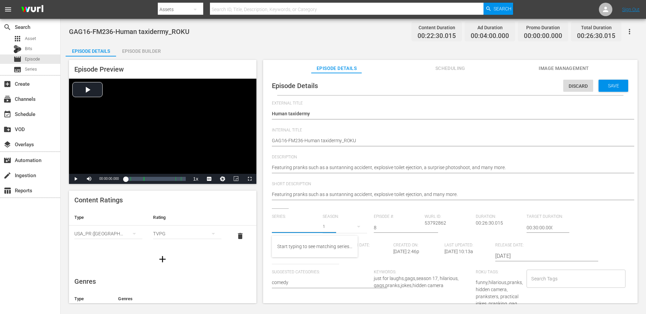
click at [313, 227] on input "text" at bounding box center [296, 228] width 48 height 16
paste input "just for laughs gags"
click at [294, 269] on div "Just for Laughs Gags" at bounding box center [313, 263] width 73 height 16
type input "Just for Laughs Gags"
click at [336, 229] on div "19" at bounding box center [344, 226] width 44 height 19
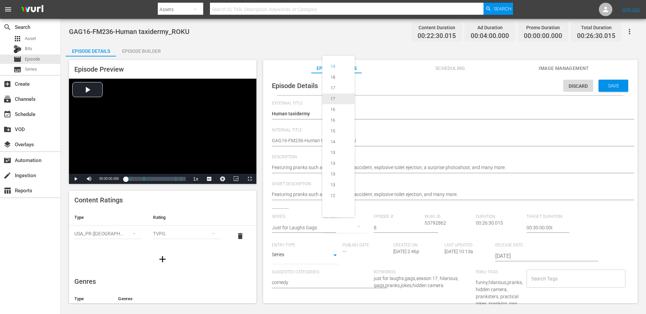
click at [343, 97] on div "17" at bounding box center [332, 98] width 21 height 7
click at [543, 280] on input "Search Tags" at bounding box center [570, 279] width 82 height 12
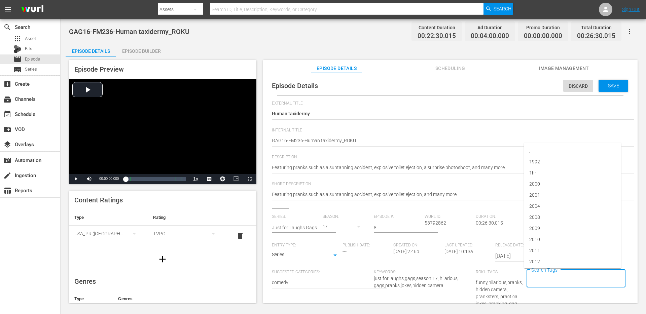
paste input "just for laughs gags"
type input "just for laughs gags"
type input "jflgags"
type input "roku"
type input "j"
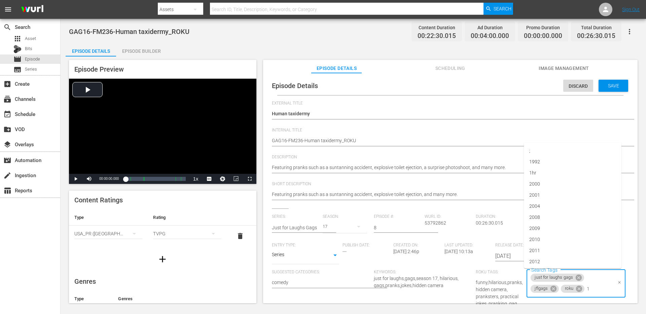
type input "17"
click at [544, 250] on span "season 17" at bounding box center [540, 248] width 22 height 7
click at [610, 85] on span "Save" at bounding box center [613, 85] width 22 height 5
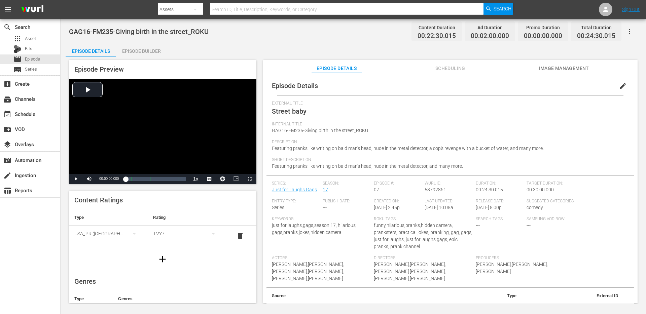
click at [172, 231] on div "TVY7" at bounding box center [187, 233] width 68 height 19
click at [166, 264] on div "TVPG" at bounding box center [187, 268] width 52 height 11
click at [618, 88] on span "edit" at bounding box center [622, 86] width 8 height 8
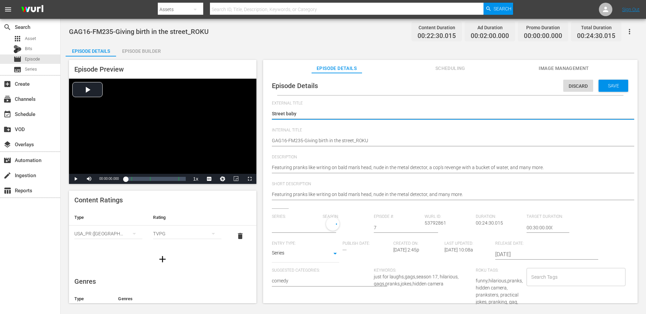
type input "Just for Laughs Gags"
click at [531, 288] on div "Search Tags Search Tags" at bounding box center [577, 311] width 102 height 82
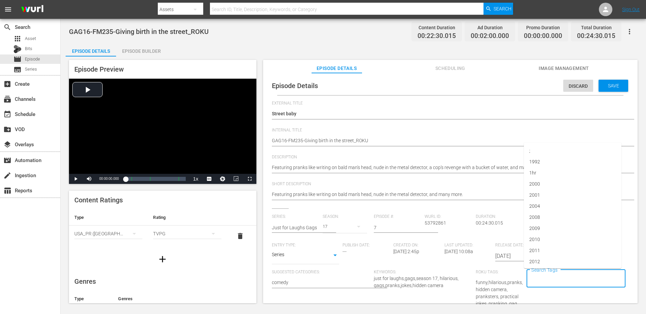
click at [536, 279] on input "Search Tags" at bounding box center [570, 279] width 82 height 12
paste input "just for laughs gags"
type input "just for laughs gags"
type input "jflgags"
type input "17"
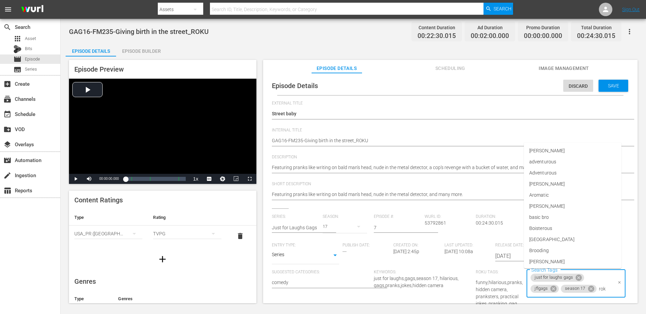
type input "roku"
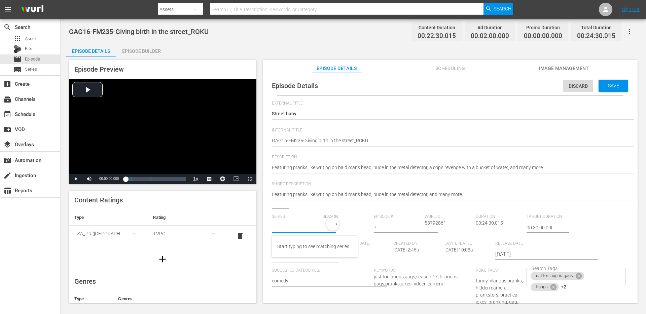
click at [288, 230] on input "text" at bounding box center [296, 228] width 48 height 16
paste input "just for laughs gags"
click at [296, 262] on div "Just for Laughs Gags" at bounding box center [313, 263] width 73 height 16
type input "Just for Laughs Gags"
click at [335, 228] on div "19" at bounding box center [344, 226] width 44 height 19
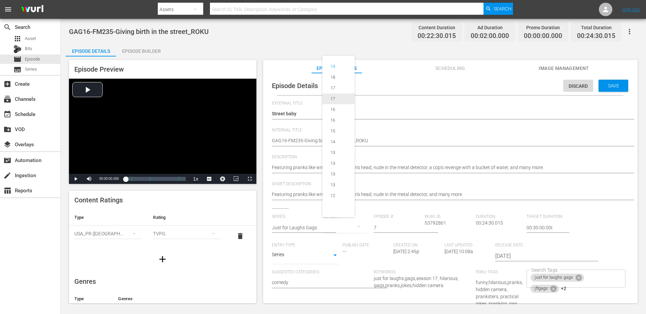
click at [339, 99] on div "17" at bounding box center [332, 98] width 21 height 7
click at [611, 83] on span "Save" at bounding box center [613, 85] width 22 height 5
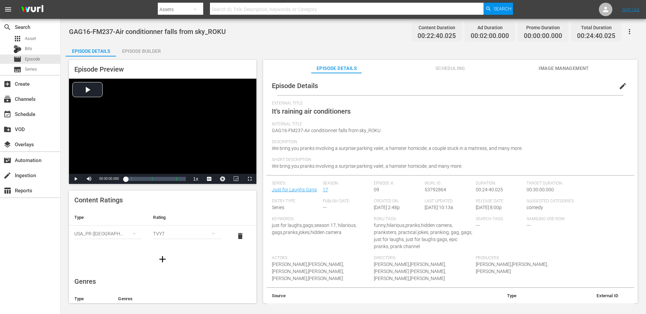
click at [618, 87] on span "edit" at bounding box center [622, 86] width 8 height 8
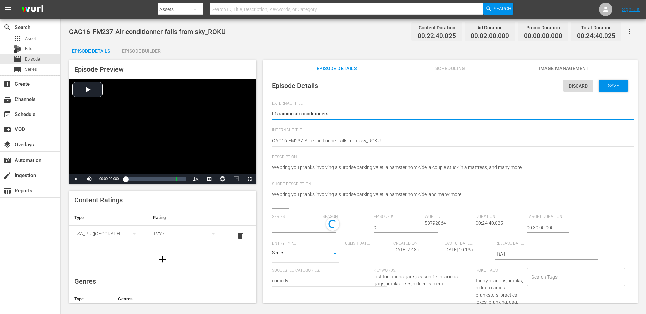
click at [198, 231] on div "TVY7" at bounding box center [187, 233] width 68 height 19
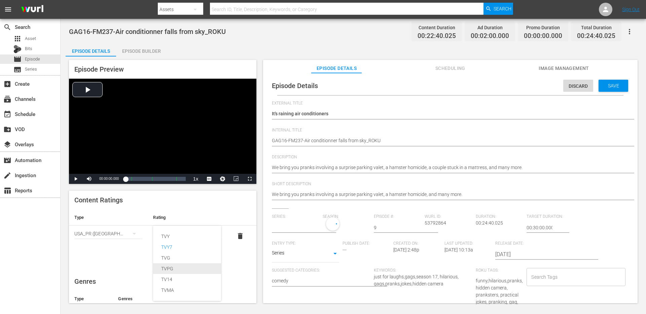
click at [180, 267] on div "TVPG" at bounding box center [187, 268] width 52 height 11
click at [291, 227] on input "text" at bounding box center [296, 228] width 48 height 16
paste input "just for laughs gags"
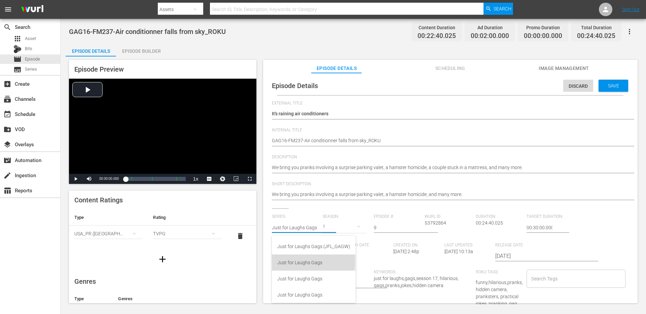
click at [291, 261] on div "Just for Laughs Gags" at bounding box center [313, 263] width 73 height 16
type input "Just for Laughs Gags"
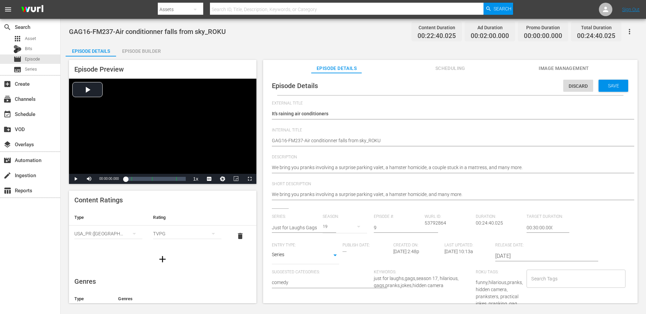
click at [334, 226] on div "19" at bounding box center [344, 226] width 44 height 19
click at [338, 98] on div "17" at bounding box center [332, 98] width 21 height 7
click at [536, 281] on input "Search Tags" at bounding box center [570, 279] width 82 height 12
type input "season 17"
paste input "just for laughs gags"
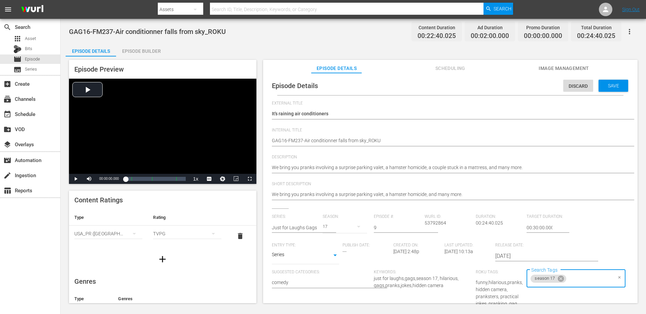
type input "just for laughs gags"
type input "jflgags"
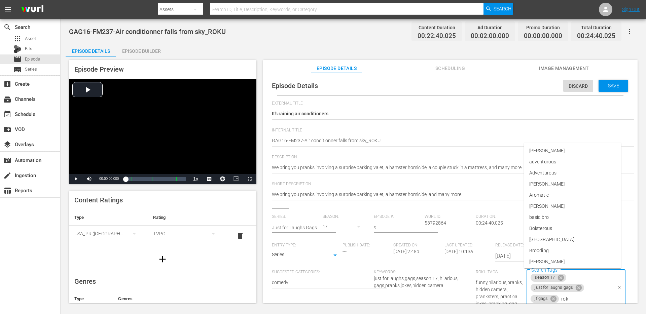
type input "roku"
click at [539, 249] on li "roku" at bounding box center [573, 248] width 98 height 11
click at [611, 82] on div "Save" at bounding box center [613, 86] width 30 height 12
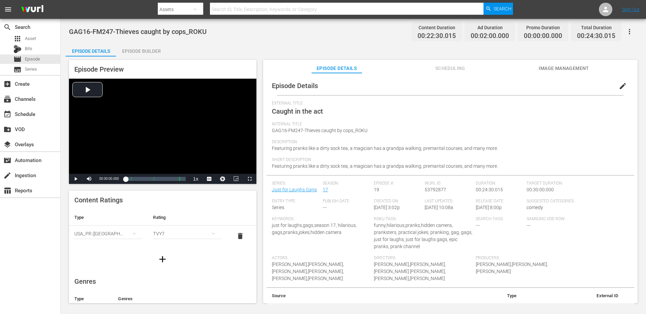
click at [197, 240] on div "TVY7" at bounding box center [187, 233] width 68 height 19
click at [176, 268] on div "TVPG" at bounding box center [187, 268] width 52 height 11
click at [619, 87] on span "edit" at bounding box center [622, 86] width 8 height 8
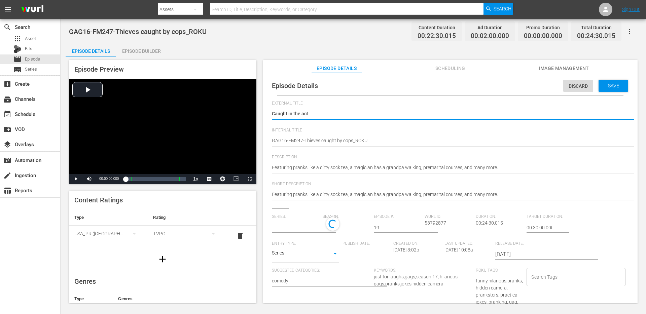
type input "Just for Laughs Gags"
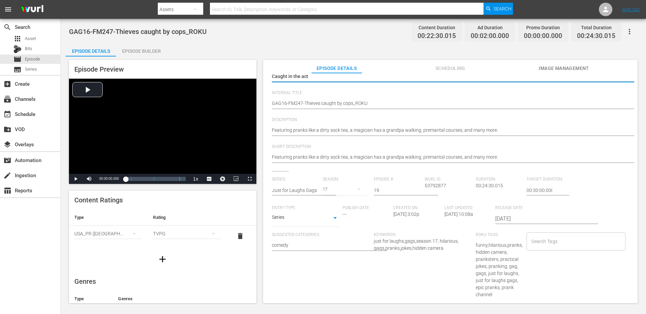
scroll to position [69, 0]
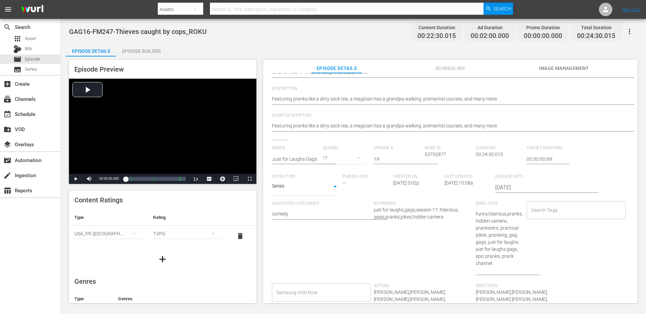
click at [530, 208] on input "Search Tags" at bounding box center [570, 210] width 82 height 12
paste input "just for laughs gags"
type input "just for laughs gags"
type input "jflgags"
type input "roku"
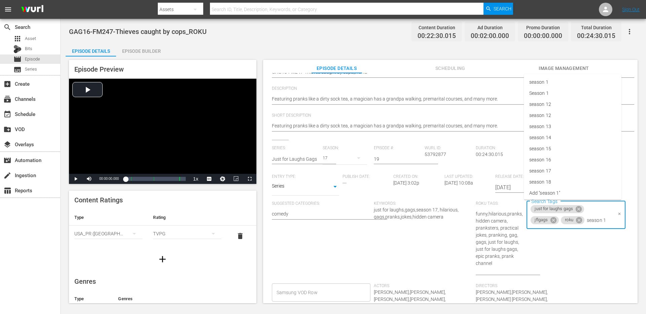
type input "season 17"
click at [576, 238] on li "season 17" at bounding box center [573, 238] width 98 height 11
click at [286, 164] on hr at bounding box center [304, 164] width 65 height 1
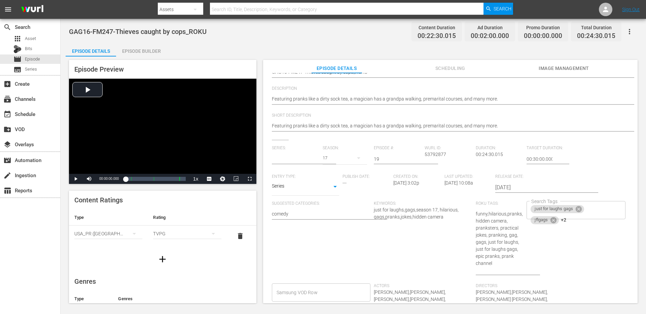
click at [290, 160] on input "text" at bounding box center [296, 159] width 48 height 16
paste input "just for laughs gags"
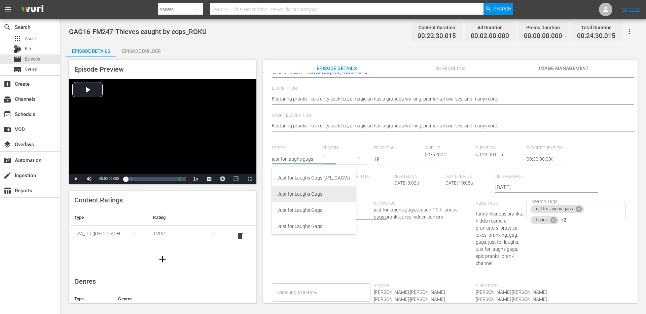
click at [288, 193] on div "Just for Laughs Gags" at bounding box center [313, 194] width 73 height 16
type input "Just for Laughs Gags"
click at [330, 161] on div "19" at bounding box center [344, 158] width 44 height 19
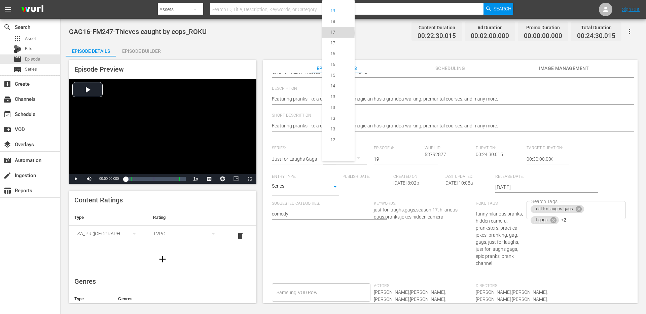
click at [338, 35] on div "17" at bounding box center [332, 32] width 21 height 7
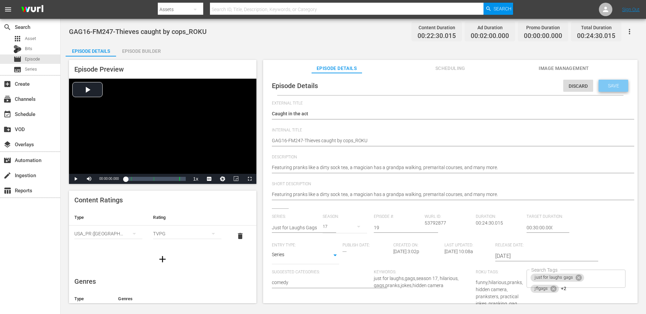
click at [611, 84] on span "Save" at bounding box center [613, 85] width 22 height 5
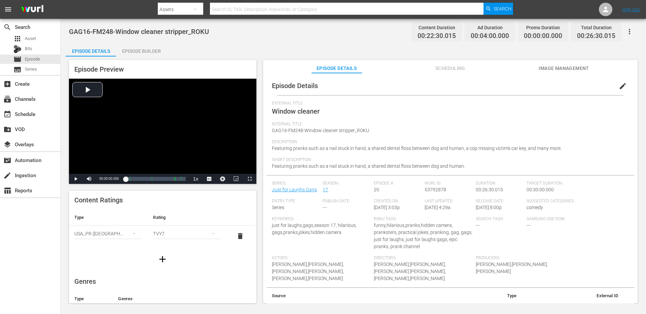
click at [618, 89] on span "edit" at bounding box center [622, 86] width 8 height 8
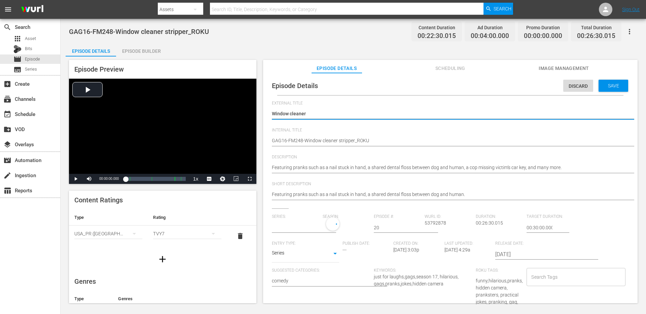
type input "Just for Laughs Gags"
click at [193, 234] on div "TVY7" at bounding box center [187, 233] width 68 height 19
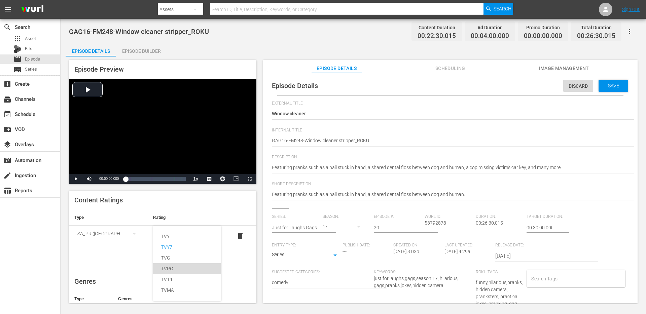
click at [169, 267] on div "TVPG" at bounding box center [187, 268] width 52 height 11
click at [299, 228] on input "text" at bounding box center [296, 228] width 48 height 16
paste input "GAG16-FM243"
click at [301, 229] on input "GAG16-FM243" at bounding box center [296, 228] width 48 height 16
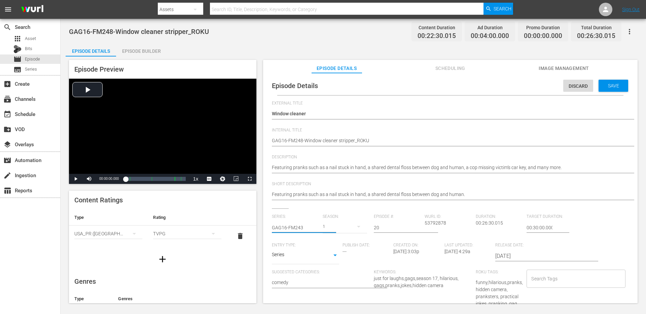
click at [301, 229] on input "GAG16-FM243" at bounding box center [296, 228] width 48 height 16
click at [307, 265] on div "Just for Laughs Gags" at bounding box center [313, 263] width 73 height 16
type input "Just for Laughs Gags"
click at [332, 226] on div "19" at bounding box center [344, 226] width 44 height 19
click at [337, 98] on div "17" at bounding box center [332, 98] width 21 height 7
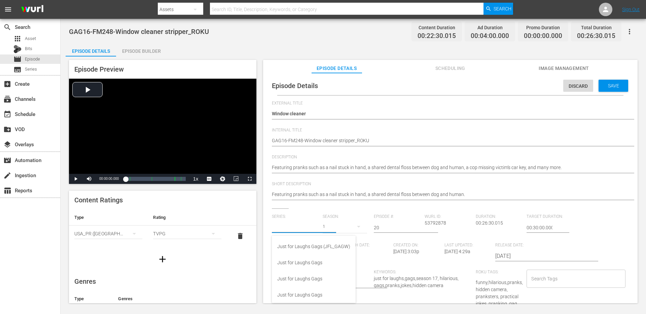
click at [299, 229] on input "text" at bounding box center [296, 228] width 48 height 16
click at [337, 209] on div "External Title Window cleaner Window cleaner Internal Title GAG16-FM248-Window …" at bounding box center [450, 283] width 357 height 364
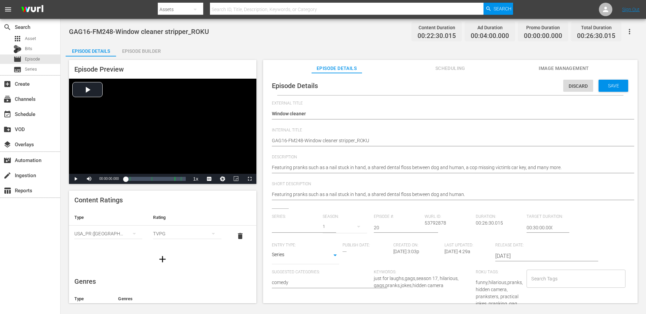
click at [299, 229] on input "text" at bounding box center [296, 228] width 48 height 16
type input "just for laughs gags"
click at [299, 228] on input "text" at bounding box center [296, 228] width 48 height 16
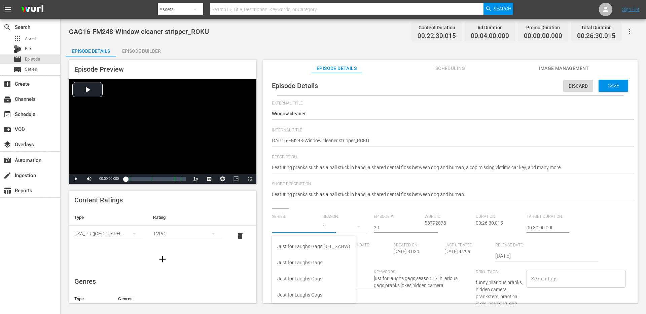
click at [299, 228] on input "text" at bounding box center [296, 228] width 48 height 16
click at [286, 260] on div "Just for Laughs Gags" at bounding box center [313, 263] width 73 height 16
type input "Just for Laughs Gags"
click at [329, 228] on div "19" at bounding box center [344, 226] width 44 height 19
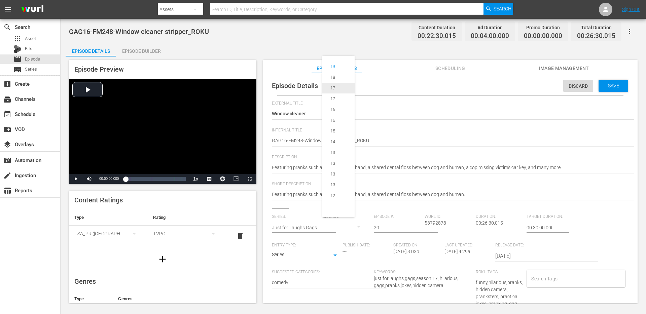
click at [339, 83] on span "17" at bounding box center [338, 88] width 32 height 11
click at [535, 290] on div "Search Tags Search Tags" at bounding box center [577, 311] width 102 height 82
click at [535, 282] on input "Search Tags" at bounding box center [570, 279] width 82 height 12
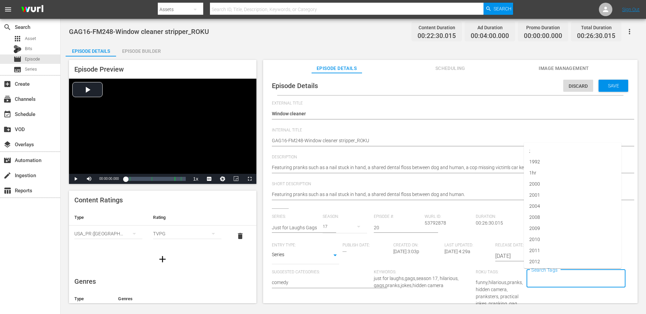
paste input "just for laughs gags"
type input "just for laughs gags"
type input "jflgags"
type input "season 17"
type input "roku"
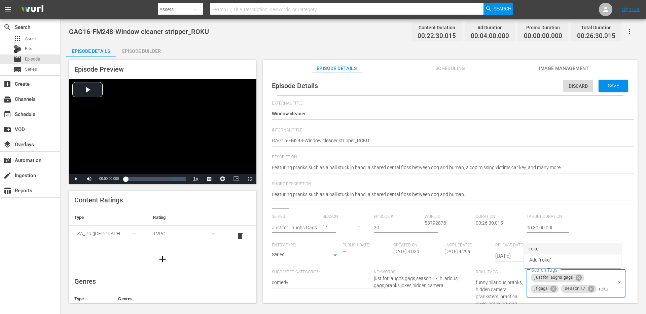
click at [537, 248] on span "roku" at bounding box center [533, 248] width 9 height 7
click at [609, 89] on div "Save" at bounding box center [613, 86] width 30 height 12
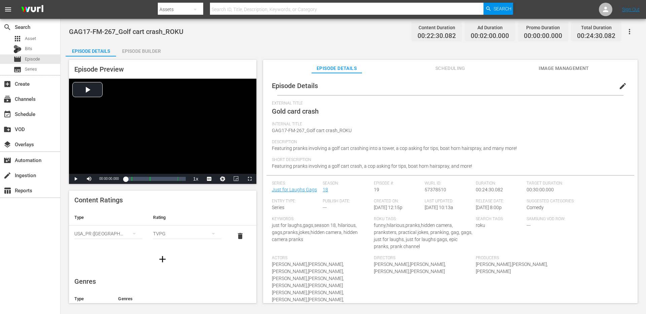
click at [621, 84] on span "edit" at bounding box center [622, 86] width 8 height 8
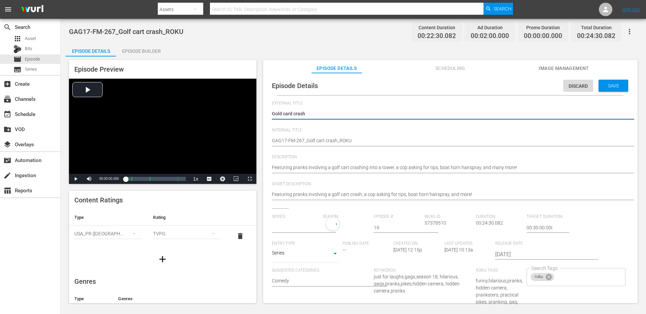
type input "Just for Laughs Gags"
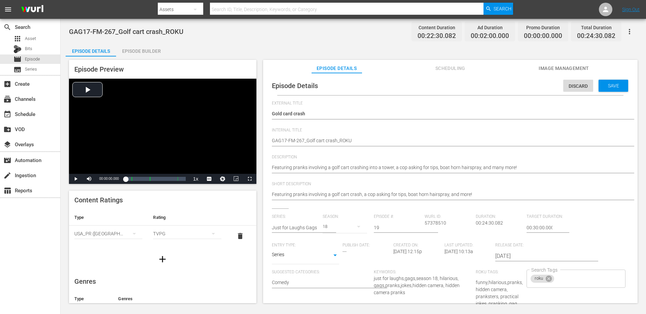
click at [305, 232] on hr at bounding box center [304, 232] width 65 height 1
click at [305, 229] on input "text" at bounding box center [296, 228] width 48 height 16
paste input "just for laughs gags"
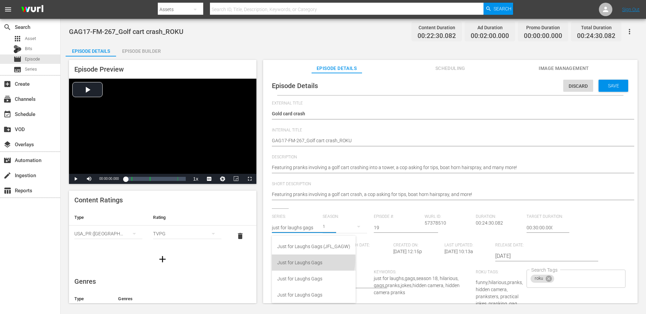
click at [302, 260] on div "Just for Laughs Gags" at bounding box center [313, 263] width 73 height 16
type input "Just for Laughs Gags"
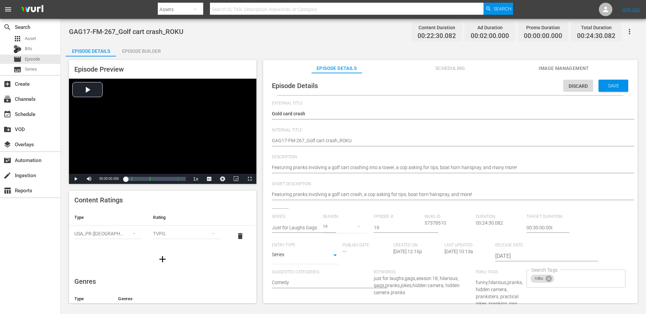
click at [325, 229] on div "19" at bounding box center [344, 226] width 44 height 19
click at [340, 79] on div "18" at bounding box center [332, 77] width 21 height 7
click at [563, 282] on input "Search Tags" at bounding box center [583, 279] width 57 height 12
type input "j"
type input "jflgags"
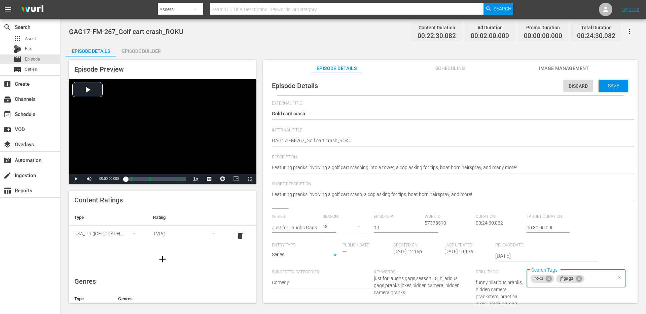
paste input "just for laughs gags"
type input "just for laughs gags"
type input "season 18"
click at [609, 86] on span "Save" at bounding box center [613, 85] width 22 height 5
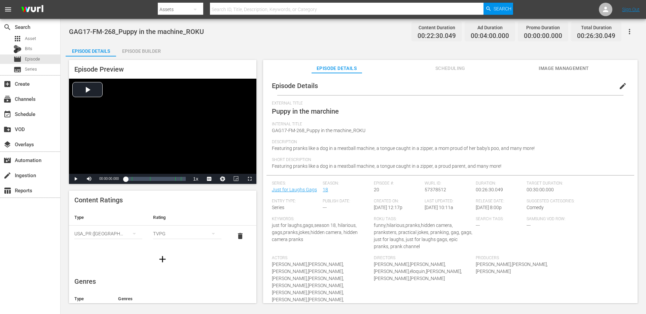
click at [618, 87] on span "edit" at bounding box center [622, 86] width 8 height 8
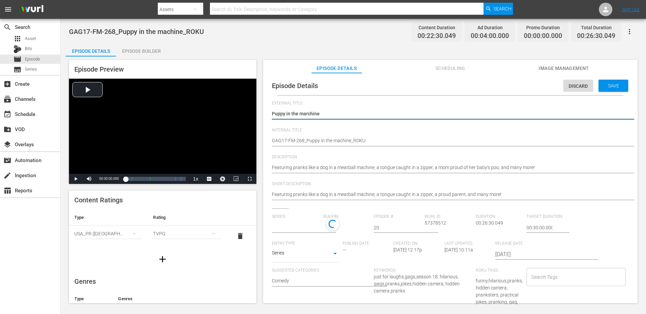
type input "Just for Laughs Gags"
click at [297, 224] on input "text" at bounding box center [296, 228] width 48 height 16
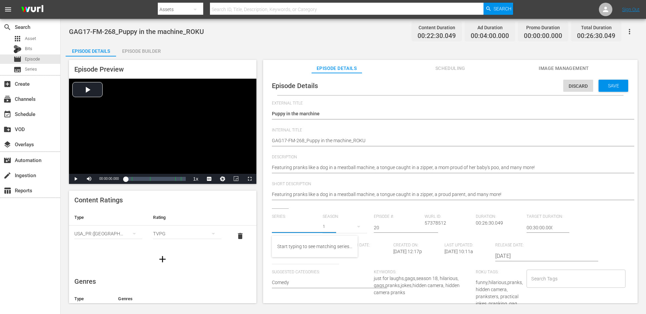
paste input "just for laughs gags"
click at [291, 263] on div "Just for Laughs Gags" at bounding box center [313, 263] width 73 height 16
type input "Just for Laughs Gags"
click at [330, 227] on div "19" at bounding box center [344, 226] width 44 height 19
click at [342, 74] on div "18" at bounding box center [332, 77] width 21 height 7
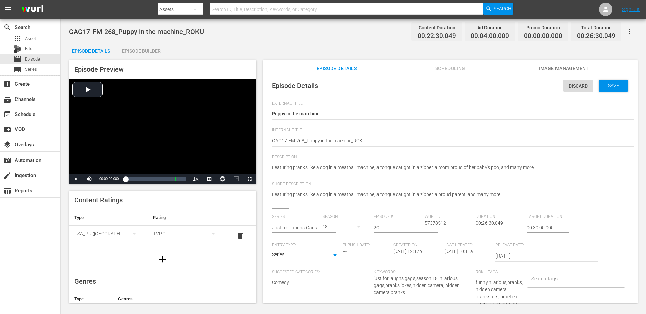
click at [539, 277] on input "Search Tags" at bounding box center [570, 279] width 82 height 12
paste input "just for laughs gags"
type input "just for laughs gags"
type input "jflgags"
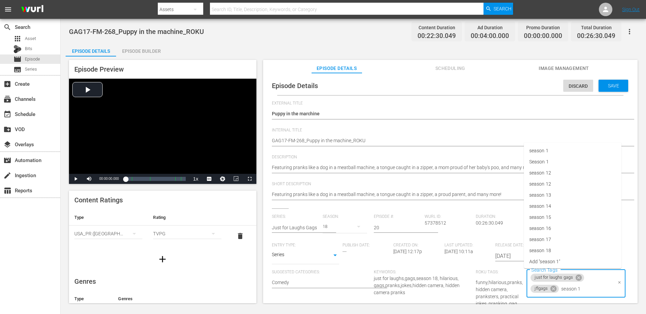
type input "season 18"
type input "roku"
click at [548, 248] on li "roku" at bounding box center [573, 248] width 98 height 11
click at [604, 87] on span "Save" at bounding box center [613, 85] width 22 height 5
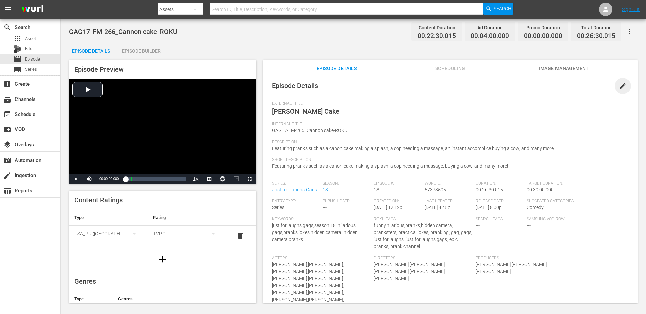
click at [618, 87] on span "edit" at bounding box center [622, 86] width 8 height 8
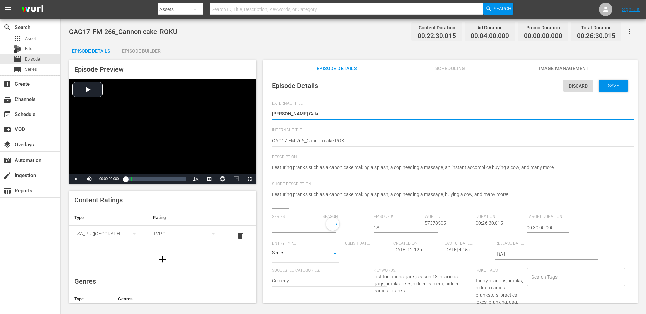
type input "Just for Laughs Gags"
click at [556, 271] on div "Search Tags" at bounding box center [575, 279] width 99 height 18
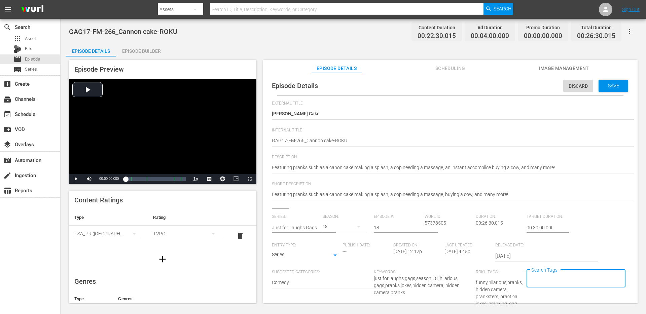
click at [555, 276] on input "Search Tags" at bounding box center [570, 279] width 82 height 12
paste input "just for laughs gags"
type input "just for laughs gags"
click at [553, 279] on input "Search Tags" at bounding box center [570, 279] width 82 height 12
paste input "just for laughs gags"
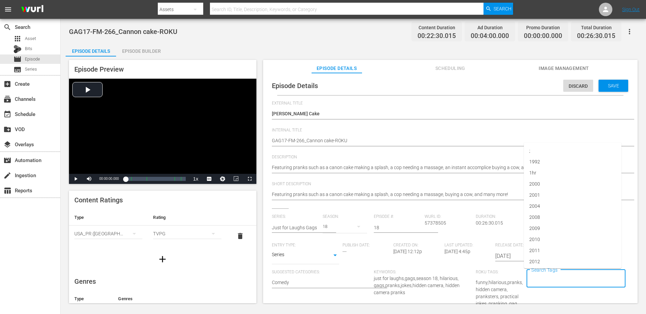
type input "just for laughs gags"
type input "jflgags"
type input "season 18"
type input "roku"
click at [311, 233] on input "text" at bounding box center [296, 228] width 48 height 16
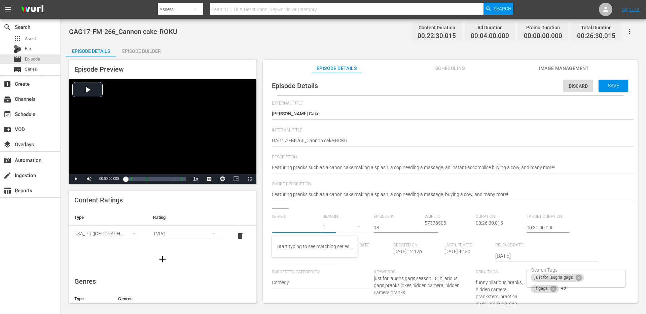
paste input "just for laughs gags"
click at [308, 264] on div "Just for Laughs Gags" at bounding box center [313, 263] width 73 height 16
type input "Just for Laughs Gags"
click at [325, 226] on div "19" at bounding box center [344, 226] width 44 height 19
click at [337, 76] on div "18" at bounding box center [332, 77] width 21 height 7
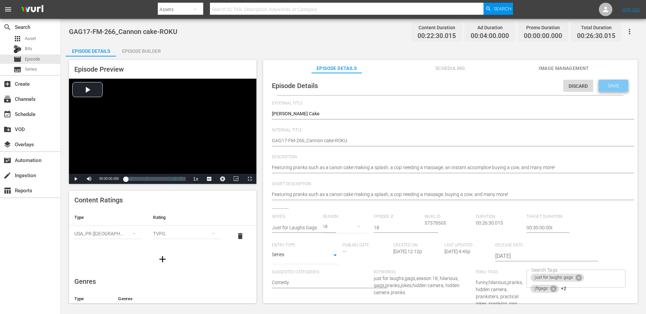
click at [617, 88] on span "Save" at bounding box center [613, 85] width 22 height 5
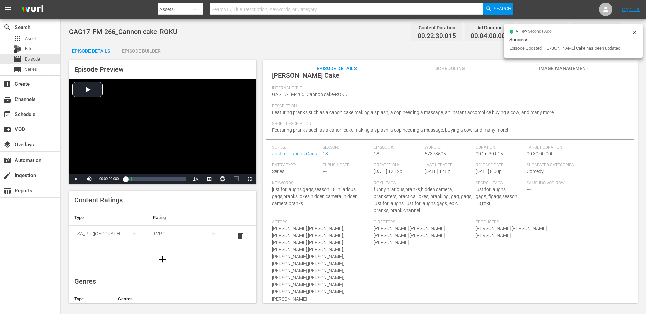
scroll to position [45, 0]
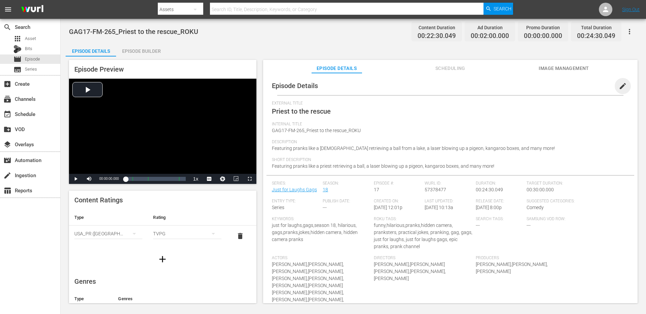
click at [621, 86] on span "edit" at bounding box center [622, 86] width 8 height 8
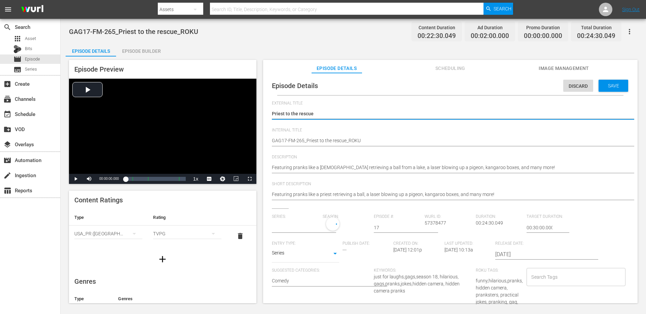
type input "Just for Laughs Gags"
click at [307, 228] on input "text" at bounding box center [296, 228] width 48 height 16
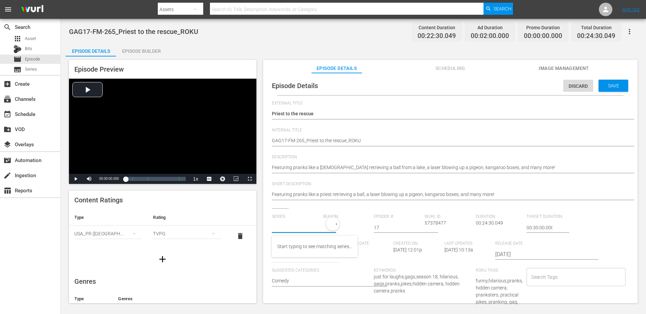
paste input "just for laughs gags"
click at [293, 258] on div "Just for Laughs Gags" at bounding box center [313, 263] width 73 height 16
type input "Just for Laughs Gags"
click at [335, 226] on div "19" at bounding box center [344, 226] width 44 height 19
click at [338, 81] on span "18" at bounding box center [338, 77] width 32 height 11
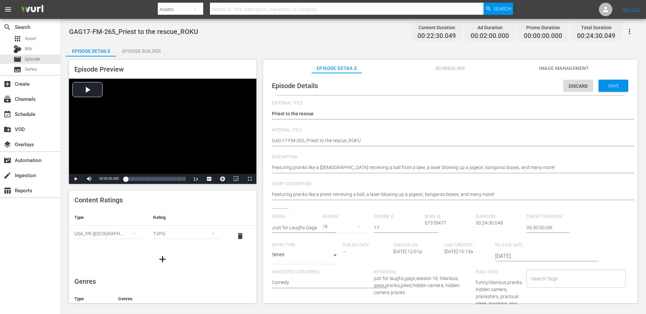
click at [546, 285] on div "Search Tags" at bounding box center [575, 279] width 99 height 18
paste input "just for laughs gags"
type input "just for laughs gags"
type input "jflgags"
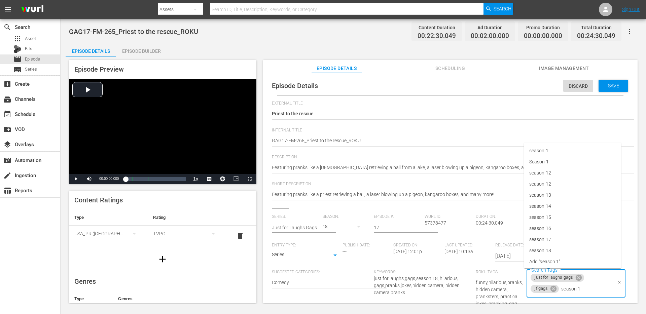
type input "season 18"
type input "roku"
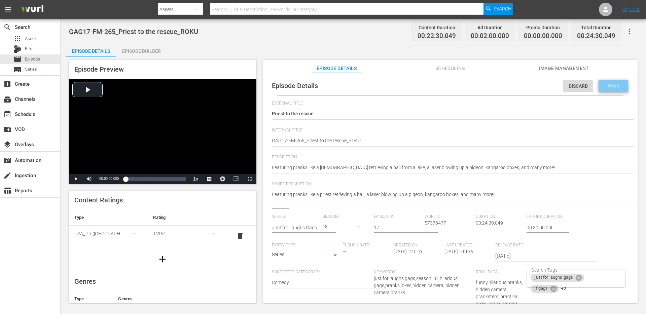
click at [609, 86] on span "Save" at bounding box center [613, 85] width 22 height 5
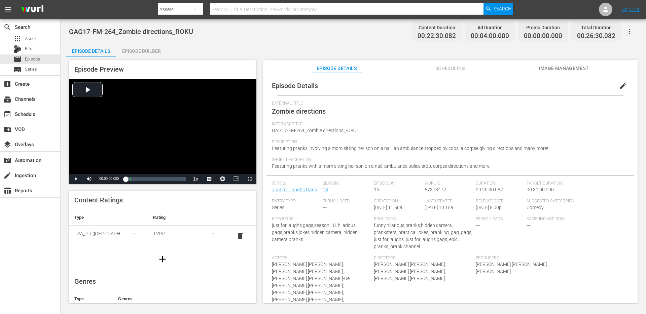
click at [614, 83] on button "edit" at bounding box center [622, 86] width 16 height 16
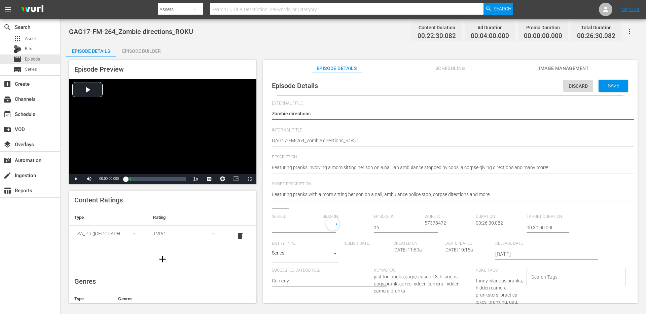
type input "Just for Laughs Gags"
click at [530, 285] on div "Search Tags" at bounding box center [575, 279] width 99 height 18
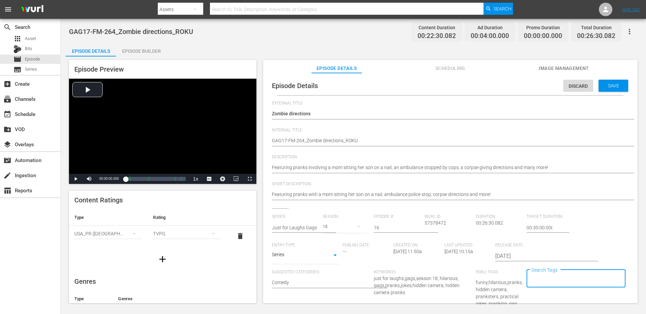
paste input "just for laughs gags"
type input "just for laughs gags"
type input "jflgags"
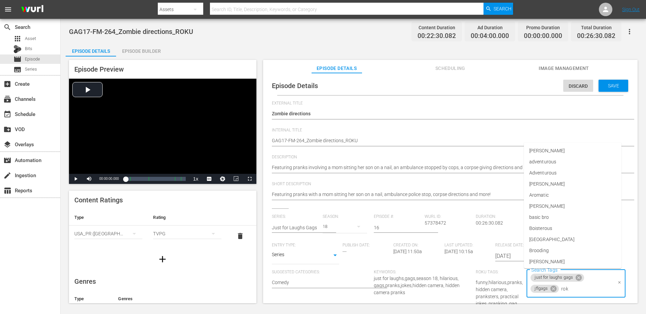
type input "roku"
type input "season 18"
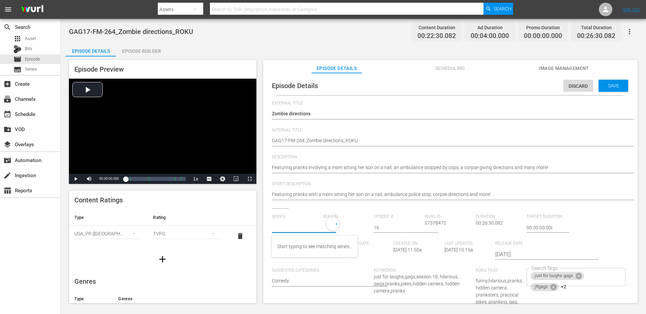
click at [295, 227] on input "text" at bounding box center [296, 228] width 48 height 16
paste input "just for laughs gags"
click at [301, 261] on div "Just for Laughs Gags" at bounding box center [313, 263] width 73 height 16
type input "Just for Laughs Gags"
click at [340, 77] on div "18" at bounding box center [332, 77] width 21 height 7
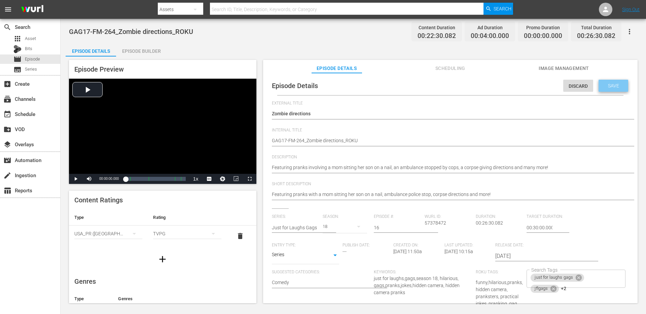
click at [617, 84] on span "Save" at bounding box center [613, 85] width 22 height 5
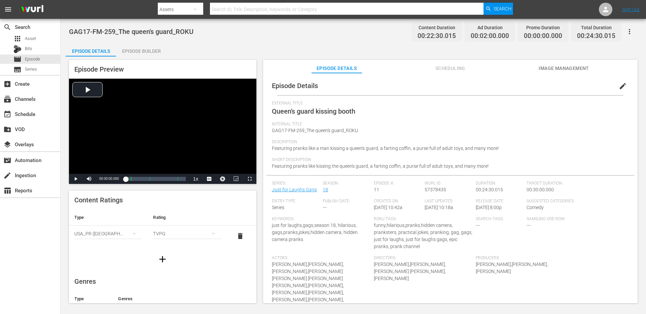
click at [618, 89] on span "edit" at bounding box center [622, 86] width 8 height 8
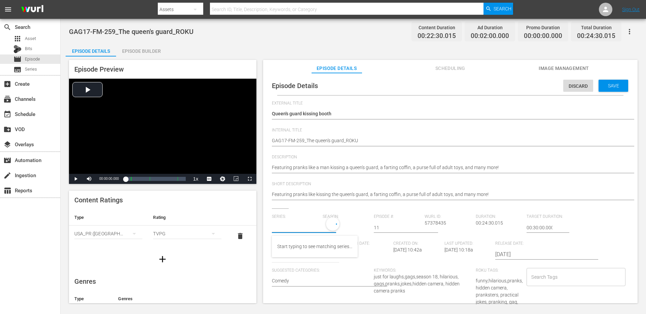
click at [288, 229] on input "text" at bounding box center [296, 228] width 48 height 16
paste input "just for laughs gags"
click at [292, 261] on div "Just for Laughs Gags" at bounding box center [313, 263] width 73 height 16
type input "Just for Laughs Gags"
click at [326, 229] on div "19" at bounding box center [344, 226] width 44 height 19
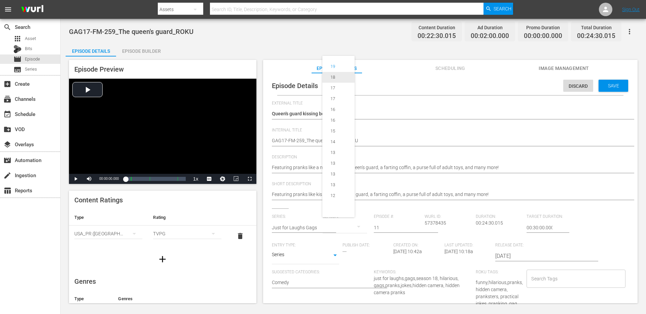
click at [338, 78] on div "18" at bounding box center [332, 77] width 21 height 7
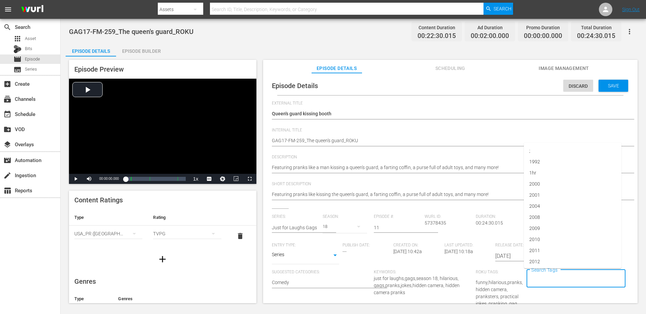
click at [545, 280] on input "Search Tags" at bounding box center [570, 279] width 82 height 12
paste input "just for laughs gags"
type input "just for laughs gags"
type input "jflgags"
type input "roku"
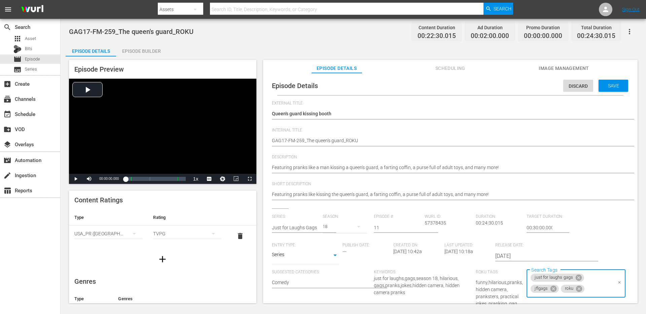
type input "j"
type input "season 18"
click at [610, 84] on span "Save" at bounding box center [613, 85] width 22 height 5
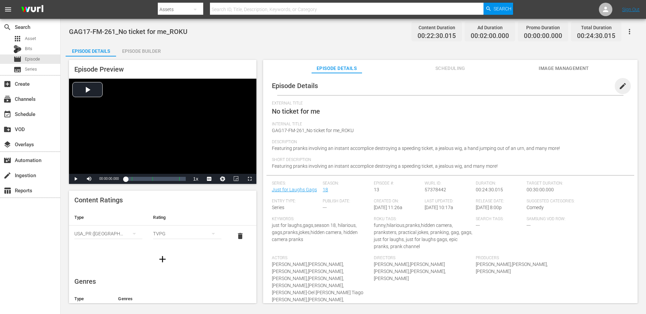
click at [618, 87] on span "edit" at bounding box center [622, 86] width 8 height 8
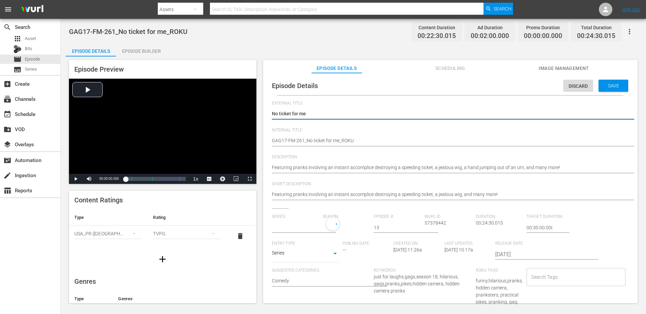
type input "Just for Laughs Gags"
click at [570, 284] on div "Search Tags" at bounding box center [575, 279] width 99 height 18
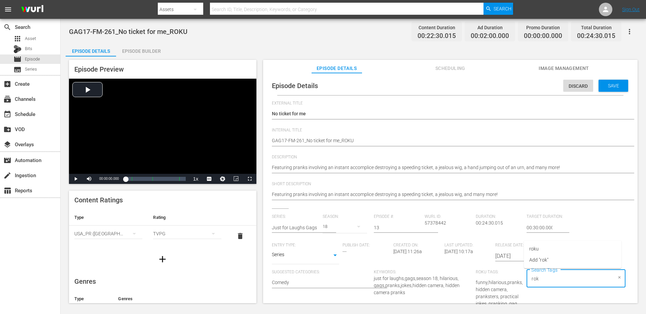
type input "roku"
type input "jflgags"
paste input "just for laughs gags"
type input "just for laughs gags"
type input "season 18"
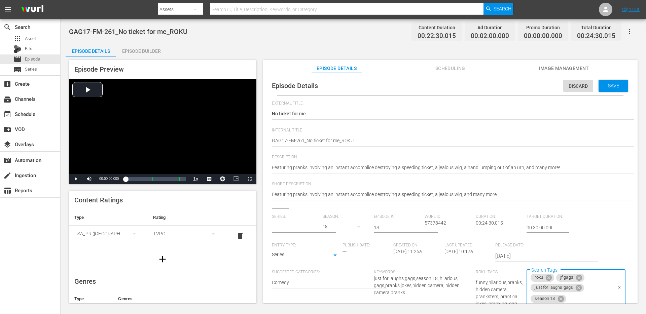
click at [310, 229] on input "text" at bounding box center [296, 228] width 48 height 16
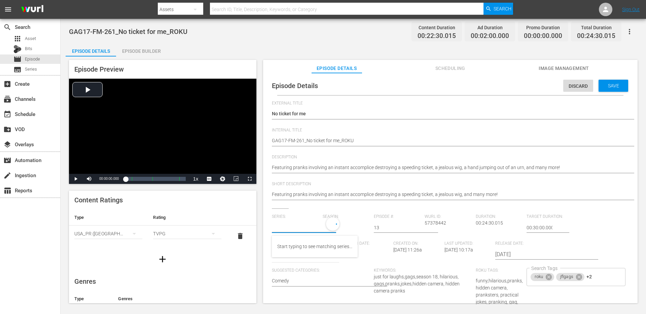
paste input "just for laughs gags"
click at [297, 261] on div "Just for Laughs Gags" at bounding box center [313, 263] width 73 height 16
type input "Just for Laughs Gags"
click at [323, 229] on div "19" at bounding box center [344, 226] width 44 height 19
click at [335, 78] on div "18" at bounding box center [332, 77] width 5 height 7
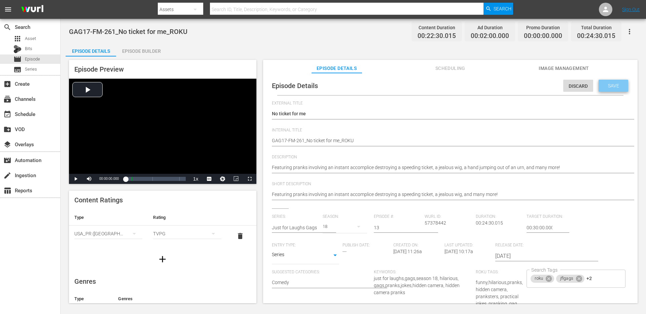
click at [611, 91] on div "Save" at bounding box center [613, 86] width 30 height 12
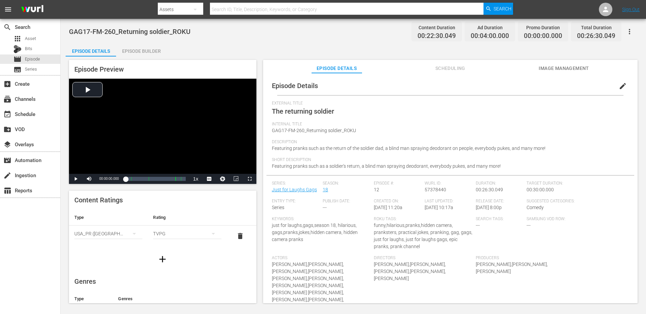
click at [619, 81] on button "edit" at bounding box center [622, 86] width 16 height 16
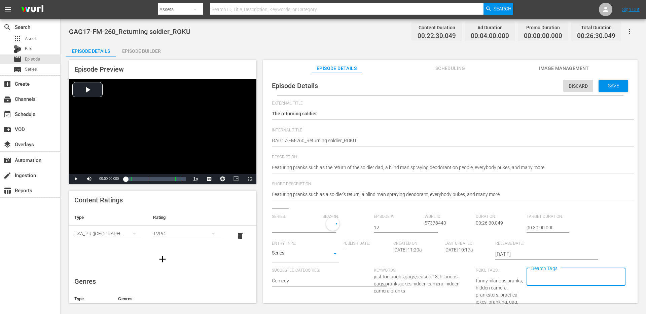
click at [531, 278] on input "Search Tags" at bounding box center [570, 277] width 82 height 12
paste input "just for laughs gags"
type input "just for laughs gags"
type input "jflgags"
type input "roku"
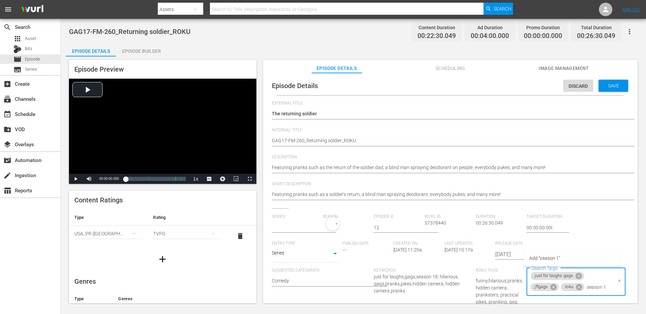
type input "season 18"
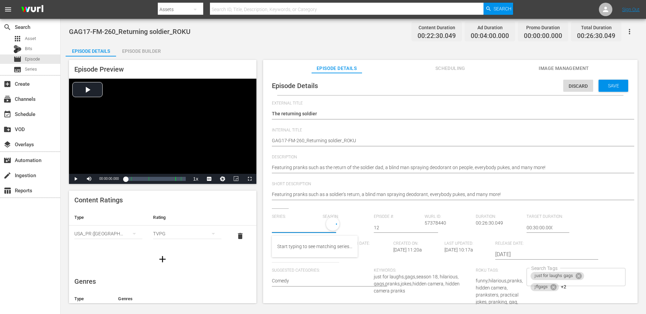
click at [296, 231] on input "text" at bounding box center [296, 228] width 48 height 16
paste input "just for laughs gags"
type input "just for laughs gags"
click at [325, 224] on div at bounding box center [344, 224] width 44 height 14
click at [316, 228] on input "text" at bounding box center [296, 228] width 48 height 16
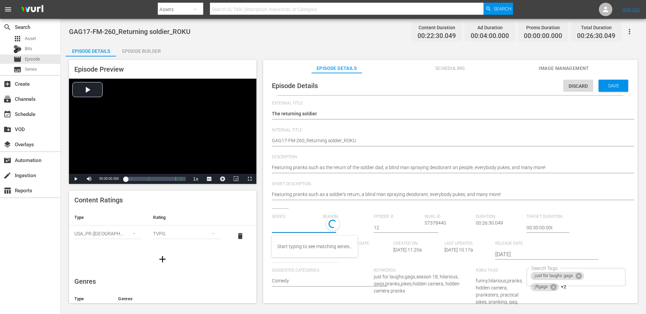
click at [310, 228] on input "text" at bounding box center [296, 228] width 48 height 16
paste input "just for laughs gags"
type input "just for laughs gags"
click at [324, 211] on div "External Title The returning soldier The returning soldier Internal Title GAG17…" at bounding box center [450, 292] width 357 height 383
click at [606, 84] on span "Save" at bounding box center [613, 85] width 22 height 5
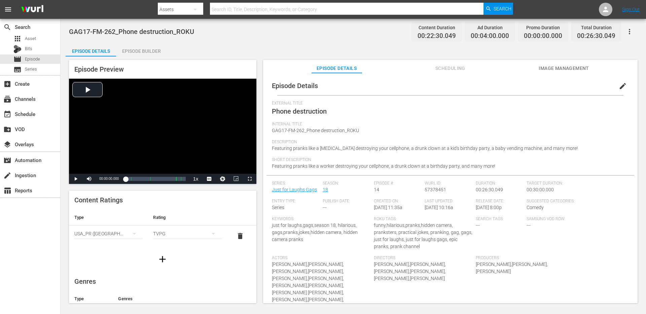
click at [377, 51] on div "Episode Details Episode Builder Episode Preview Video Player is loading. Play V…" at bounding box center [353, 176] width 575 height 266
click at [619, 87] on span "edit" at bounding box center [622, 86] width 8 height 8
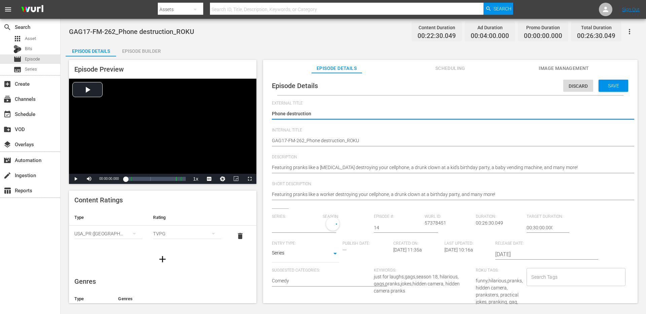
type input "Just for Laughs Gags"
click at [541, 278] on input "Search Tags" at bounding box center [570, 279] width 82 height 12
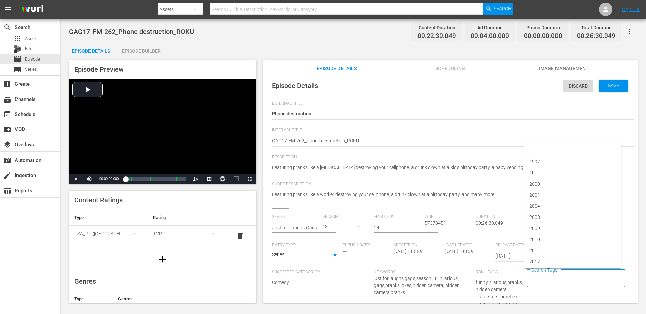
paste input "just for laughs gags"
type input "just for laughs gags"
type input "jflgags"
type input "roku"
type input "season"
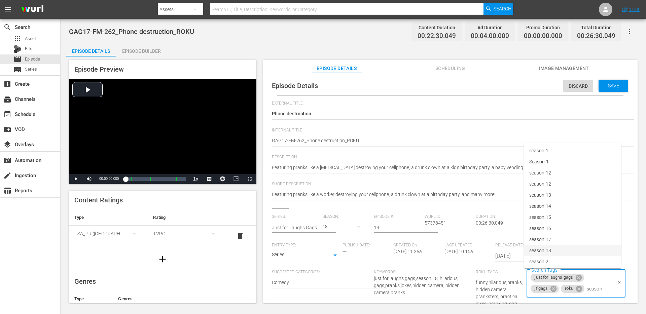
click at [543, 248] on span "season 18" at bounding box center [540, 250] width 22 height 7
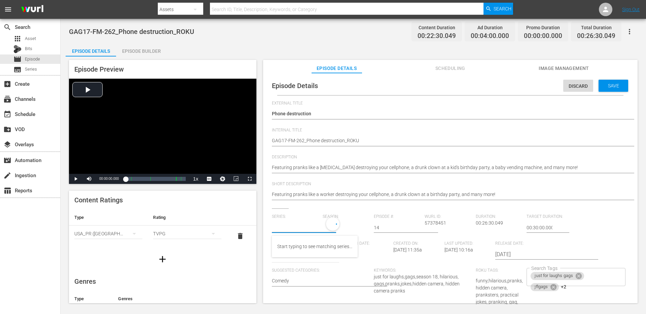
click at [299, 224] on input "text" at bounding box center [296, 228] width 48 height 16
paste input "just for laughs gags"
click at [294, 262] on div "Just for Laughs Gags" at bounding box center [313, 263] width 73 height 16
type input "Just for Laughs Gags"
click at [331, 228] on div "19" at bounding box center [344, 226] width 44 height 19
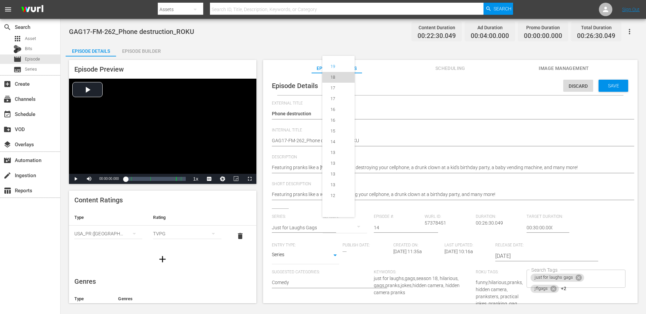
click at [338, 79] on div "18" at bounding box center [332, 77] width 21 height 7
click at [608, 81] on div "Save" at bounding box center [613, 86] width 30 height 12
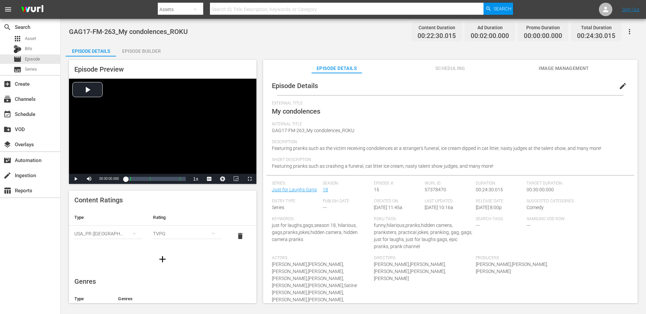
click at [618, 86] on span "edit" at bounding box center [622, 86] width 8 height 8
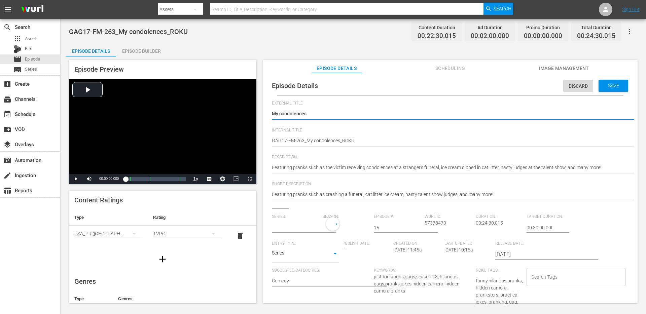
type input "Just for Laughs Gags"
click at [303, 230] on input "text" at bounding box center [296, 228] width 48 height 16
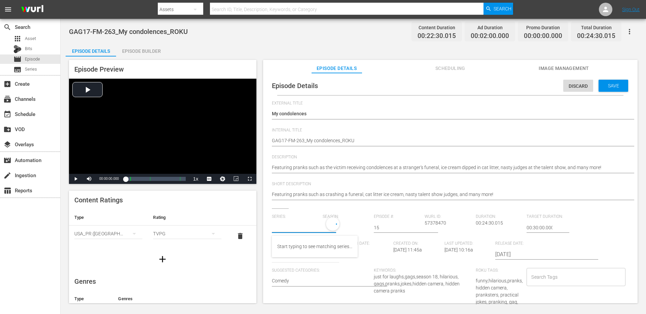
paste input "just for laughs gags"
click at [297, 263] on div "Just for Laughs Gags" at bounding box center [313, 263] width 73 height 16
type input "Just for Laughs Gags"
click at [329, 228] on div "19" at bounding box center [344, 226] width 44 height 19
click at [339, 78] on div "18" at bounding box center [332, 77] width 21 height 7
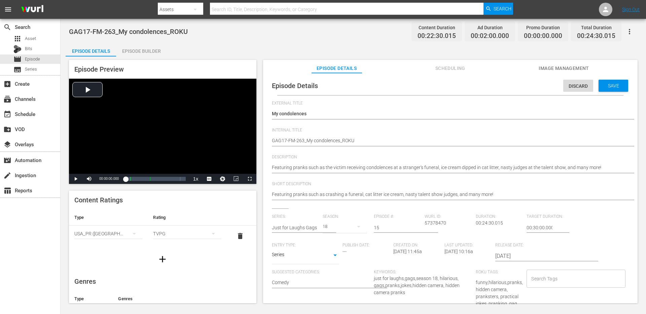
click at [554, 275] on input "Search Tags" at bounding box center [570, 279] width 82 height 12
paste input "just for laughs gags"
type input "just for laughs gags"
type input "jflgags"
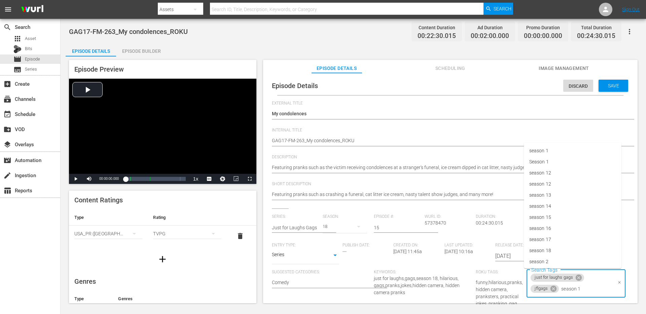
type input "season 18"
type input "roku"
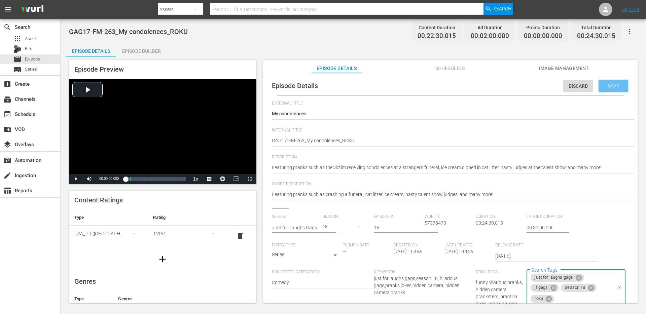
click at [607, 85] on span "Save" at bounding box center [613, 85] width 22 height 5
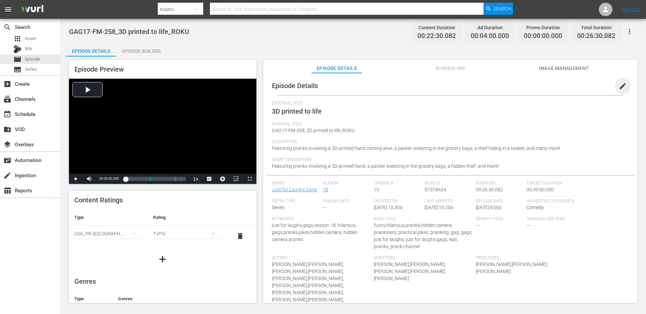
click at [619, 85] on span "edit" at bounding box center [622, 86] width 8 height 8
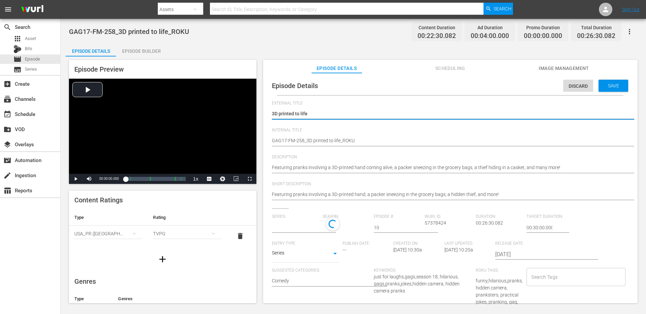
type input "Just for Laughs Gags"
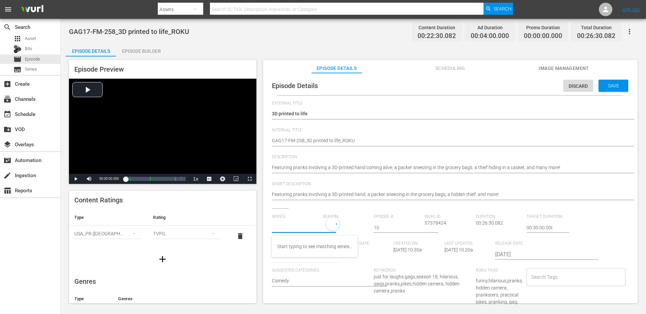
click at [303, 232] on div at bounding box center [296, 228] width 48 height 16
paste input "just for laughs gags"
click at [300, 260] on div "Just for Laughs Gags" at bounding box center [313, 263] width 73 height 16
type input "Just for Laughs Gags"
click at [329, 227] on div "19" at bounding box center [344, 226] width 44 height 19
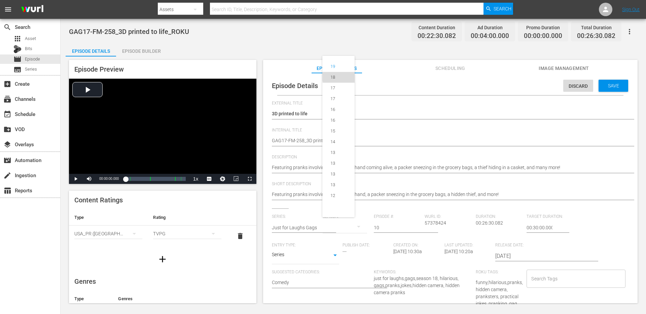
click at [339, 78] on div "18" at bounding box center [332, 77] width 21 height 7
click at [552, 280] on input "Search Tags" at bounding box center [570, 279] width 82 height 12
type input "roku"
type input "18"
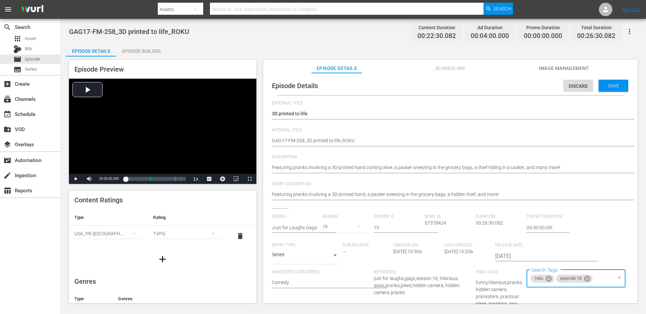
paste input "just for laughs gags"
type input "just for laughs gags"
type input "jflgags"
click at [602, 84] on span "Save" at bounding box center [613, 85] width 22 height 5
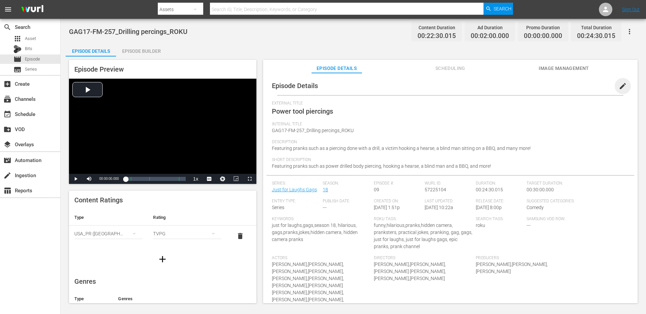
click at [620, 86] on span "edit" at bounding box center [622, 86] width 8 height 8
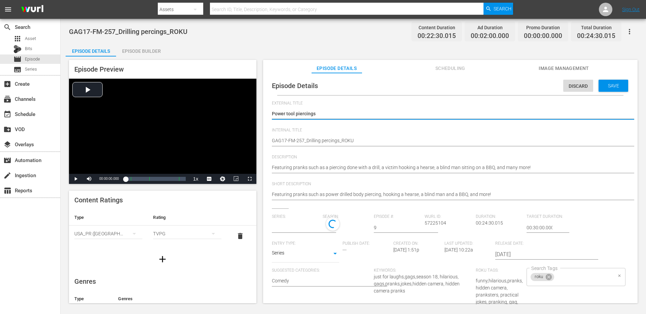
click at [557, 277] on input "Search Tags" at bounding box center [583, 277] width 57 height 12
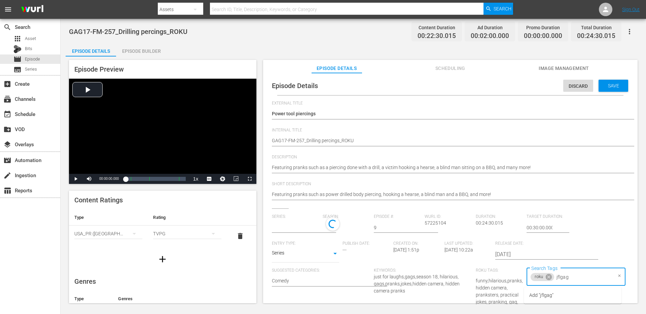
type input "jflgags"
type input "Just for Laughs Gags"
type input "j"
paste input "just for laughs gags"
type input "just for laughs gags"
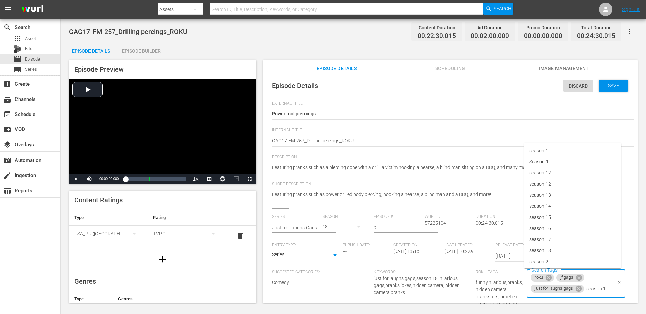
type input "season 18"
click at [550, 247] on span "season 18" at bounding box center [540, 248] width 22 height 7
click at [288, 227] on input "text" at bounding box center [296, 228] width 48 height 16
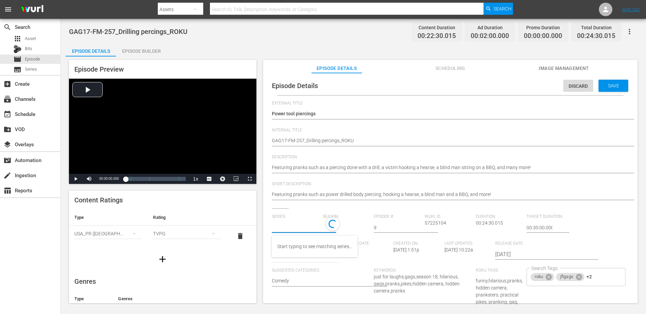
paste input "just for laughs gags"
click at [299, 260] on div "Just for Laughs Gags" at bounding box center [313, 263] width 73 height 16
type input "Just for Laughs Gags"
click at [328, 229] on div "19" at bounding box center [344, 226] width 44 height 19
click at [339, 78] on div "18" at bounding box center [332, 77] width 21 height 7
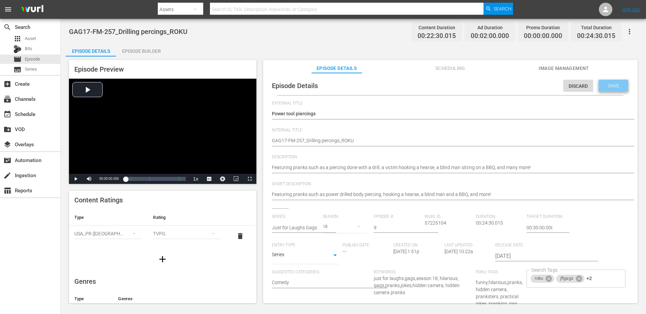
click at [612, 84] on span "Save" at bounding box center [613, 85] width 22 height 5
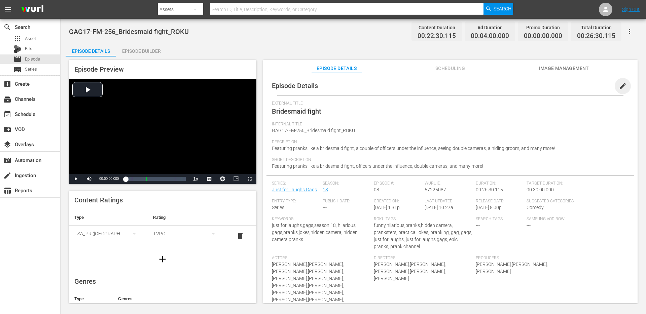
click at [618, 84] on span "edit" at bounding box center [622, 86] width 8 height 8
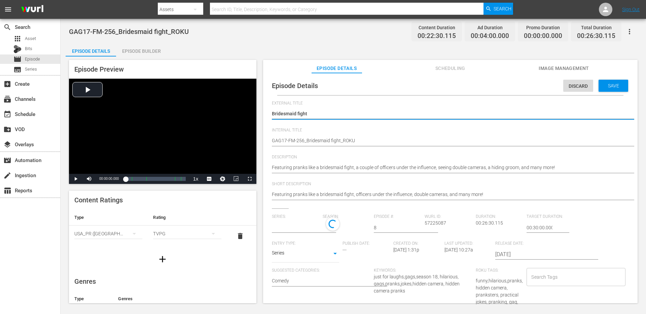
click at [546, 275] on input "Search Tags" at bounding box center [570, 277] width 82 height 12
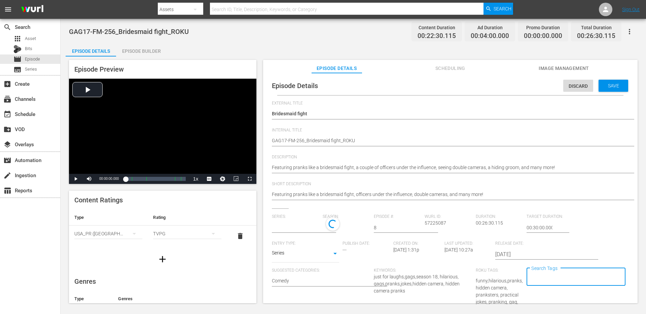
paste input "just for laughs gags"
type input "just for laughs gags"
type input "Just for Laughs Gags"
type input "18"
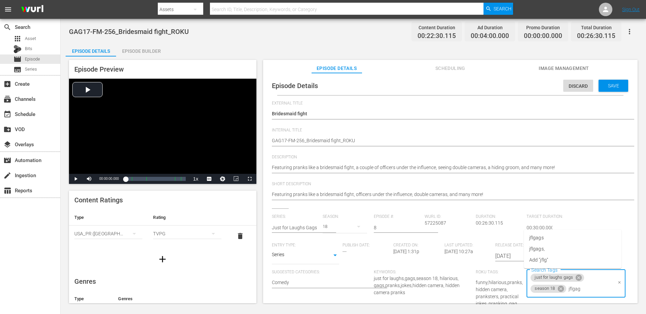
type input "jflgags"
type input "roku"
click at [535, 247] on span "roku" at bounding box center [533, 248] width 9 height 7
click at [312, 231] on input "text" at bounding box center [296, 228] width 48 height 16
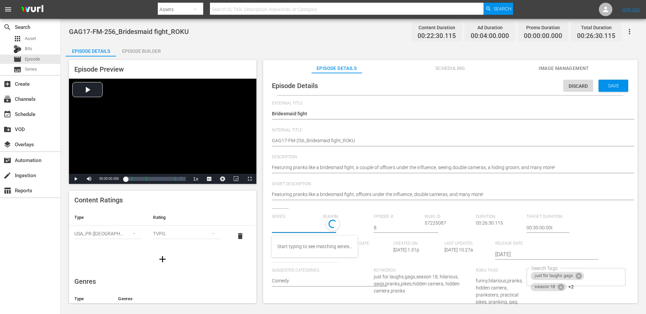
paste input "just for laughs gags"
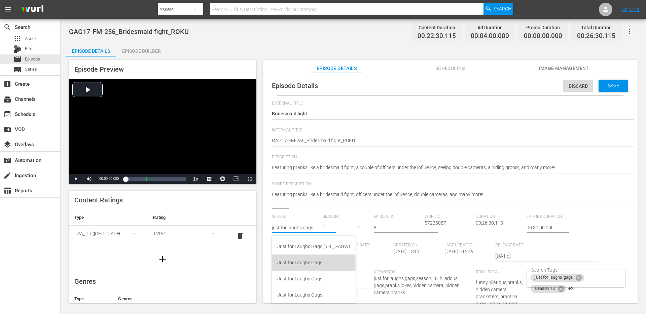
click at [292, 265] on div "Just for Laughs Gags" at bounding box center [313, 263] width 73 height 16
type input "Just for Laughs Gags"
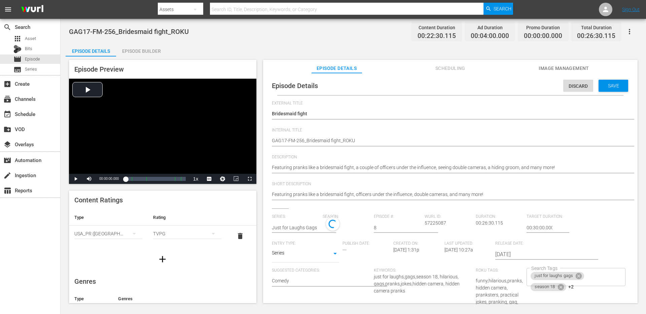
click at [332, 227] on icon at bounding box center [332, 224] width 11 height 11
click at [323, 229] on div "19" at bounding box center [344, 226] width 44 height 19
click at [330, 78] on div "18" at bounding box center [332, 77] width 5 height 7
click at [605, 86] on span "Save" at bounding box center [613, 85] width 22 height 5
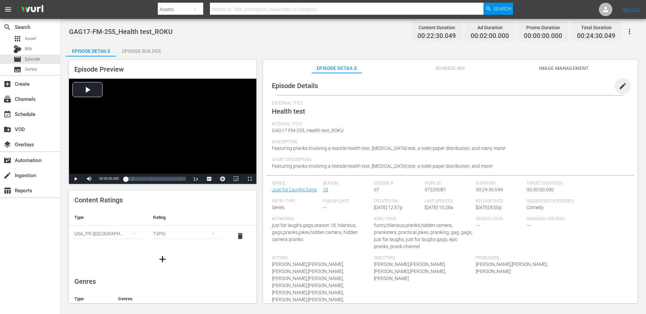
click at [618, 87] on span "edit" at bounding box center [622, 86] width 8 height 8
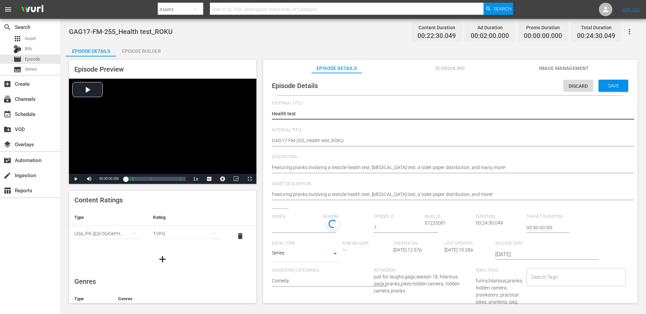
type input "Just for Laughs Gags"
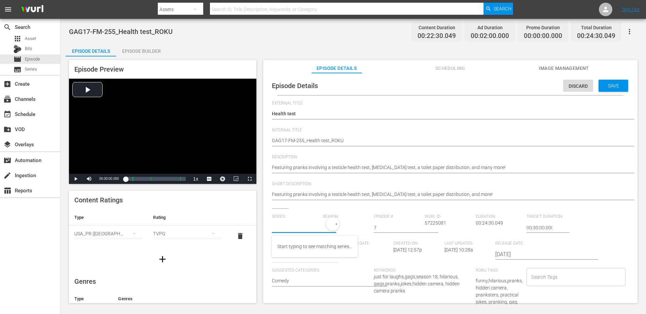
click at [303, 224] on input "text" at bounding box center [296, 228] width 48 height 16
paste input "just for laughs gags"
click at [299, 257] on div "Just for Laughs Gags" at bounding box center [313, 263] width 73 height 16
type input "Just for Laughs Gags"
click at [329, 226] on div "19" at bounding box center [344, 226] width 44 height 19
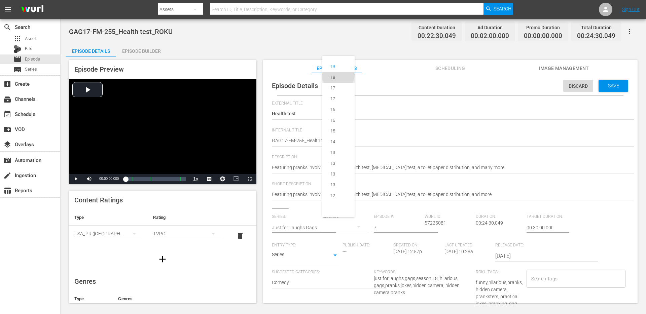
click at [338, 76] on div "18" at bounding box center [332, 77] width 21 height 7
click at [555, 278] on input "Search Tags" at bounding box center [570, 279] width 82 height 12
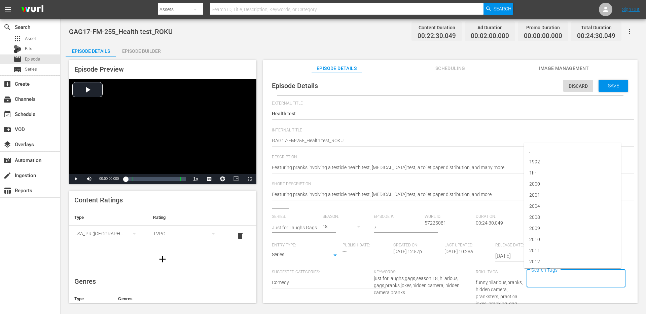
paste input "just for laughs gags"
type input "just for laughs gags"
type input "jflgags"
type input "roku"
type input "18"
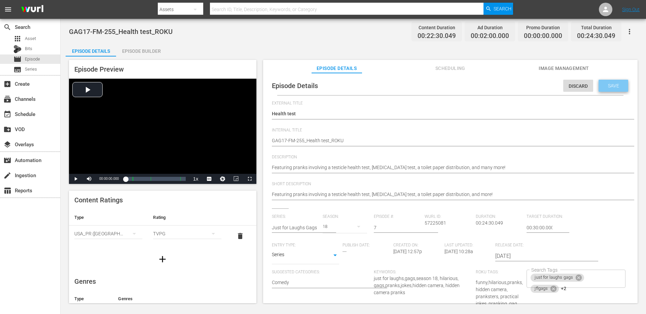
click at [607, 82] on div "Save" at bounding box center [613, 86] width 30 height 12
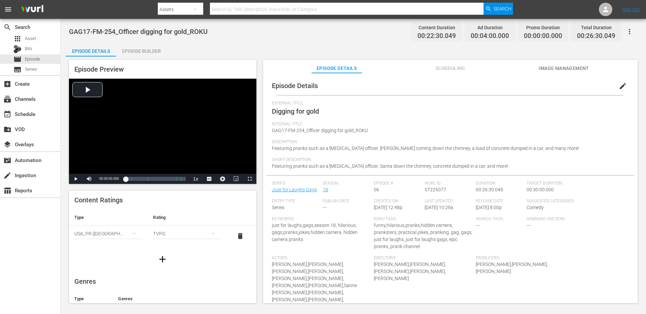
click at [623, 83] on button "edit" at bounding box center [622, 86] width 16 height 16
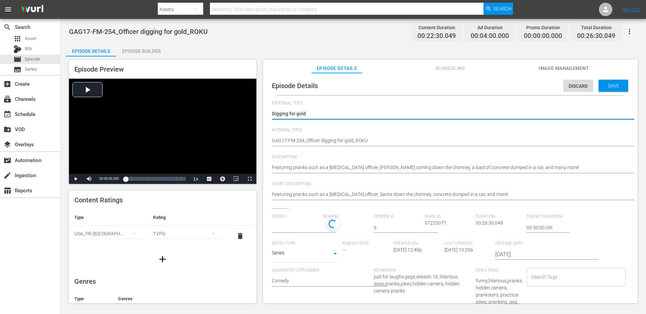
click at [535, 273] on input "Search Tags" at bounding box center [570, 277] width 82 height 12
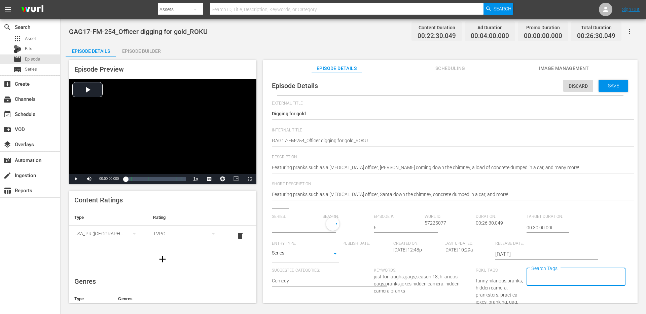
paste input "just for laughs gags"
type input "just for laughs gags"
type input "roku"
type input "j"
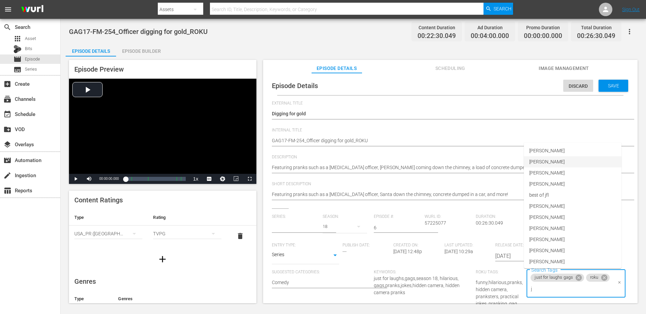
type input "Just for Laughs Gags"
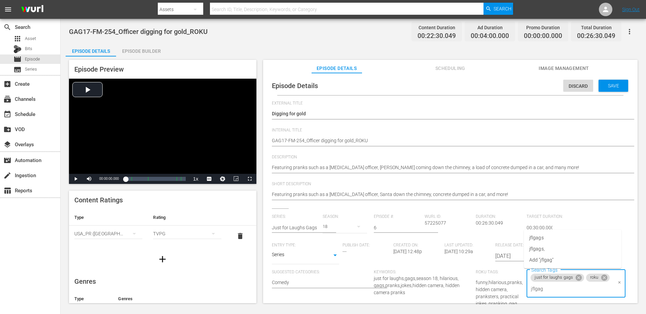
type input "jflgags"
type input "18"
click at [540, 245] on span "season 18" at bounding box center [540, 248] width 22 height 7
click at [313, 230] on input "text" at bounding box center [296, 228] width 48 height 16
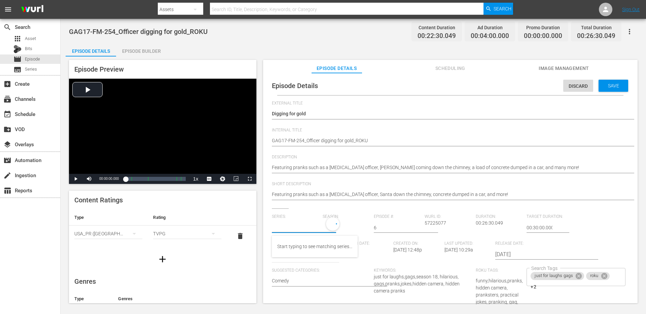
paste input "just for laughs gags"
type input "just for laughs gags"
click at [351, 52] on div "Episode Details Episode Builder Episode Preview Video Player is loading. Play V…" at bounding box center [353, 176] width 575 height 266
click at [311, 229] on input "text" at bounding box center [296, 228] width 48 height 16
click at [313, 231] on input "text" at bounding box center [296, 228] width 48 height 16
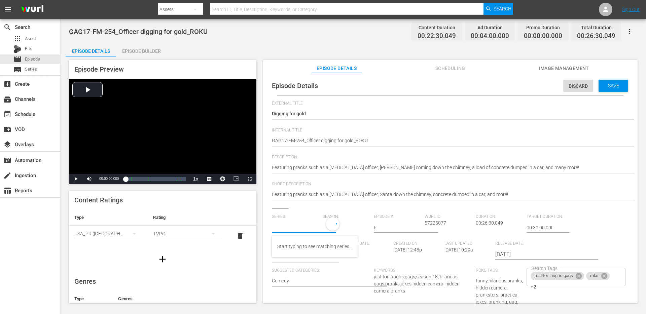
paste input "just for laughs gags"
type input "just for laughs gags"
click at [366, 38] on div "GAG17-FM-254_Officer digging for gold_ROKU Content Duration 00:22:30.049 Ad Dur…" at bounding box center [353, 31] width 568 height 15
click at [610, 88] on span "Save" at bounding box center [613, 85] width 22 height 5
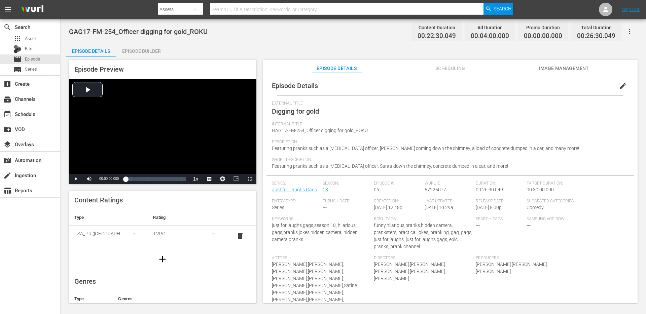
click at [233, 45] on div "Episode Details Episode Builder Episode Preview Video Player is loading. Play V…" at bounding box center [353, 176] width 575 height 266
click at [618, 85] on span "edit" at bounding box center [622, 86] width 8 height 8
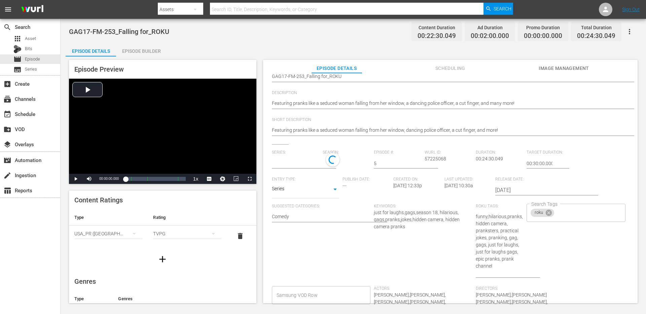
scroll to position [77, 0]
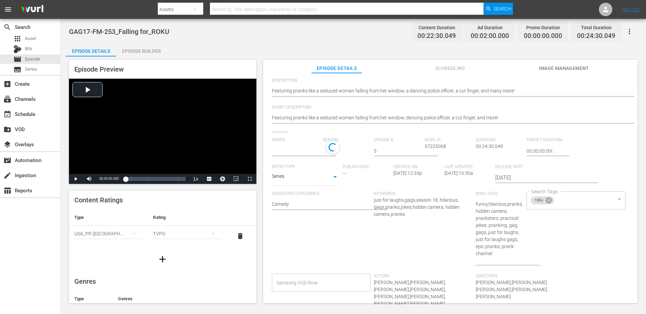
click at [562, 201] on input "Search Tags" at bounding box center [583, 200] width 57 height 12
paste input "just for laughs gags"
type input "just for laughs gags"
type input "Just for Laughs Gags"
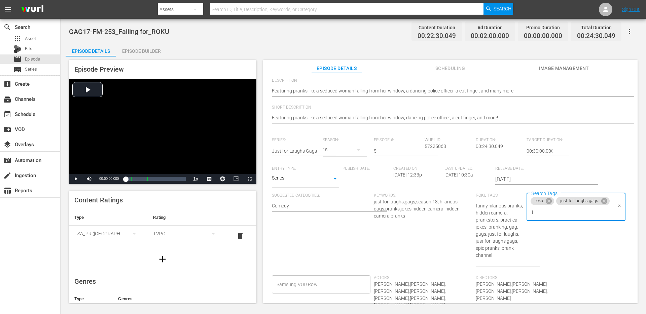
type input "18"
type input "jflgags"
click at [545, 239] on li "jflgags" at bounding box center [573, 240] width 98 height 11
click at [312, 152] on input "text" at bounding box center [296, 151] width 48 height 16
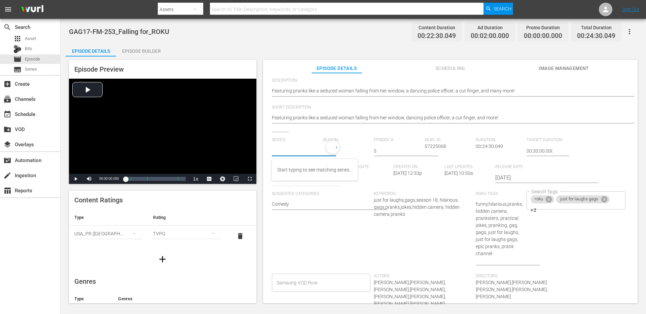
paste input "just for laughs gags"
click at [304, 185] on div "Just for Laughs Gags" at bounding box center [313, 186] width 73 height 16
type input "Just for Laughs Gags"
click at [342, 149] on div "19" at bounding box center [344, 150] width 44 height 19
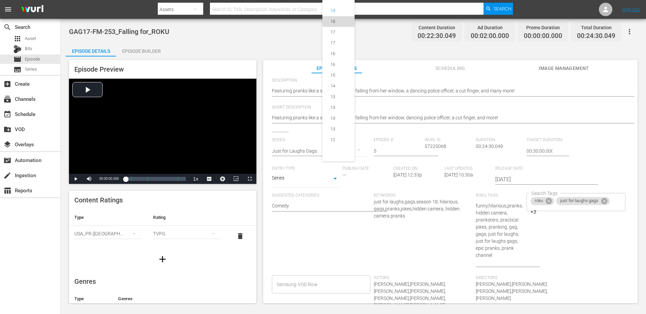
click at [340, 19] on div "18" at bounding box center [332, 21] width 21 height 7
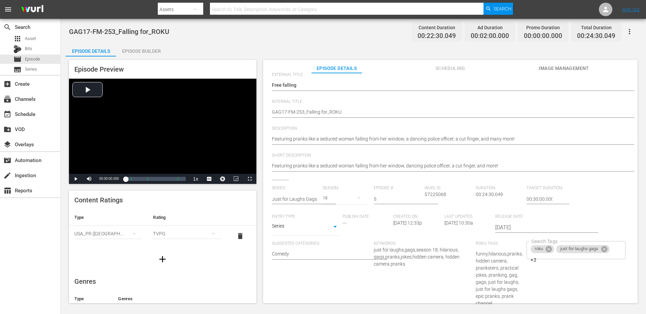
scroll to position [0, 0]
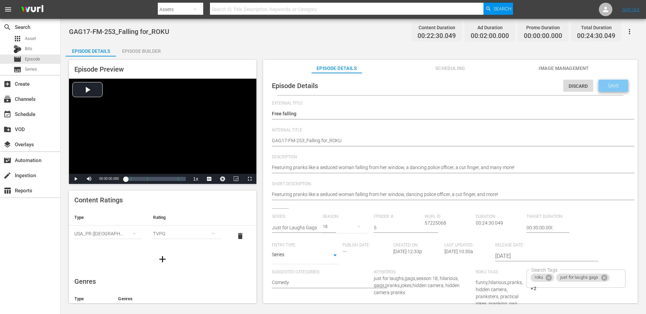
click at [609, 87] on span "Save" at bounding box center [613, 85] width 22 height 5
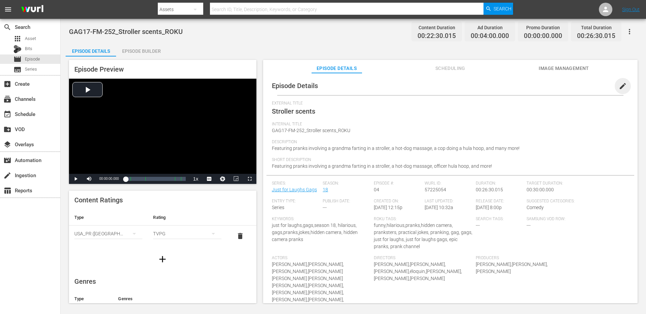
click at [618, 89] on span "edit" at bounding box center [622, 86] width 8 height 8
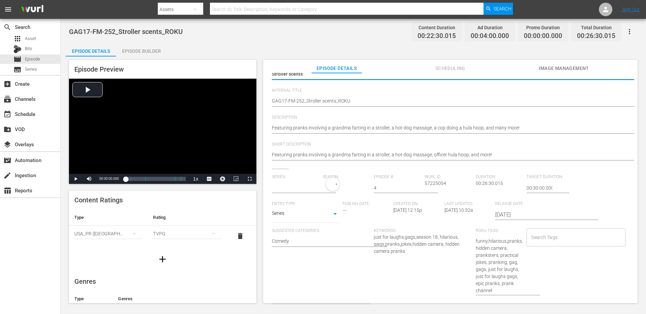
scroll to position [51, 0]
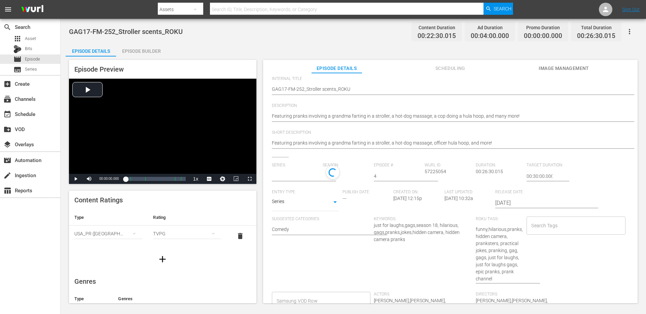
type input "Just for Laughs Gags"
click at [294, 174] on input "text" at bounding box center [296, 176] width 48 height 16
paste input "just for laughs gags"
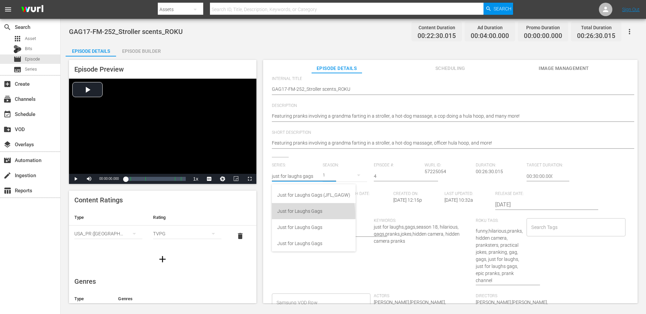
click at [296, 215] on div "Just for Laughs Gags" at bounding box center [313, 211] width 73 height 16
type input "Just for Laughs Gags"
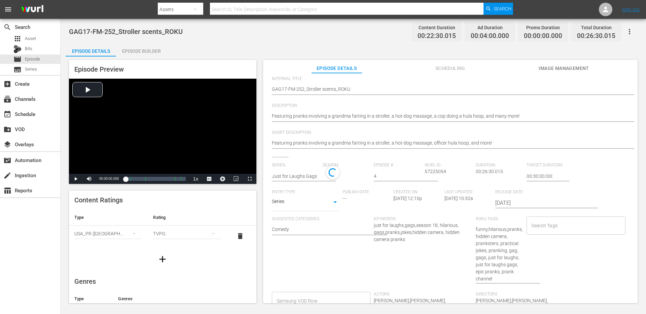
click at [550, 227] on input "Search Tags" at bounding box center [570, 226] width 82 height 12
paste input "just for laughs gags"
type input "just for laughs gags"
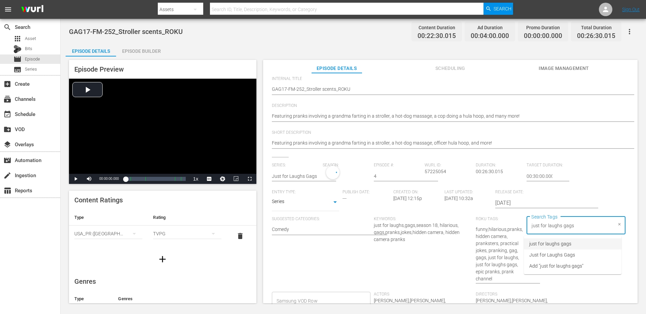
click at [555, 243] on span "just for laughs gags" at bounding box center [550, 243] width 42 height 7
type input "jflgags"
type input "roku"
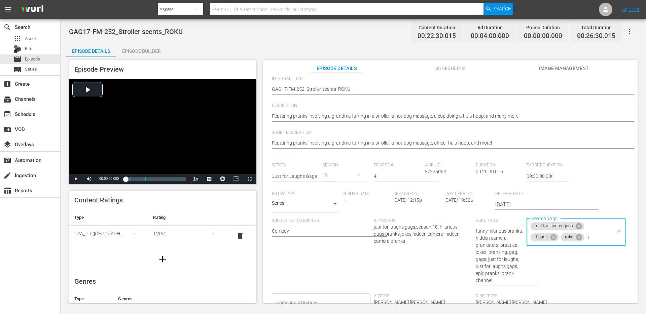
type input "18"
click at [337, 175] on div "19" at bounding box center [344, 175] width 44 height 19
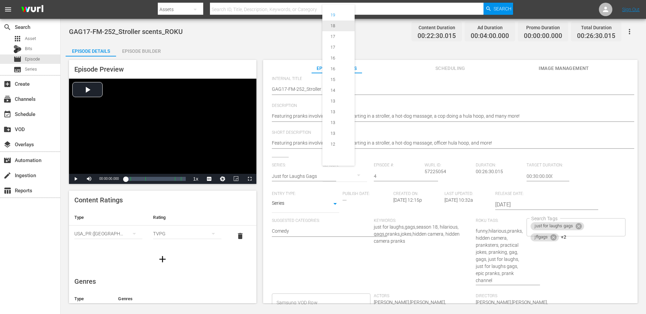
click at [339, 25] on div "18" at bounding box center [332, 26] width 21 height 7
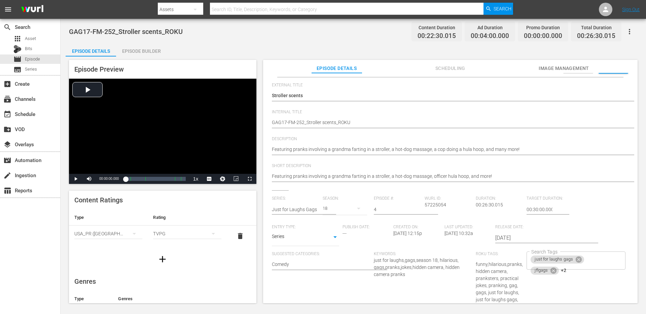
scroll to position [0, 0]
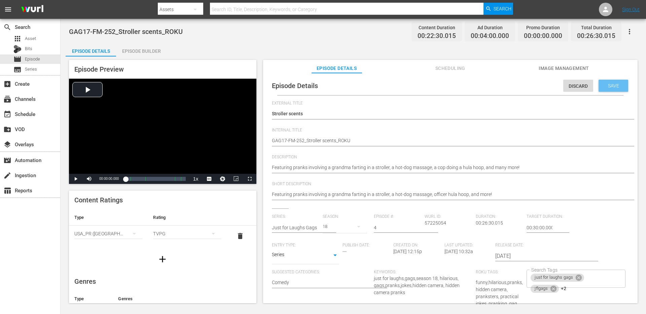
click at [599, 91] on div "Save" at bounding box center [613, 86] width 30 height 12
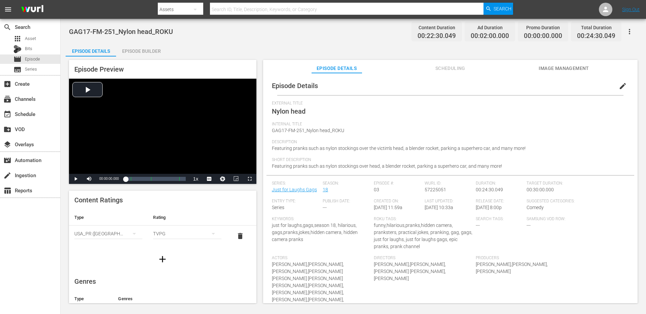
click at [617, 80] on button "edit" at bounding box center [622, 86] width 16 height 16
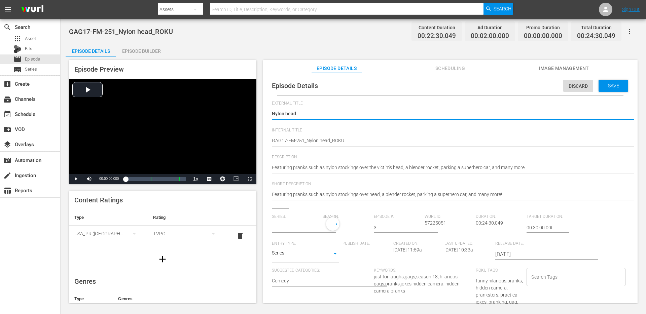
type input "Just for Laughs Gags"
click at [579, 274] on input "Search Tags" at bounding box center [570, 279] width 82 height 12
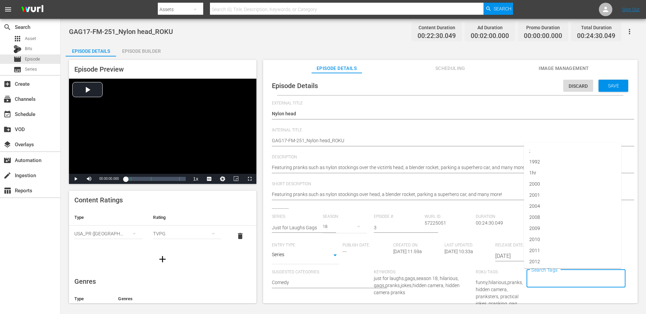
paste input "just for laughs gags"
type input "just for laughs gags"
type input "18"
type input "roku"
type input "jflgags"
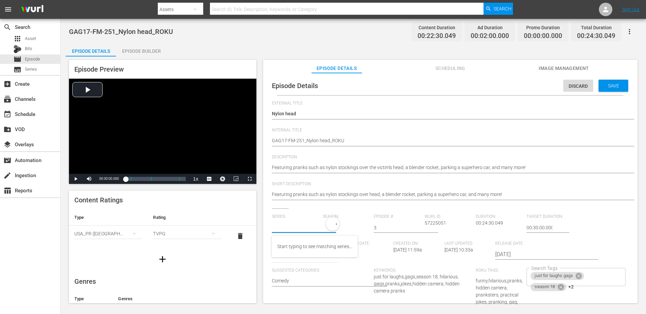
click at [313, 227] on input "text" at bounding box center [296, 228] width 48 height 16
paste input "just for laughs gags"
click at [283, 265] on div "Just for Laughs Gags" at bounding box center [313, 263] width 73 height 16
type input "Just for Laughs Gags"
click at [328, 228] on icon at bounding box center [332, 224] width 11 height 11
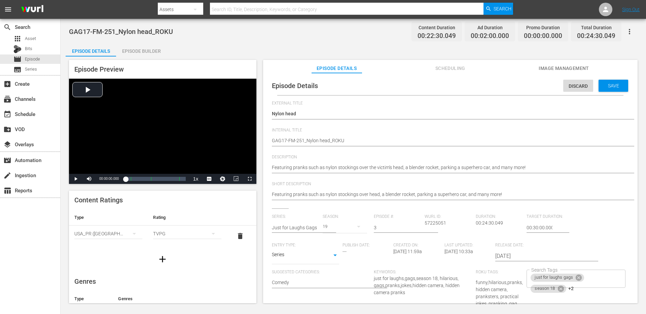
click at [326, 224] on div "19" at bounding box center [344, 226] width 44 height 19
click at [339, 79] on div "18" at bounding box center [332, 77] width 21 height 7
click at [605, 83] on span "Save" at bounding box center [613, 85] width 22 height 5
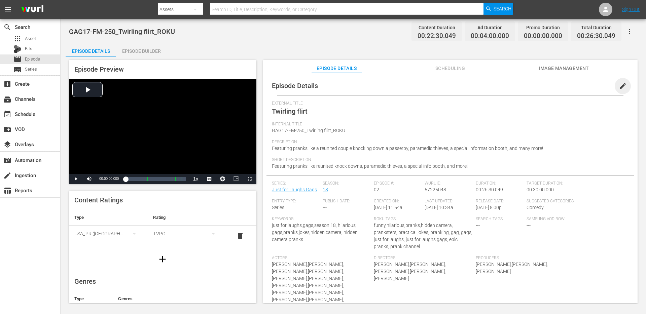
click at [622, 86] on span "edit" at bounding box center [622, 86] width 8 height 8
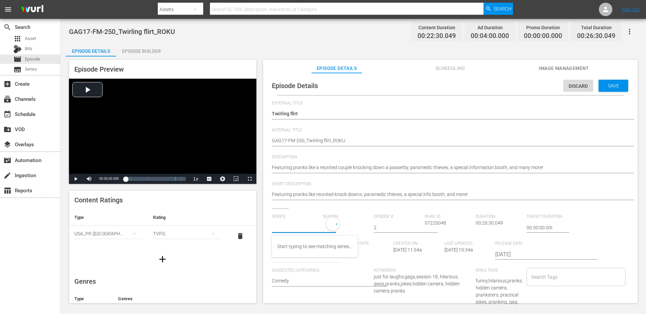
click at [309, 230] on input "text" at bounding box center [296, 228] width 48 height 16
paste input "just for laughs gags"
click at [316, 227] on input "just for laughs gags" at bounding box center [296, 228] width 48 height 16
click at [298, 261] on div "Just for Laughs Gags" at bounding box center [313, 263] width 73 height 16
type input "Just for Laughs Gags"
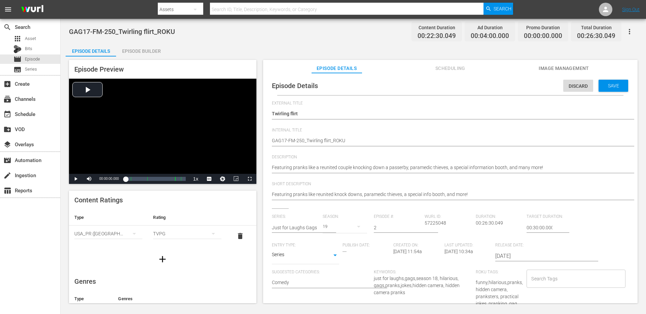
click at [329, 227] on div "19" at bounding box center [344, 226] width 44 height 19
click at [341, 76] on div "18" at bounding box center [332, 77] width 21 height 7
click at [530, 286] on div "Search Tags" at bounding box center [575, 279] width 99 height 18
paste input "just for laughs gags"
type input "just for laughs gags"
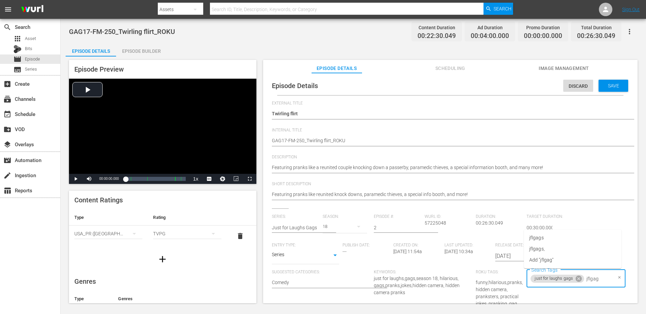
type input "jflgags"
type input "roku"
click at [544, 247] on li "roku" at bounding box center [573, 248] width 98 height 11
type input "18"
click at [545, 245] on span "season 18" at bounding box center [540, 248] width 22 height 7
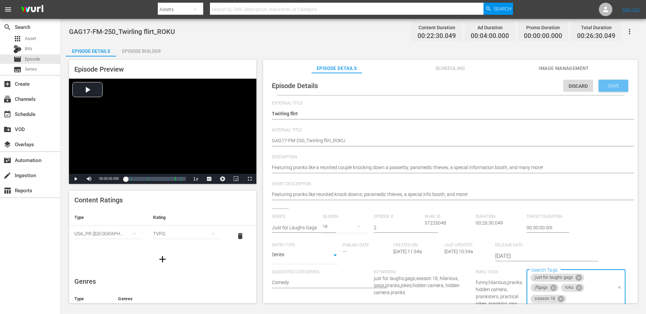
click at [609, 84] on span "Save" at bounding box center [613, 85] width 22 height 5
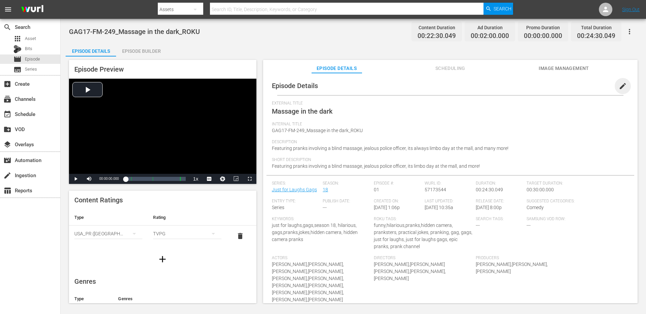
click at [620, 84] on span "edit" at bounding box center [622, 86] width 8 height 8
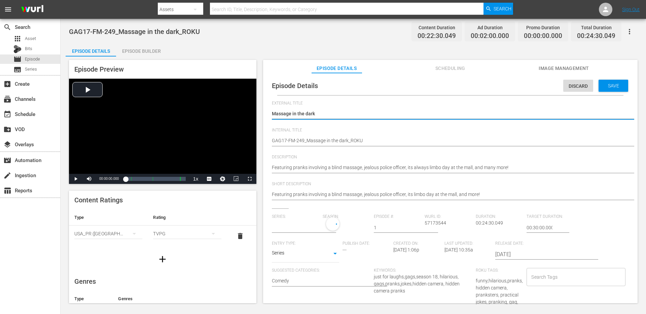
type input "Just for Laughs Gags"
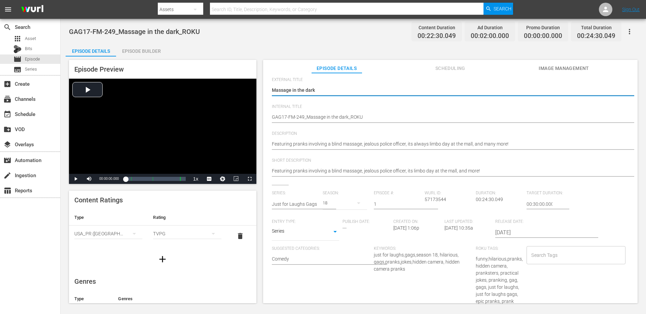
scroll to position [45, 0]
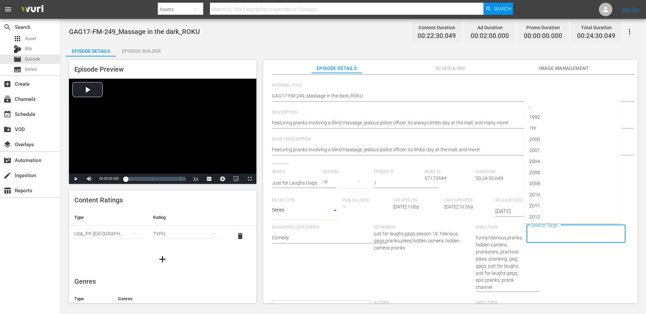
click at [546, 231] on input "Search Tags" at bounding box center [570, 234] width 82 height 12
type input "season"
click at [556, 206] on li "season 18" at bounding box center [573, 205] width 98 height 11
type input "g"
type input "jflgags"
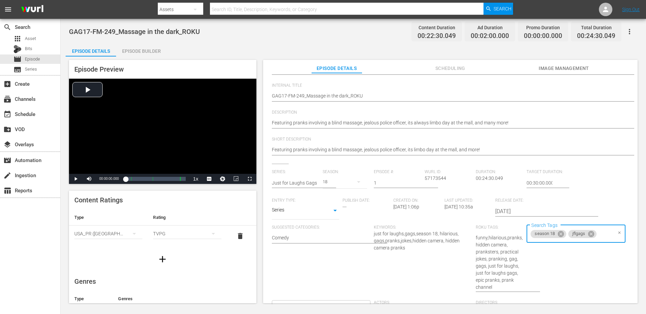
paste input "just for laughs gags"
type input "just for laughs gags"
type input "roku"
click at [548, 261] on li "roku" at bounding box center [573, 262] width 98 height 11
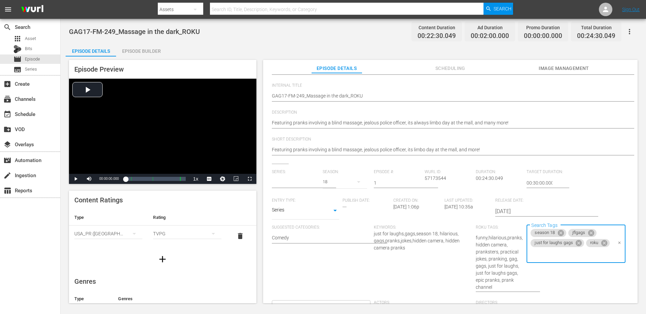
click at [300, 183] on input "text" at bounding box center [296, 183] width 48 height 16
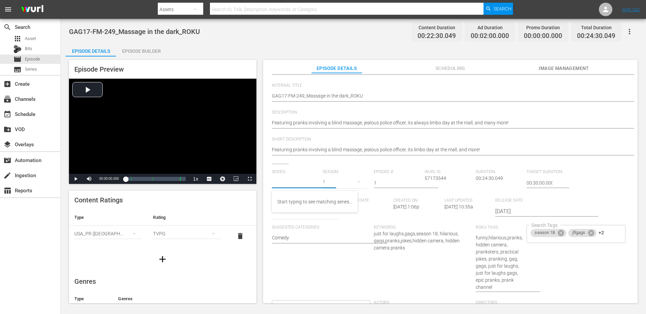
paste input "just for laughs gags"
click at [294, 218] on div "Just for Laughs Gags" at bounding box center [313, 218] width 73 height 16
type input "Just for Laughs Gags"
click at [331, 182] on div "19" at bounding box center [344, 181] width 44 height 19
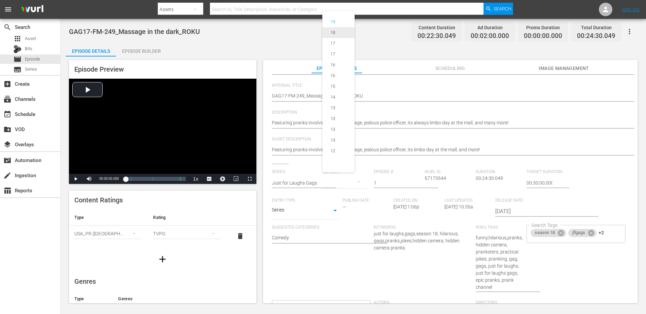
click at [337, 32] on div "18" at bounding box center [332, 32] width 21 height 7
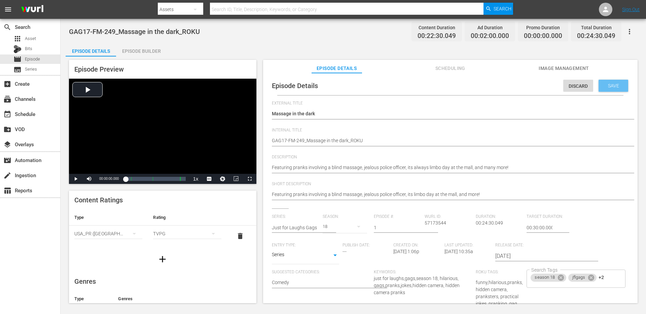
click at [612, 88] on div "Save" at bounding box center [613, 86] width 30 height 12
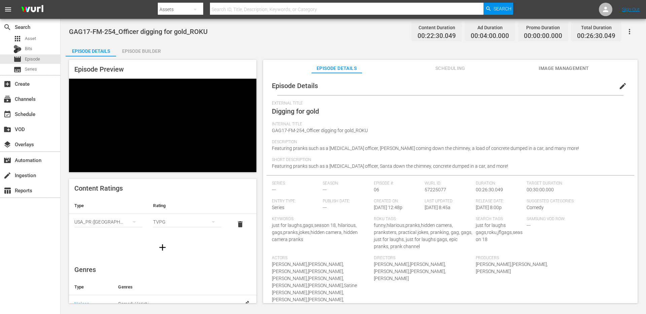
click at [620, 83] on span "edit" at bounding box center [622, 86] width 8 height 8
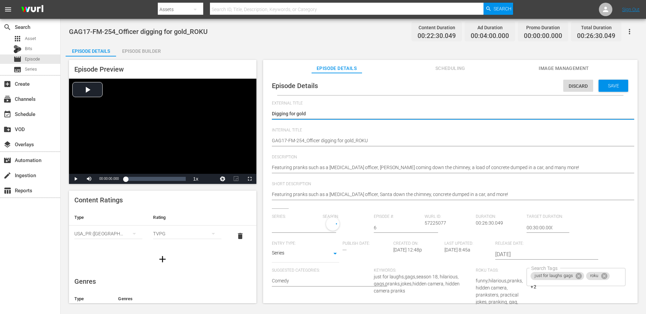
click at [289, 231] on input "text" at bounding box center [296, 228] width 48 height 16
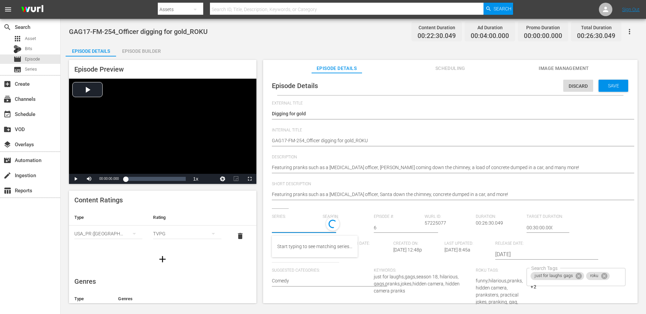
paste input "just for laughs gags"
click at [296, 260] on div "Just for Laughs Gags" at bounding box center [313, 263] width 73 height 16
type input "Just for Laughs Gags"
click at [338, 228] on div "19" at bounding box center [344, 226] width 44 height 19
click at [340, 79] on div "18" at bounding box center [332, 77] width 21 height 7
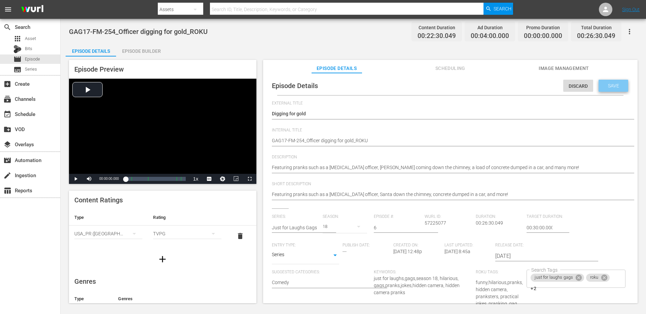
click at [610, 87] on span "Save" at bounding box center [613, 85] width 22 height 5
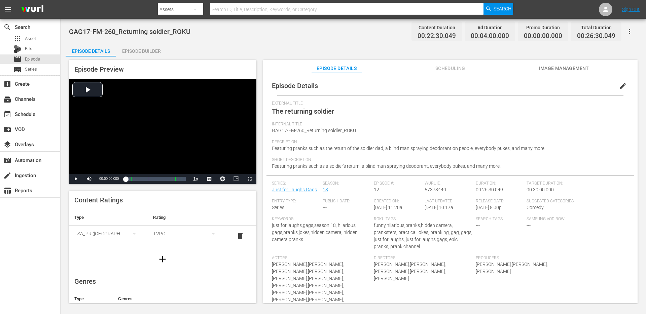
click at [620, 84] on span "edit" at bounding box center [622, 86] width 8 height 8
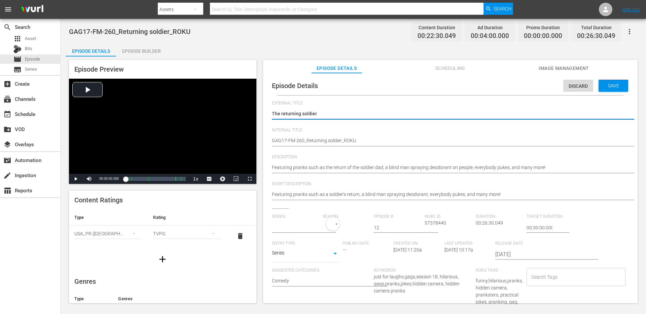
type input "Just for Laughs Gags"
click at [536, 282] on input "Search Tags" at bounding box center [570, 279] width 82 height 12
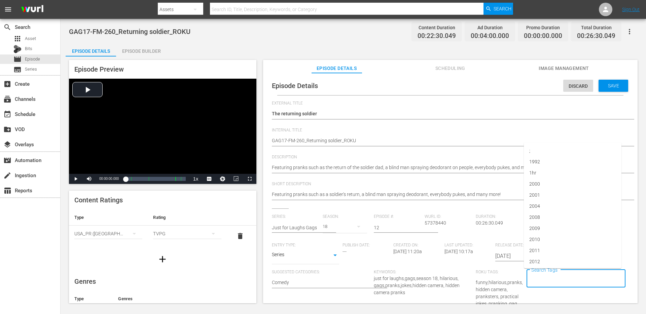
paste input "just for laughs gags"
type input "just for laughs gags"
type input "jflgags"
type input "season 18"
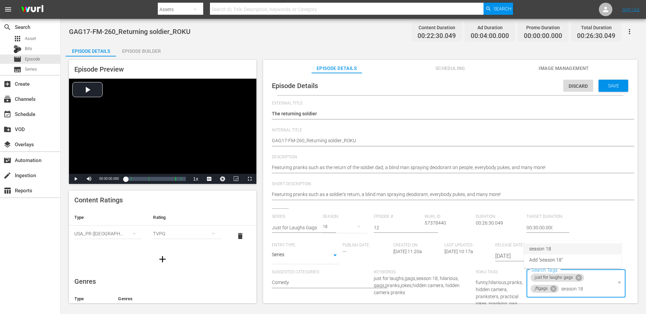
click at [545, 248] on span "season 18" at bounding box center [540, 248] width 22 height 7
type input "roku"
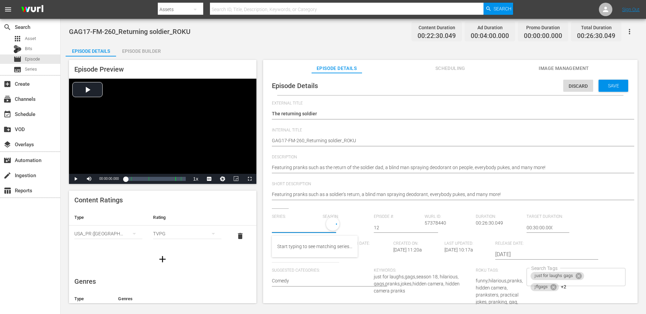
click at [307, 225] on input "text" at bounding box center [296, 228] width 48 height 16
paste input "just for laughs gags"
click at [293, 257] on div "Just for Laughs Gags" at bounding box center [313, 263] width 73 height 16
type input "Just for Laughs Gags"
click at [327, 228] on div "19" at bounding box center [344, 226] width 44 height 19
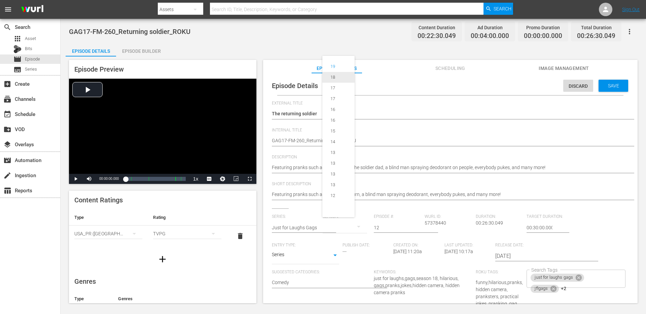
click at [338, 78] on div "18" at bounding box center [332, 77] width 21 height 7
click at [612, 87] on span "Save" at bounding box center [613, 85] width 22 height 5
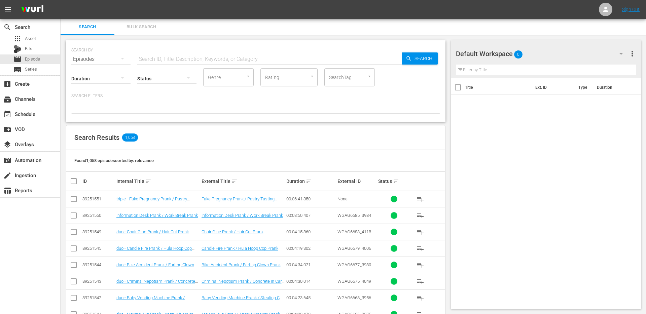
click at [334, 83] on input "SearchTag" at bounding box center [340, 77] width 26 height 12
type input "season 18"
click at [330, 96] on span "season 18" at bounding box center [341, 95] width 22 height 7
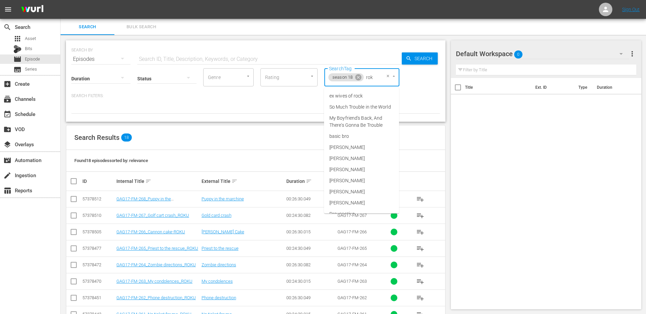
type input "roku"
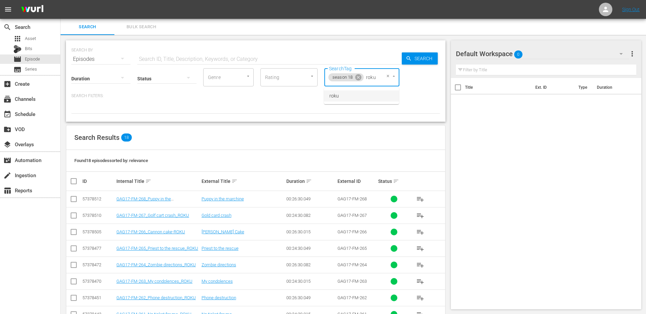
click at [370, 100] on li "roku" at bounding box center [361, 95] width 75 height 11
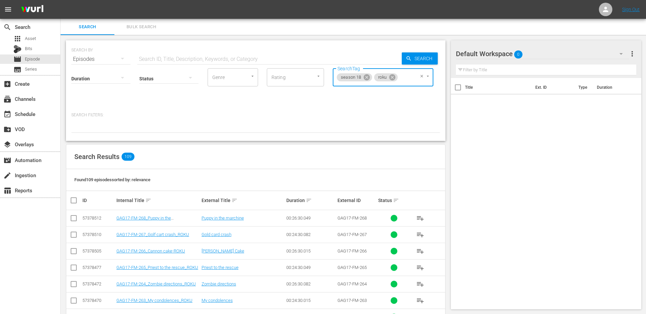
click at [72, 200] on input "checkbox" at bounding box center [76, 200] width 13 height 8
checkbox input "true"
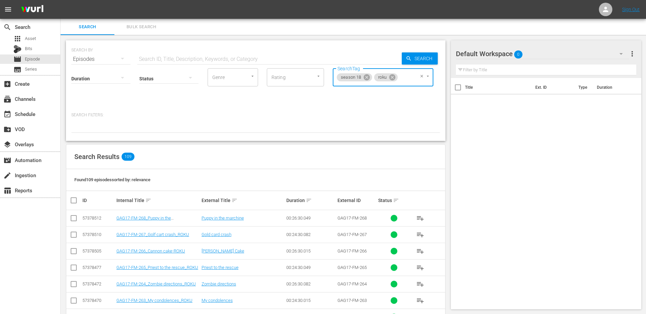
checkbox input "true"
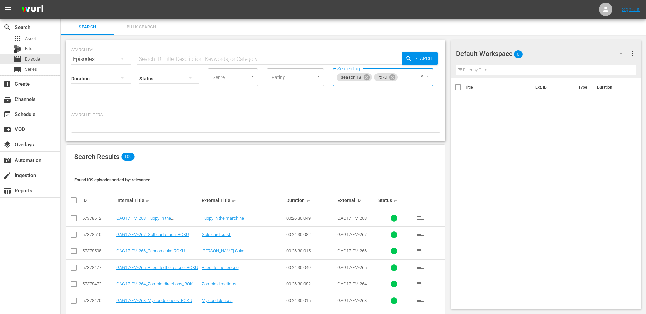
checkbox input "true"
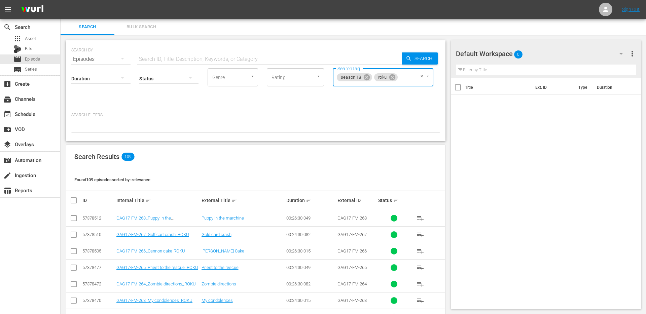
checkbox input "true"
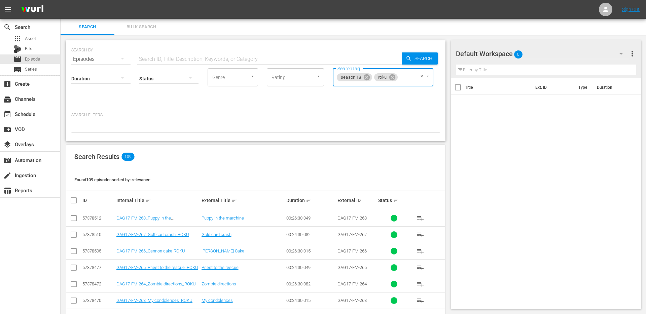
checkbox input "true"
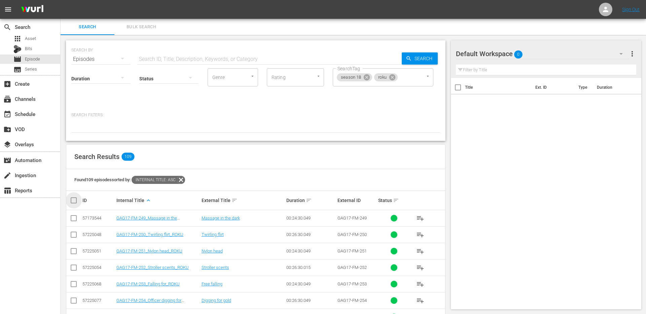
click at [73, 197] on input "checkbox" at bounding box center [76, 200] width 13 height 8
checkbox input "true"
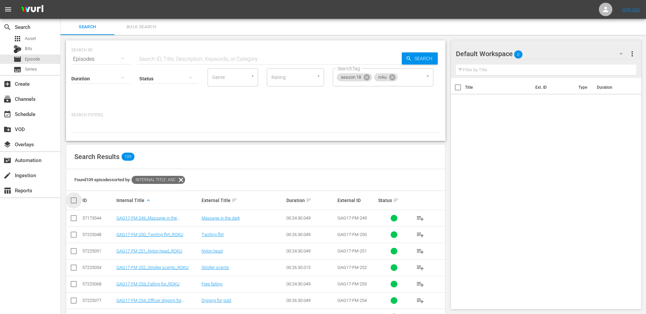
checkbox input "true"
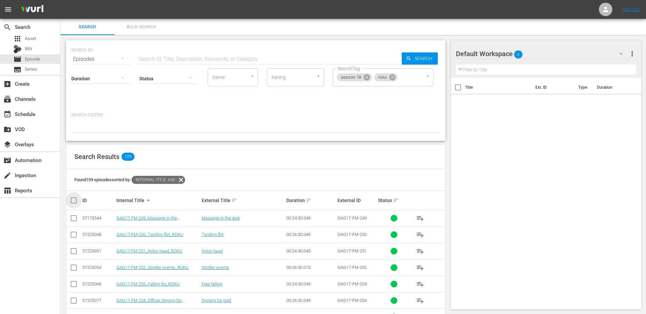
checkbox input "true"
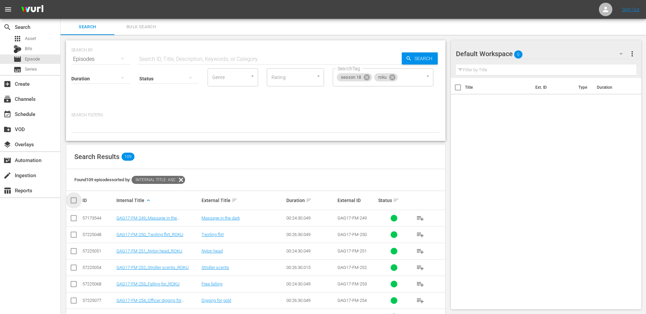
checkbox input "true"
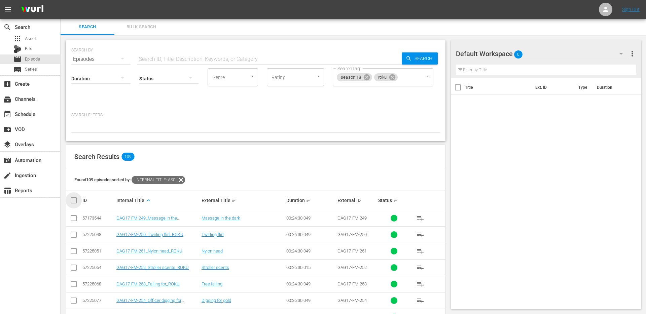
checkbox input "true"
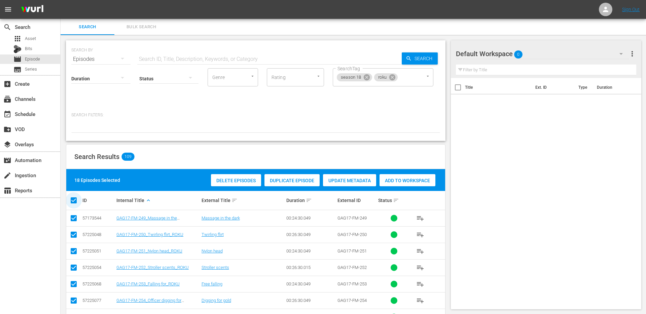
click at [73, 198] on input "checkbox" at bounding box center [76, 200] width 13 height 8
checkbox input "false"
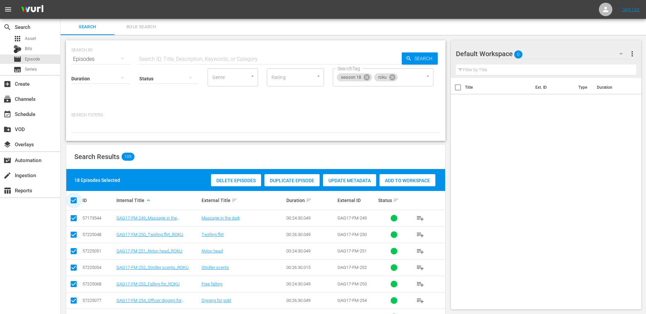
checkbox input "false"
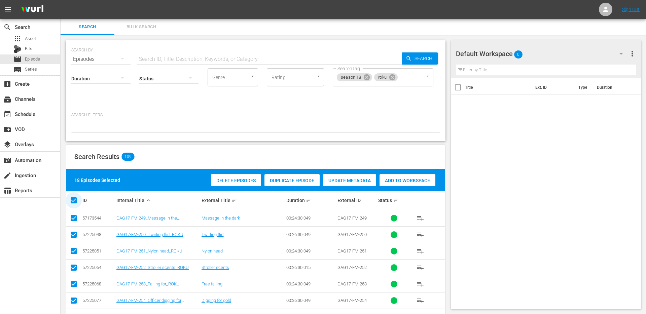
checkbox input "false"
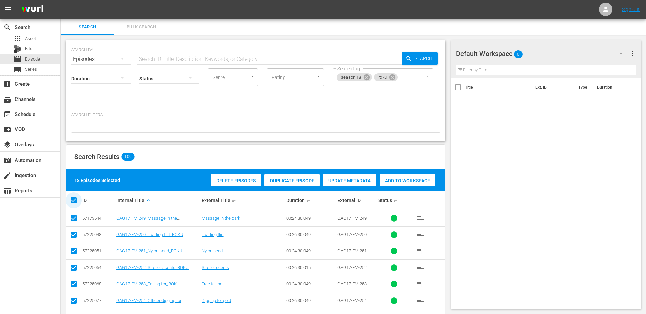
checkbox input "false"
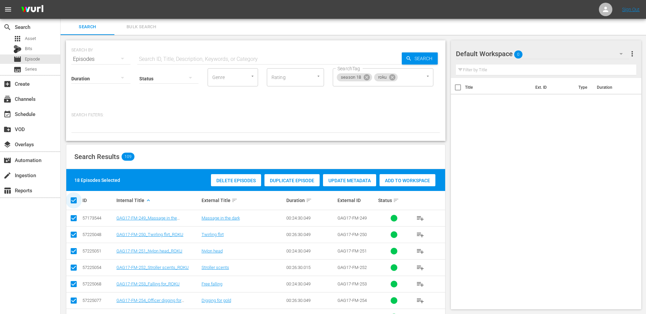
checkbox input "false"
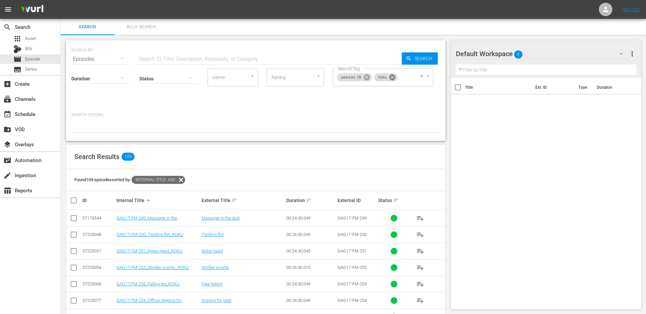
click at [392, 80] on icon at bounding box center [391, 77] width 7 height 7
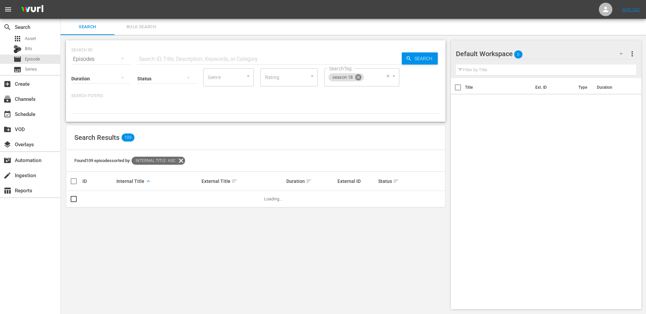
click at [358, 79] on icon at bounding box center [358, 77] width 6 height 6
click at [146, 59] on input "text" at bounding box center [269, 59] width 264 height 16
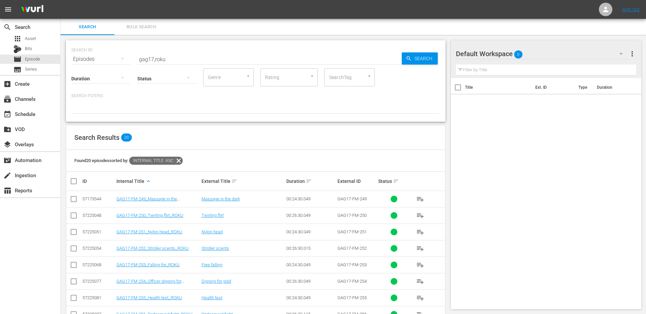
click at [170, 59] on input "gag17,roku" at bounding box center [269, 59] width 264 height 16
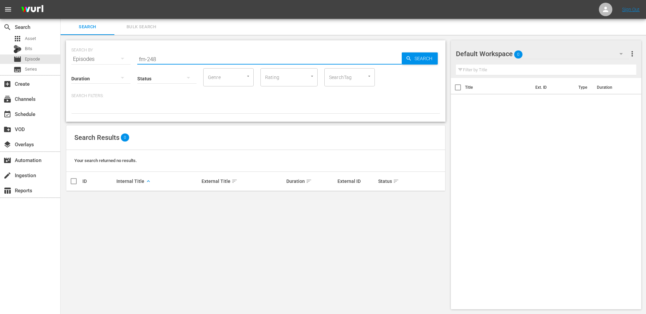
click at [164, 58] on input "fm-248" at bounding box center [269, 59] width 264 height 16
paste input "Window cleaner"
type input "Window cleaner"
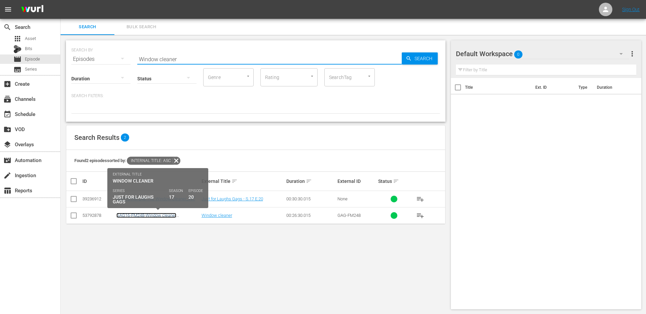
click at [159, 217] on link "GAG16-FM248-Window cleaner stripper_ROKU" at bounding box center [146, 218] width 60 height 10
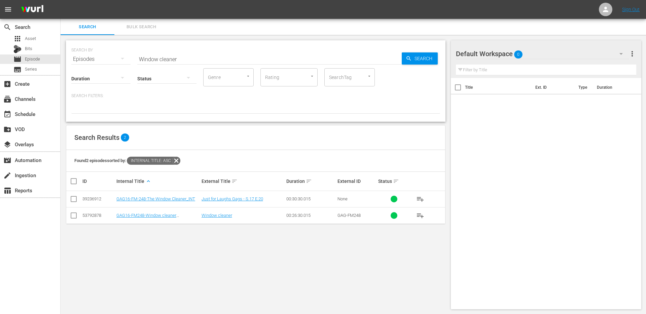
click at [185, 62] on input "Window cleaner" at bounding box center [269, 59] width 264 height 16
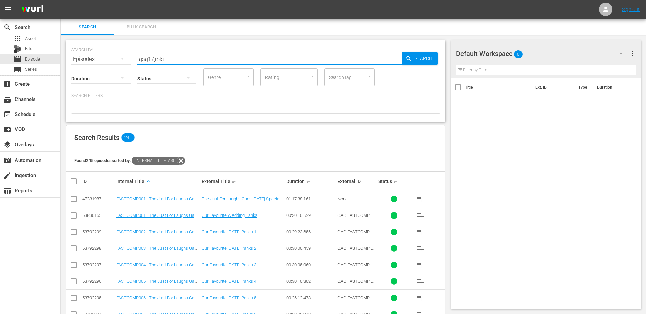
type input "gag17,roku"
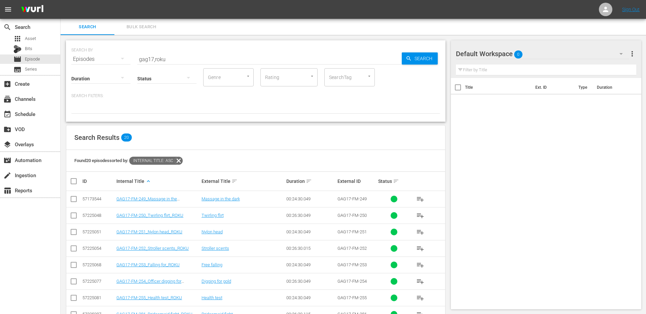
click at [167, 59] on input "gag17,roku" at bounding box center [269, 59] width 264 height 16
click at [346, 74] on input "SearchTag" at bounding box center [340, 77] width 26 height 12
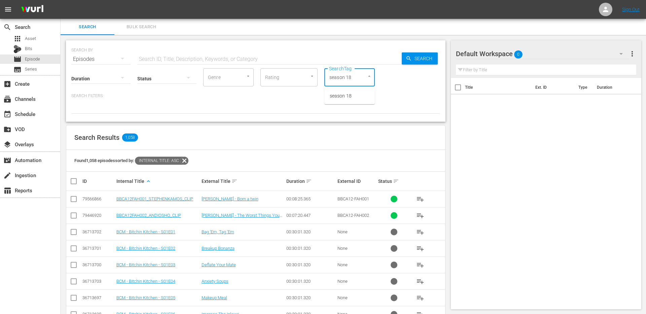
type input "season 18"
click at [341, 98] on span "season 18" at bounding box center [341, 95] width 22 height 7
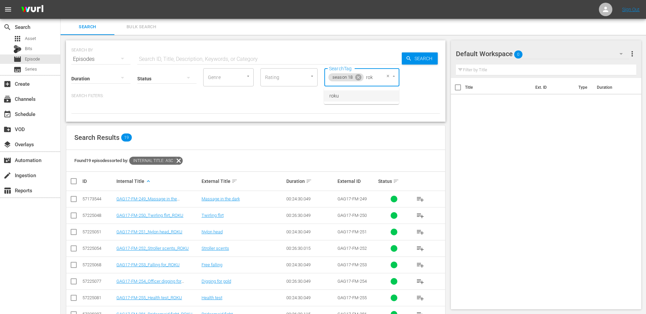
type input "roku"
click at [343, 102] on ul "roku" at bounding box center [361, 96] width 75 height 16
click at [343, 98] on li "roku" at bounding box center [361, 95] width 75 height 11
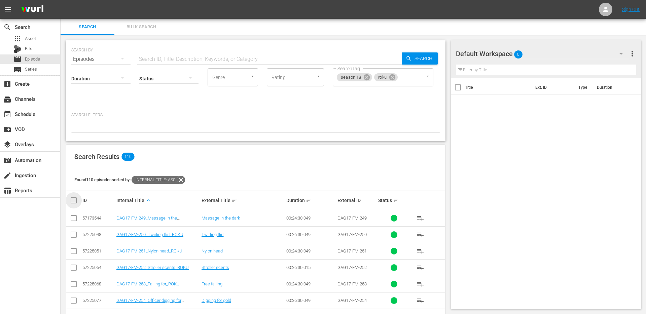
click at [74, 198] on input "checkbox" at bounding box center [76, 200] width 13 height 8
checkbox input "true"
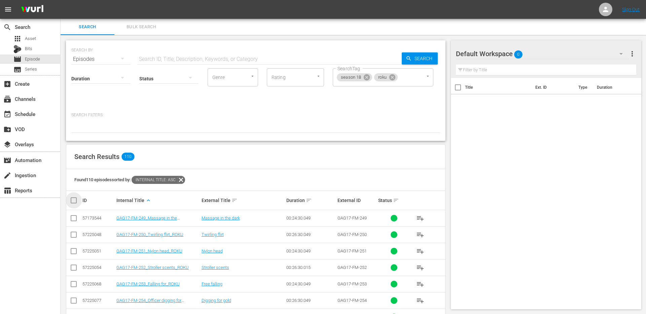
checkbox input "true"
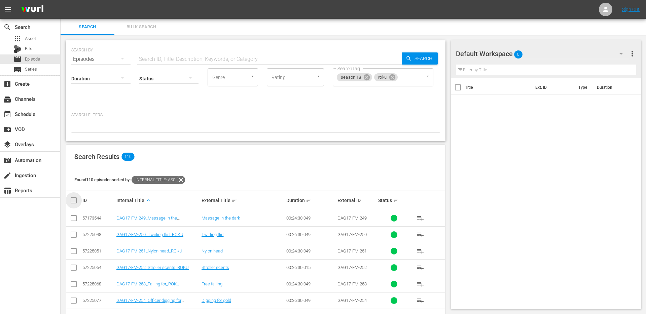
checkbox input "true"
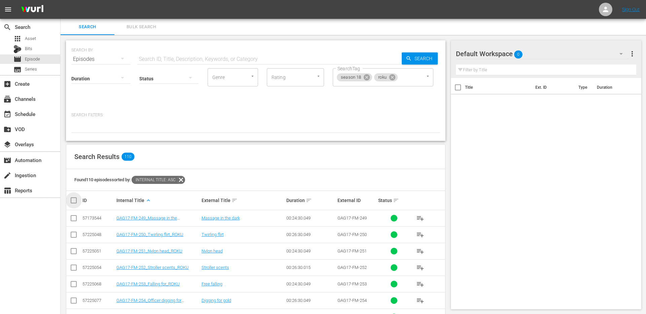
checkbox input "true"
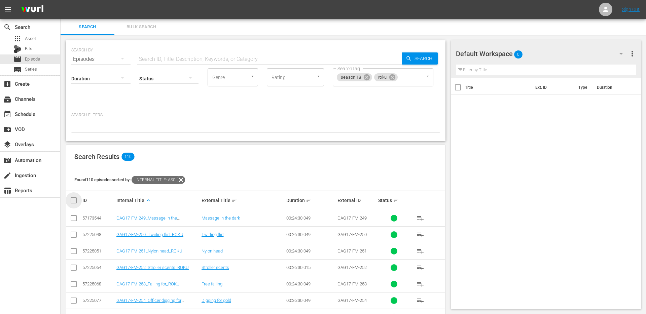
checkbox input "true"
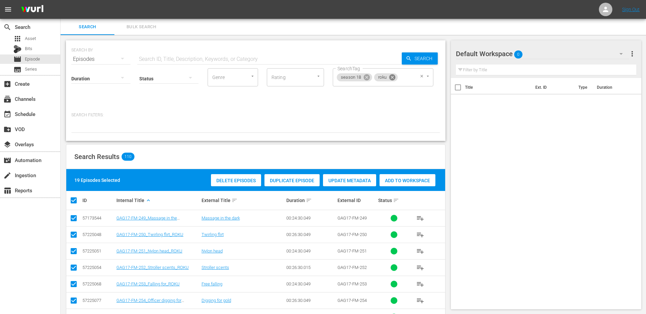
click at [390, 76] on icon at bounding box center [392, 77] width 6 height 6
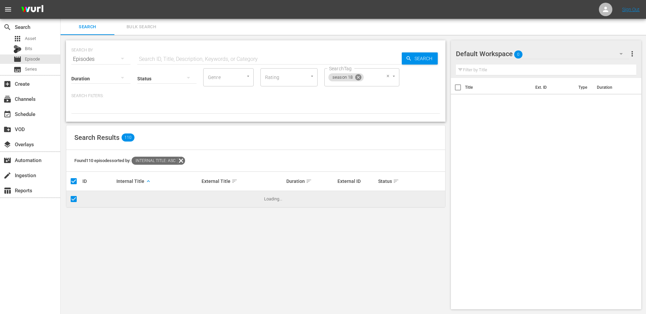
click at [360, 79] on icon at bounding box center [358, 77] width 6 height 6
click at [211, 60] on input "text" at bounding box center [269, 59] width 264 height 16
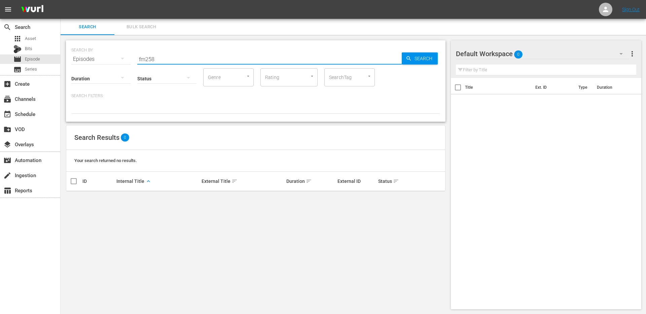
type input "fm258"
click at [168, 59] on input "fm258" at bounding box center [269, 59] width 264 height 16
type input "258"
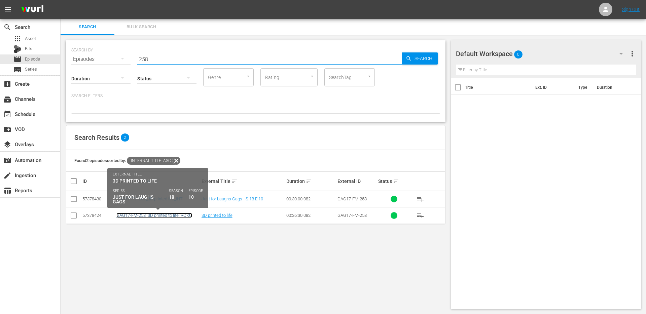
click at [181, 215] on link "GAG17-FM-258_3D printed to life_ROKU" at bounding box center [154, 215] width 76 height 5
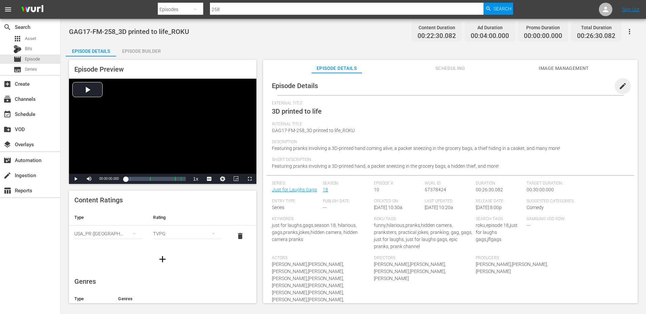
click at [618, 87] on span "edit" at bounding box center [622, 86] width 8 height 8
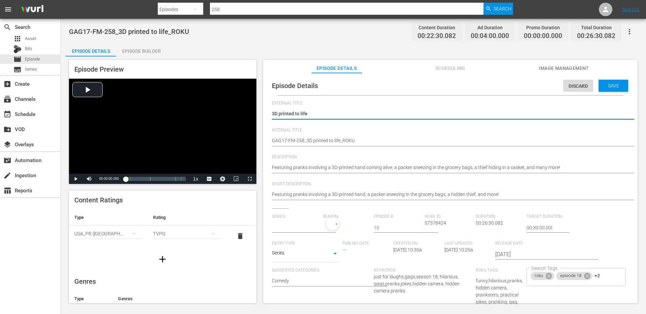
type input "Just for Laughs Gags"
click at [548, 278] on icon at bounding box center [548, 278] width 6 height 6
click at [559, 275] on icon at bounding box center [561, 278] width 6 height 6
click at [575, 275] on icon at bounding box center [578, 278] width 6 height 6
click at [552, 280] on icon at bounding box center [553, 279] width 6 height 6
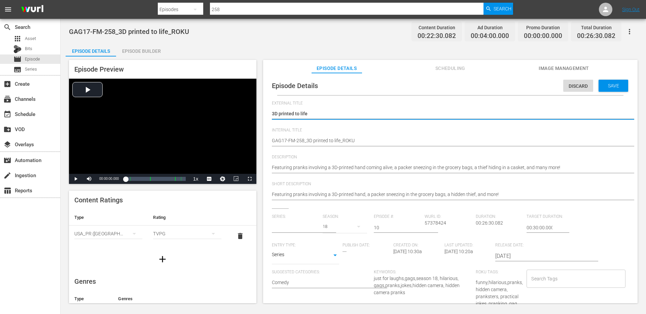
click at [298, 223] on input "text" at bounding box center [296, 228] width 48 height 16
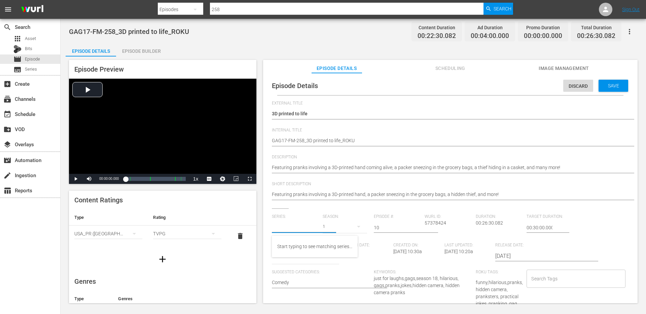
paste input "Window cleaner"
click at [307, 228] on input "Window cleaner" at bounding box center [296, 228] width 48 height 16
click at [308, 261] on div "Just for Laughs Gags" at bounding box center [313, 263] width 73 height 16
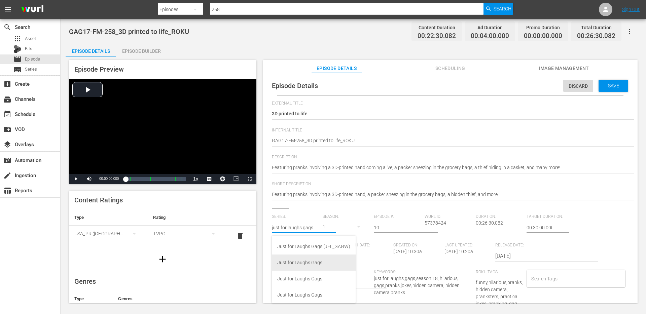
type input "Just for Laughs Gags"
click at [332, 228] on div "19" at bounding box center [344, 226] width 44 height 19
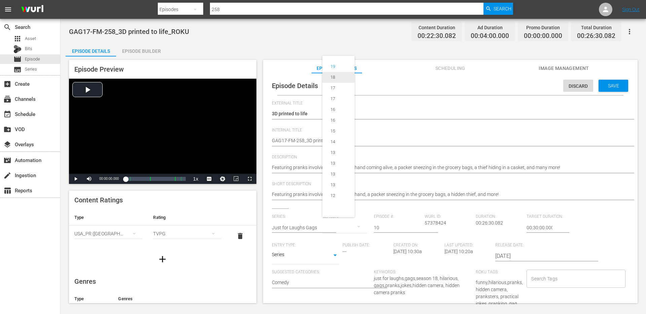
click at [339, 75] on div "18" at bounding box center [332, 77] width 21 height 7
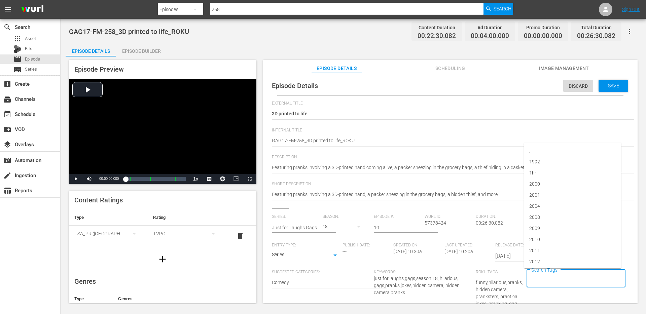
click at [535, 276] on input "Search Tags" at bounding box center [570, 279] width 82 height 12
type input "season 18"
type input "jflgags"
type input "just for laughs gags"
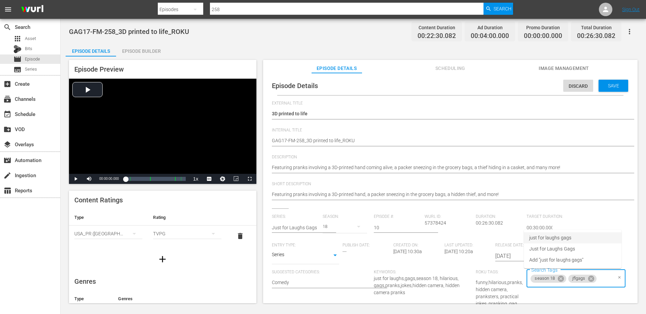
click at [563, 239] on span "just for laughs gags" at bounding box center [550, 237] width 42 height 7
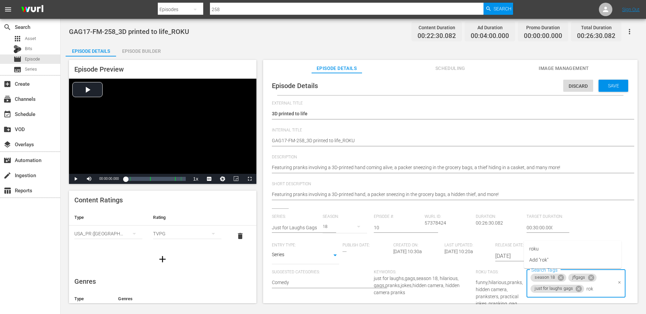
type input "roku"
click at [542, 247] on li "roku" at bounding box center [573, 248] width 98 height 11
click at [606, 83] on span "Save" at bounding box center [613, 85] width 22 height 5
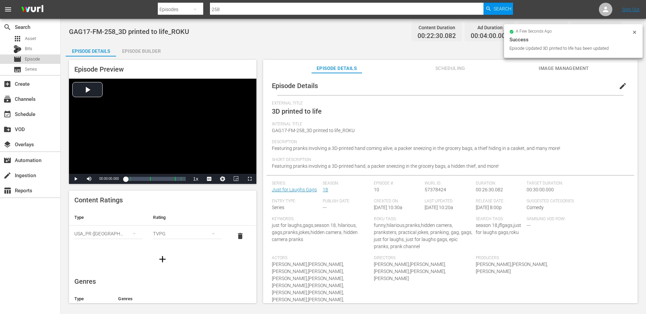
click at [31, 59] on span "Episode" at bounding box center [32, 59] width 15 height 7
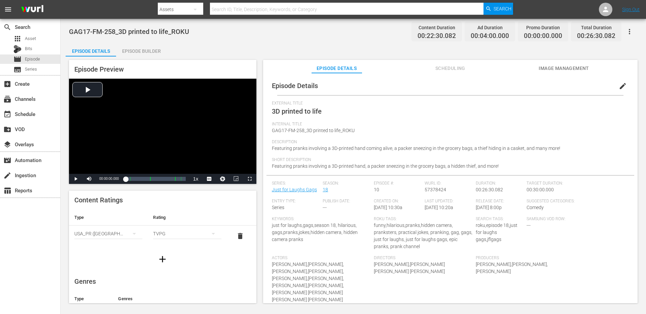
click at [620, 84] on span "edit" at bounding box center [622, 86] width 8 height 8
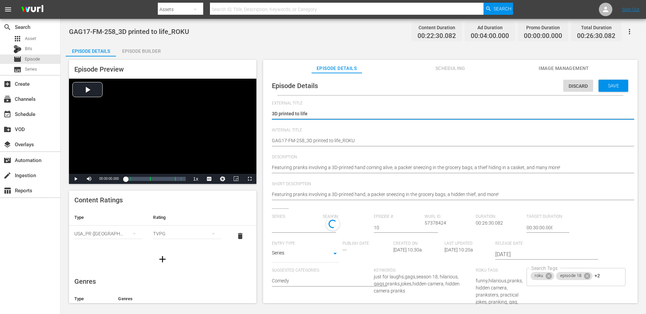
type input "Just for Laughs Gags"
click at [597, 279] on span "+2" at bounding box center [596, 278] width 5 height 6
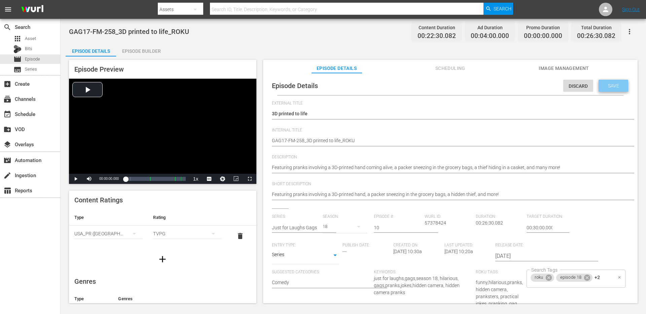
click at [609, 82] on div "Save" at bounding box center [613, 86] width 30 height 12
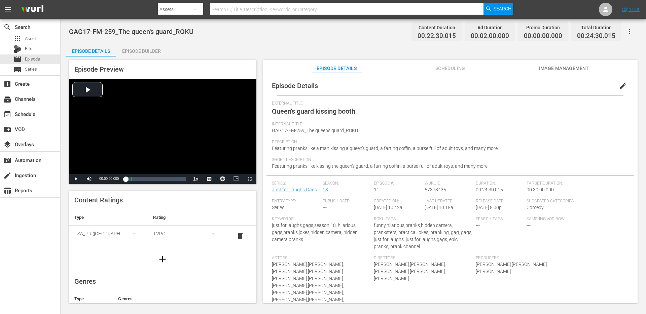
click at [618, 85] on span "edit" at bounding box center [622, 86] width 8 height 8
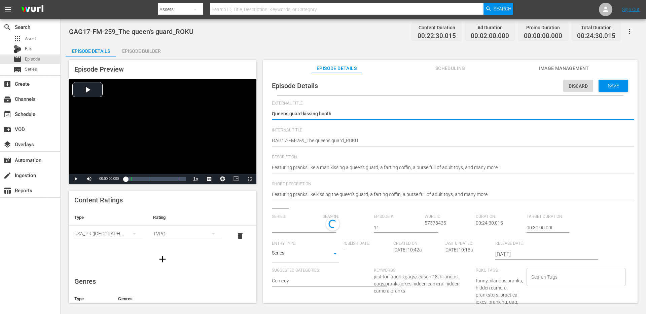
type input "Just for Laughs Gags"
click at [548, 279] on input "Search Tags" at bounding box center [570, 279] width 82 height 12
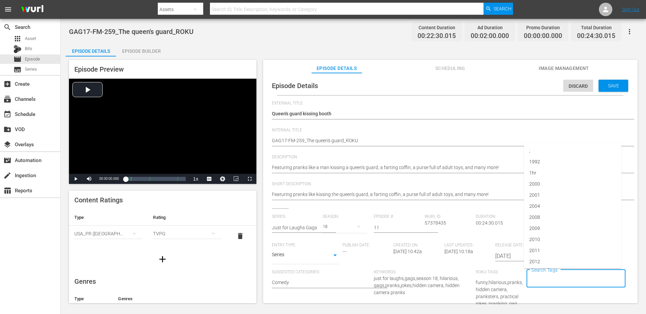
paste input "just for laughs gags"
type input "just for laughs gags"
type input "season 18"
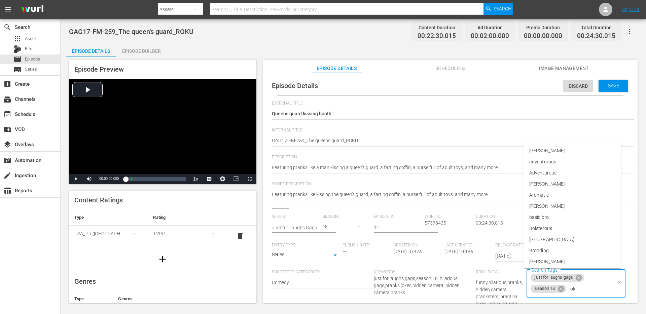
type input "roku"
type input "jflgags"
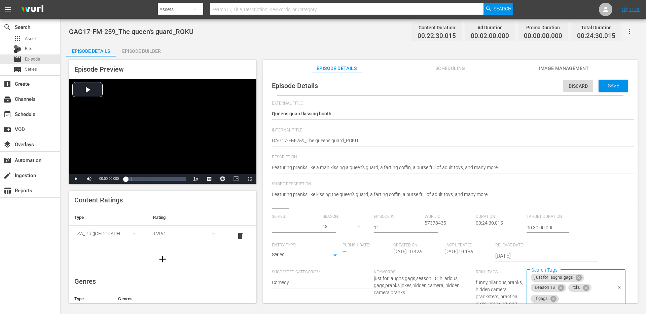
click at [293, 228] on input "text" at bounding box center [296, 228] width 48 height 16
paste input "just for laughs gags"
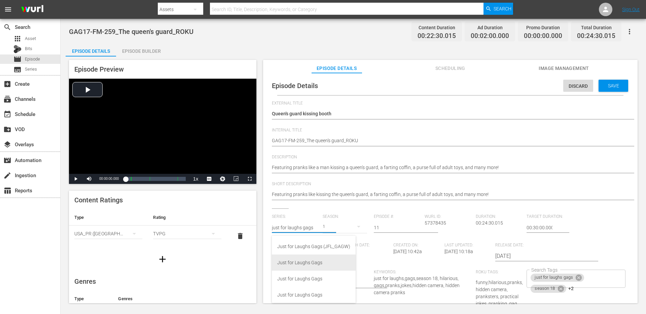
click at [293, 263] on div "Just for Laughs Gags" at bounding box center [313, 263] width 73 height 16
type input "Just for Laughs Gags"
click at [327, 227] on div "19" at bounding box center [344, 226] width 44 height 19
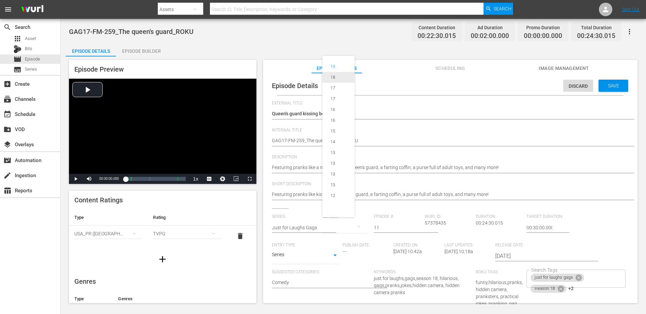
click at [339, 78] on div "18" at bounding box center [332, 77] width 21 height 7
click at [614, 84] on span "Save" at bounding box center [613, 85] width 22 height 5
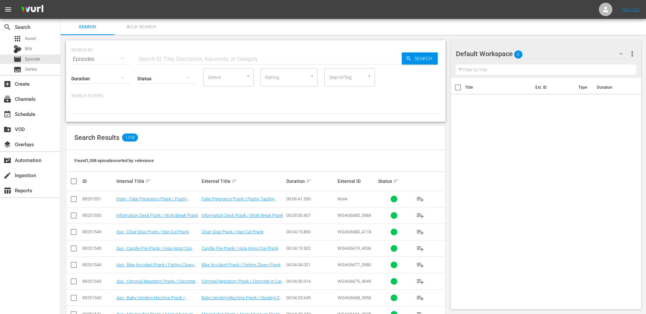
click at [165, 59] on input "text" at bounding box center [269, 59] width 264 height 16
click at [334, 74] on input "SearchTag" at bounding box center [340, 77] width 26 height 12
type input "season 18"
click at [347, 95] on span "season 18" at bounding box center [341, 95] width 22 height 7
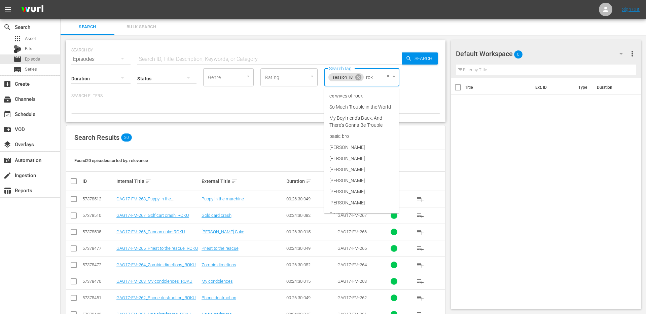
type input "roku"
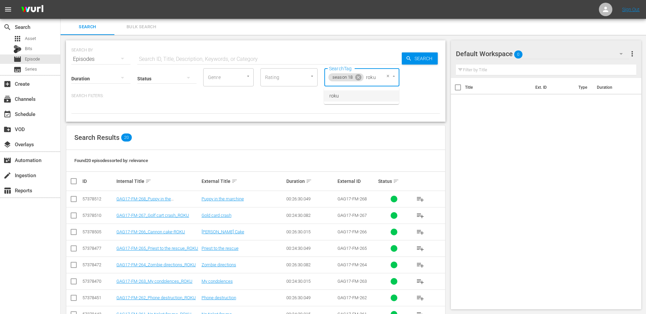
click at [366, 97] on li "roku" at bounding box center [361, 95] width 75 height 11
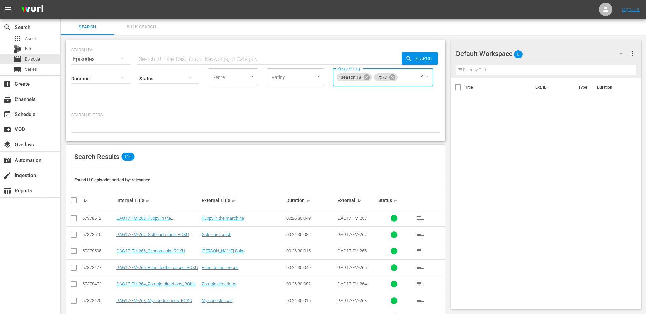
click at [72, 199] on input "checkbox" at bounding box center [76, 200] width 13 height 8
checkbox input "true"
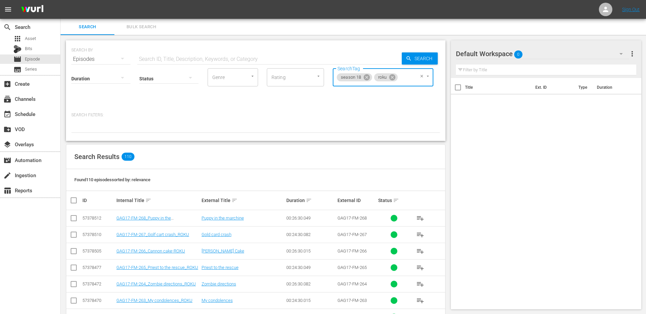
checkbox input "true"
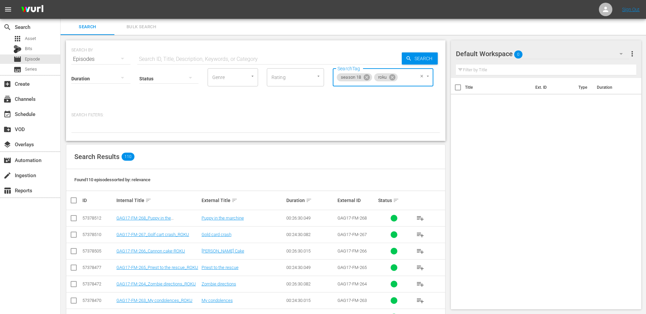
checkbox input "true"
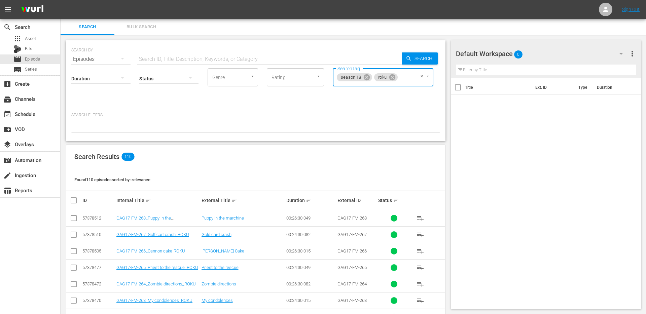
checkbox input "true"
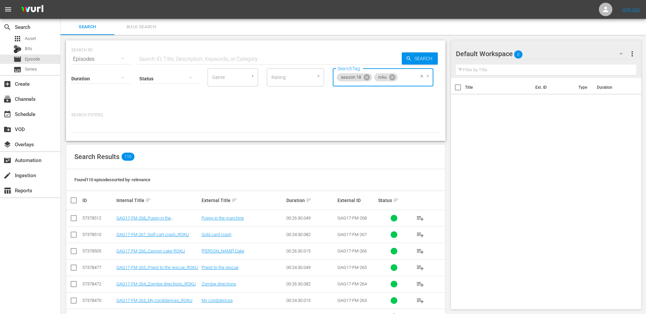
checkbox input "true"
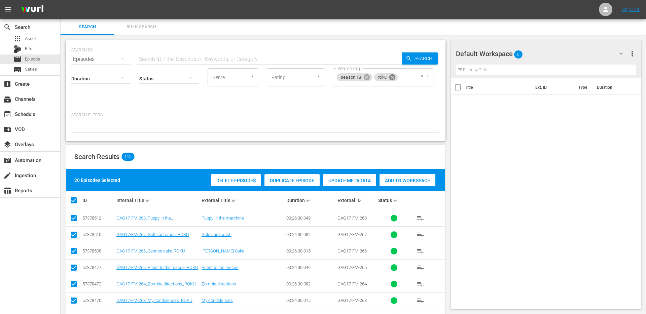
click at [391, 78] on icon at bounding box center [391, 77] width 7 height 7
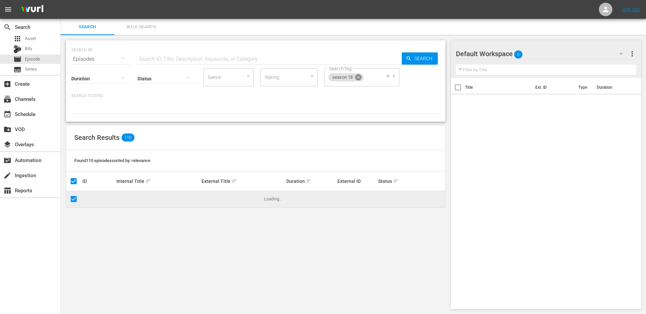
click at [358, 79] on icon at bounding box center [358, 77] width 6 height 6
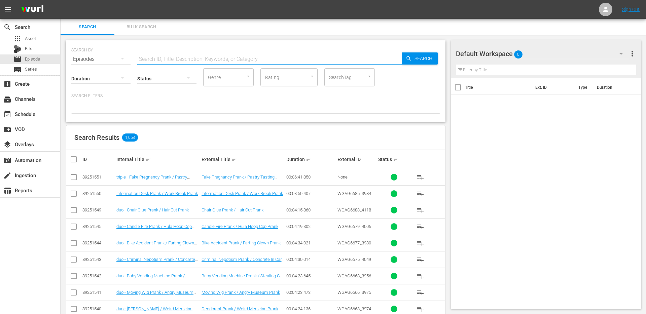
click at [163, 61] on input "text" at bounding box center [269, 59] width 264 height 16
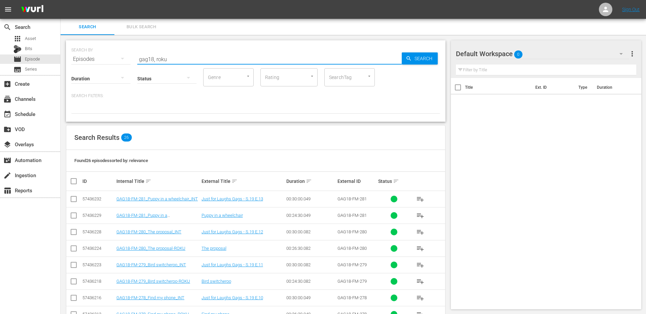
type input "gag18, roku"
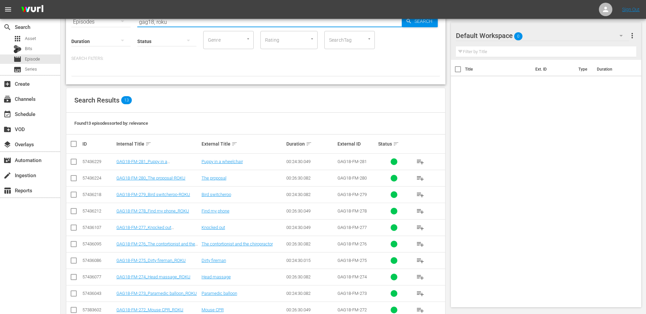
scroll to position [104, 0]
